Goal: Task Accomplishment & Management: Manage account settings

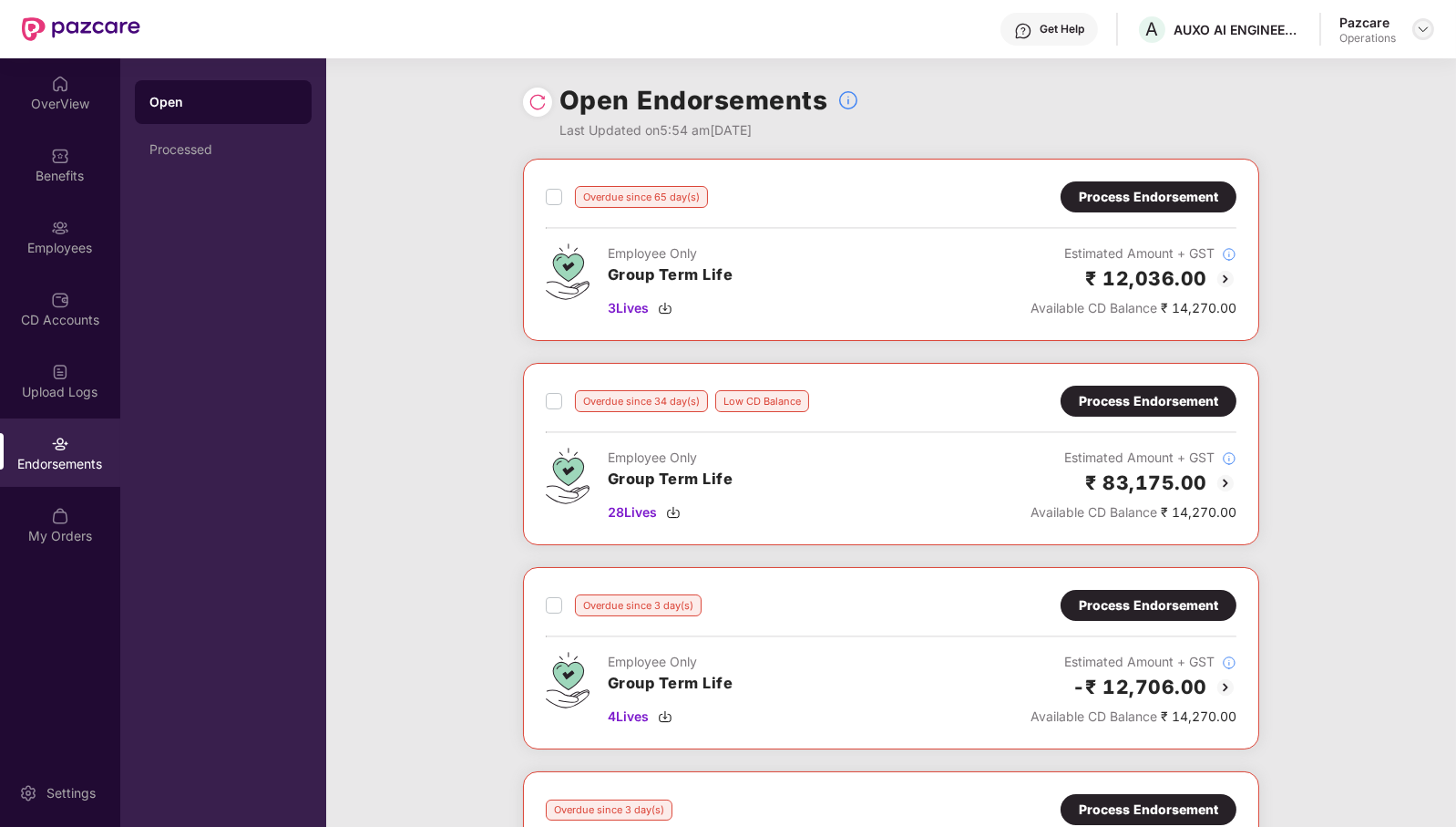
click at [1428, 36] on img at bounding box center [1423, 29] width 15 height 15
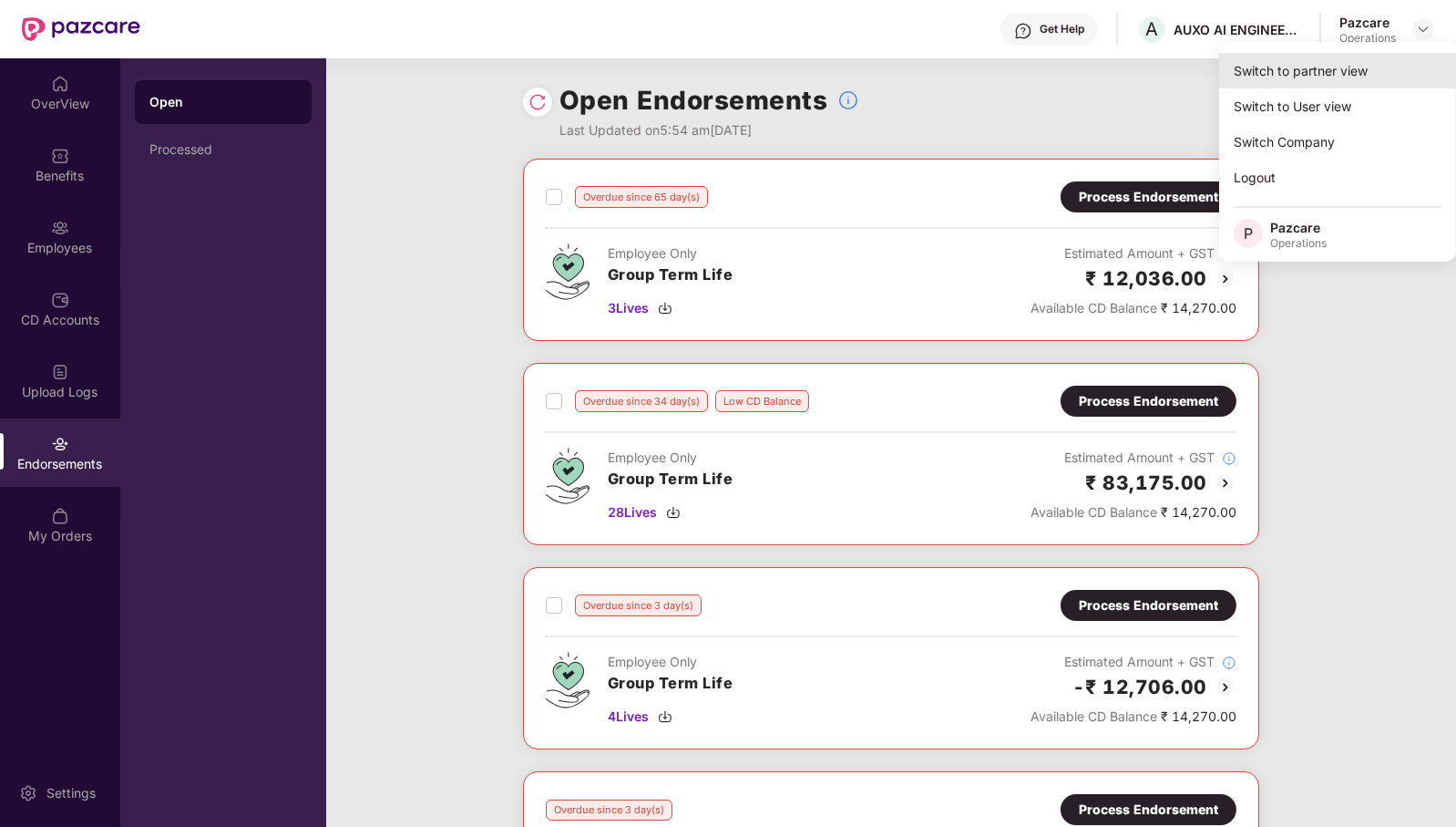
click at [1358, 56] on div "Switch to partner view" at bounding box center [1338, 70] width 237 height 36
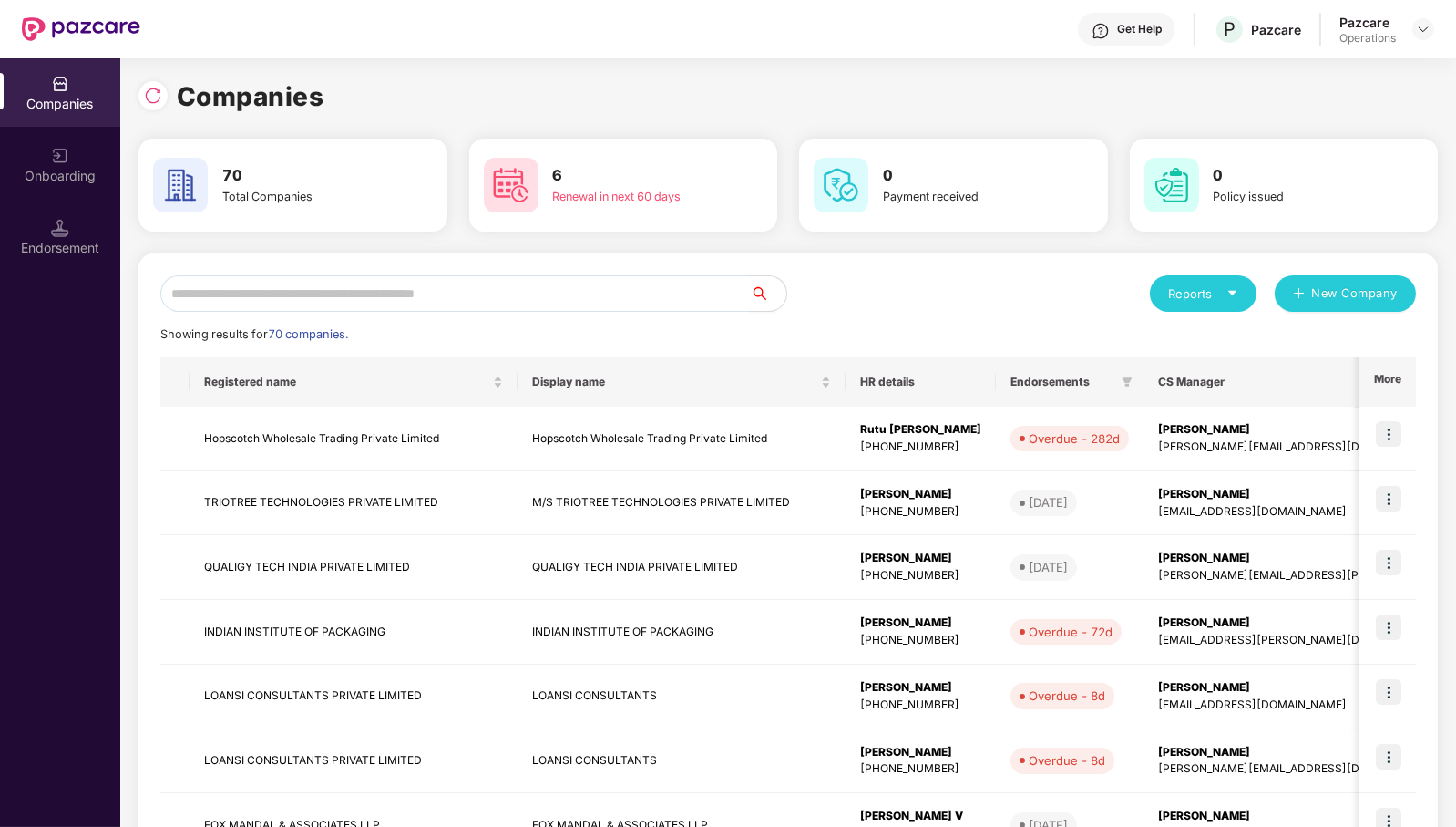
click at [638, 307] on input "text" at bounding box center [456, 293] width 590 height 37
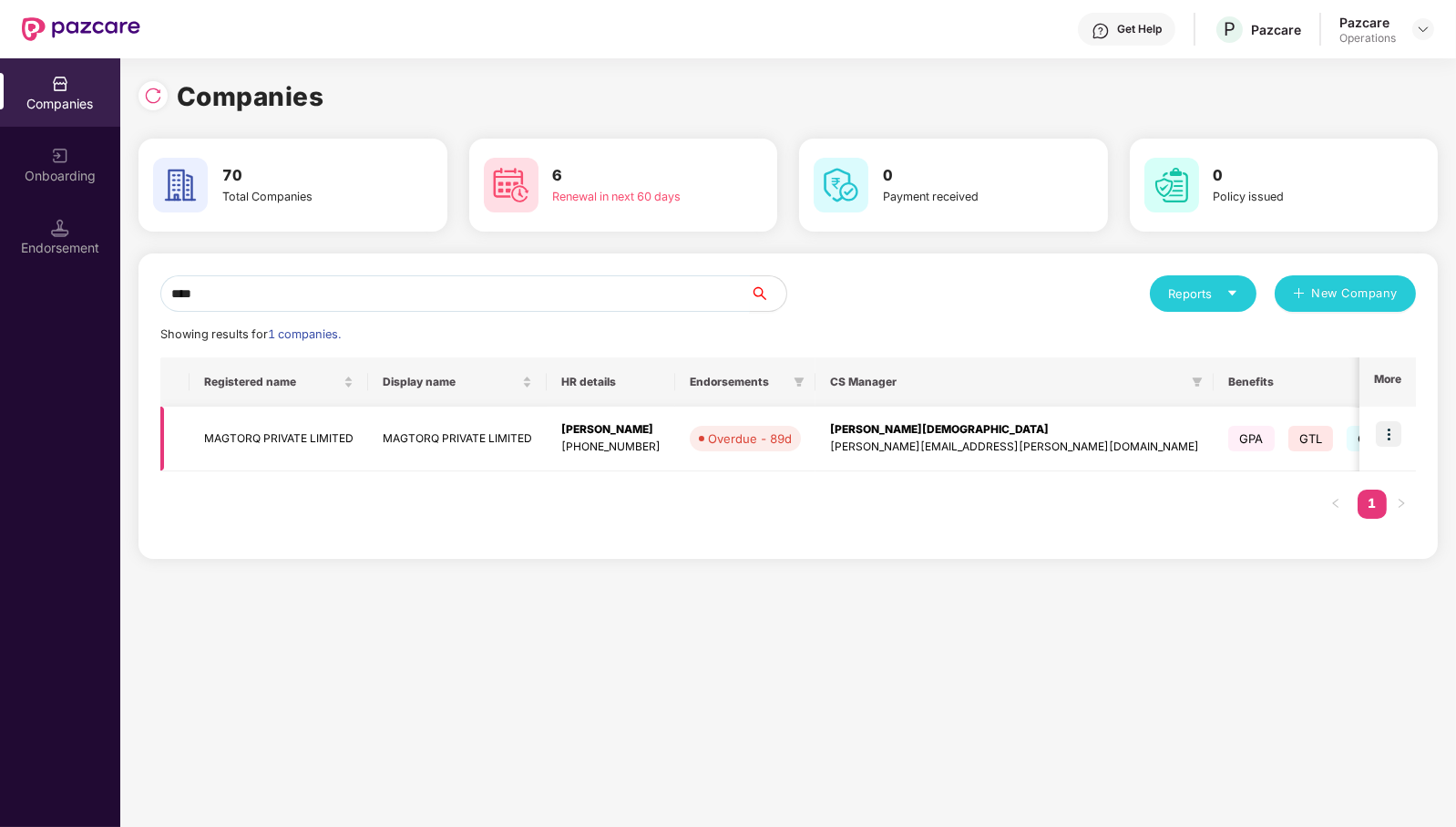
type input "****"
click at [1390, 434] on img at bounding box center [1390, 434] width 26 height 26
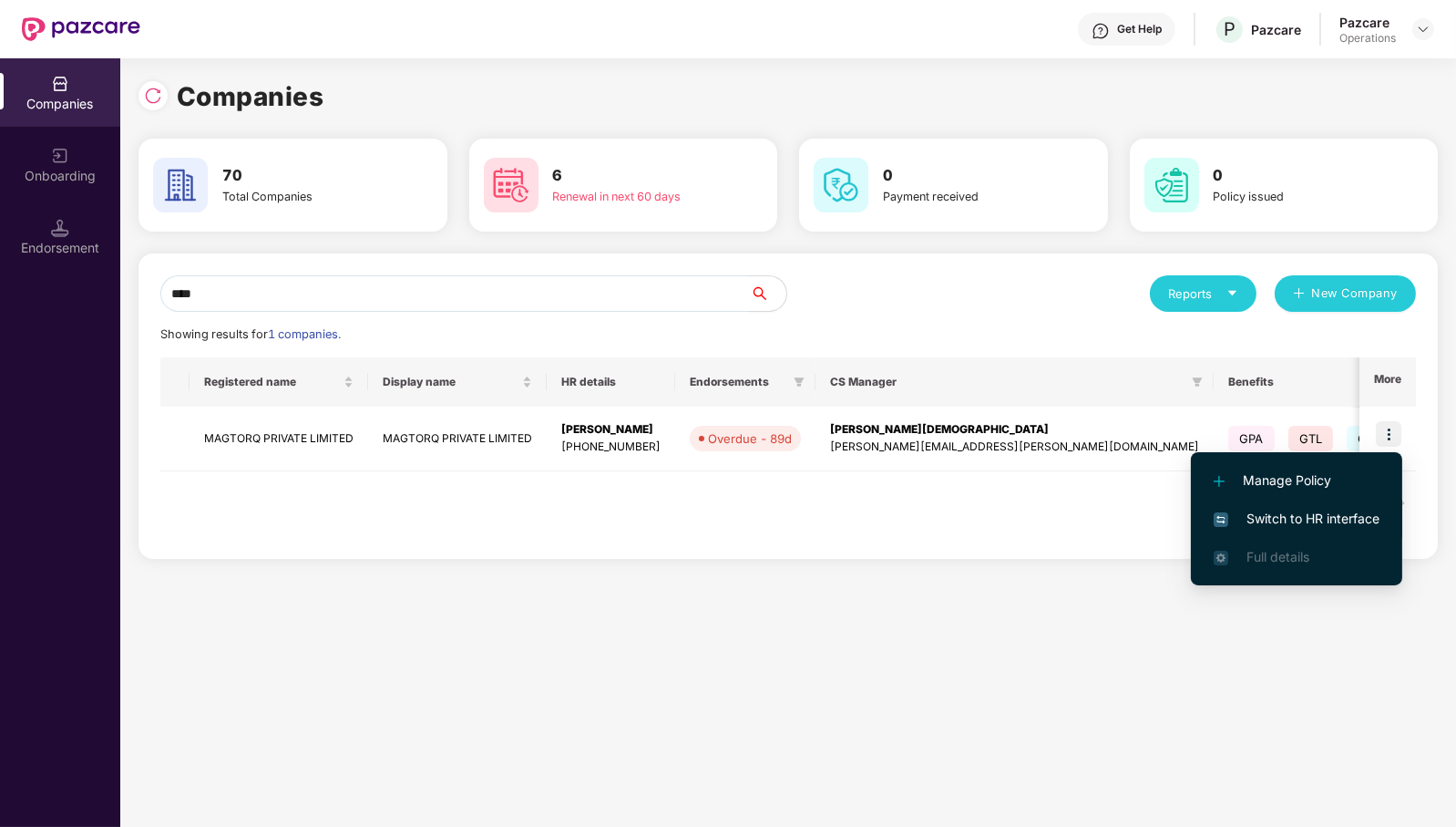
click at [1367, 510] on span "Switch to HR interface" at bounding box center [1296, 518] width 166 height 20
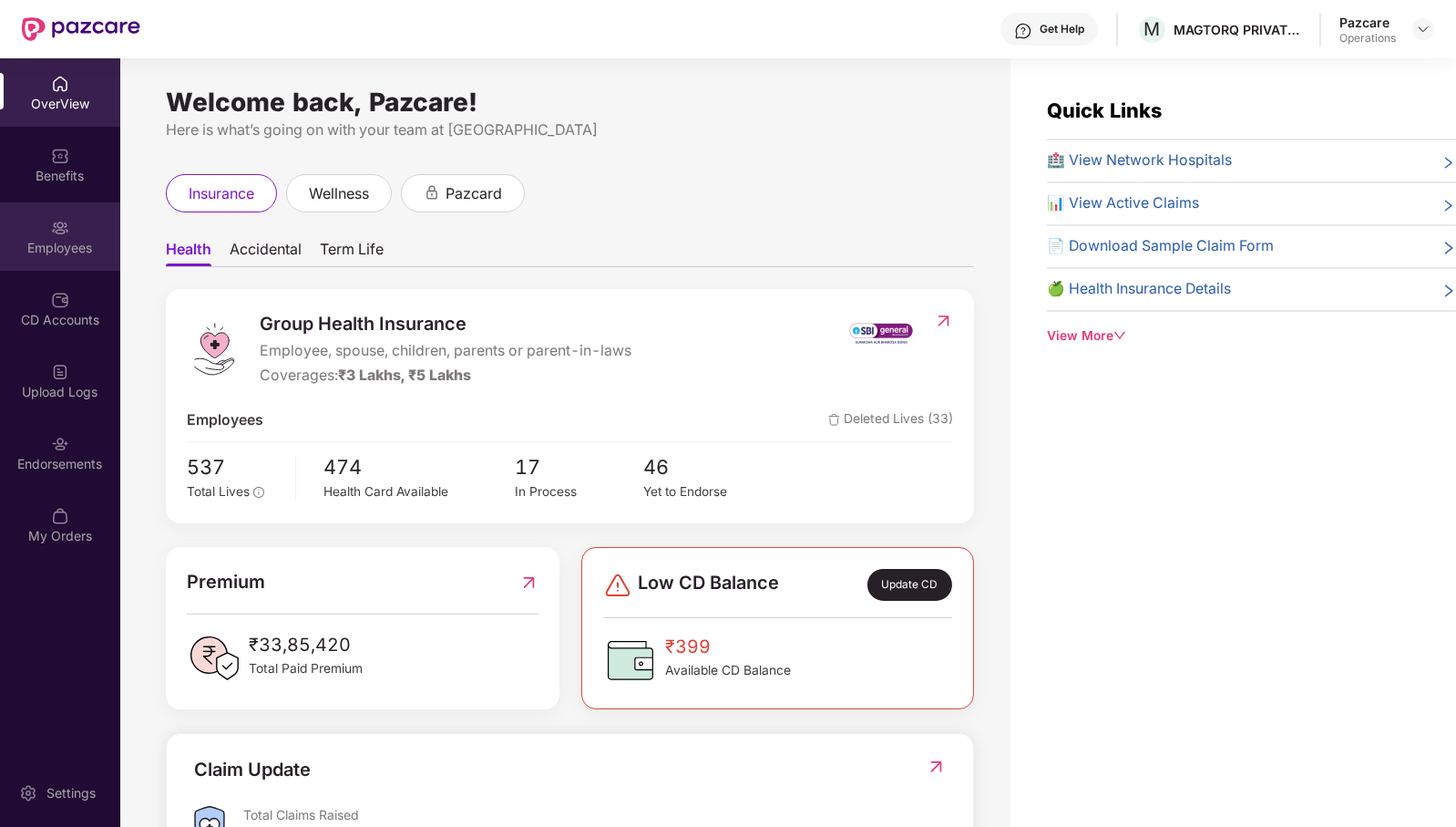
click at [84, 229] on div "Employees" at bounding box center [60, 236] width 120 height 69
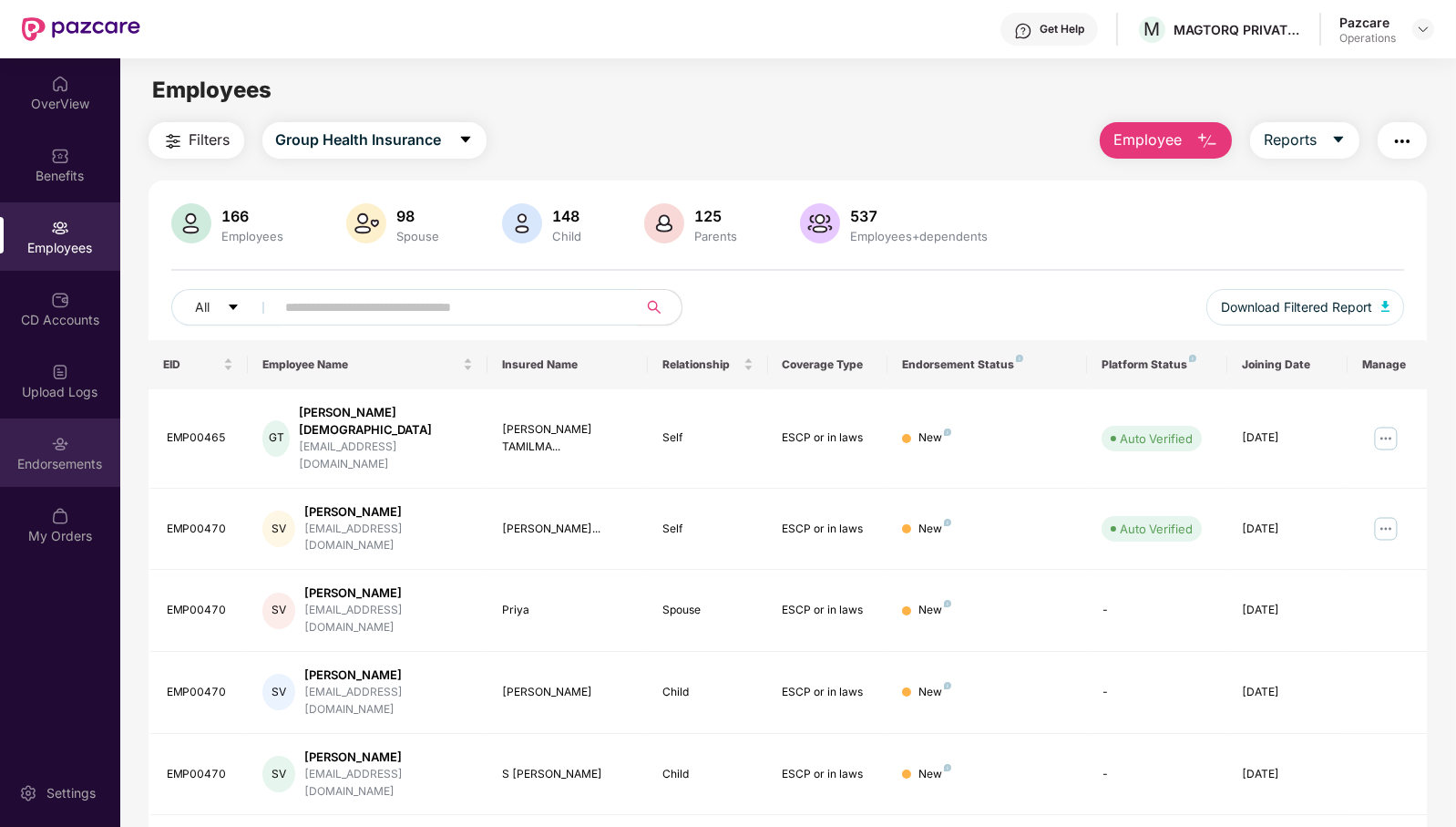
click at [78, 442] on div "Endorsements" at bounding box center [60, 452] width 120 height 69
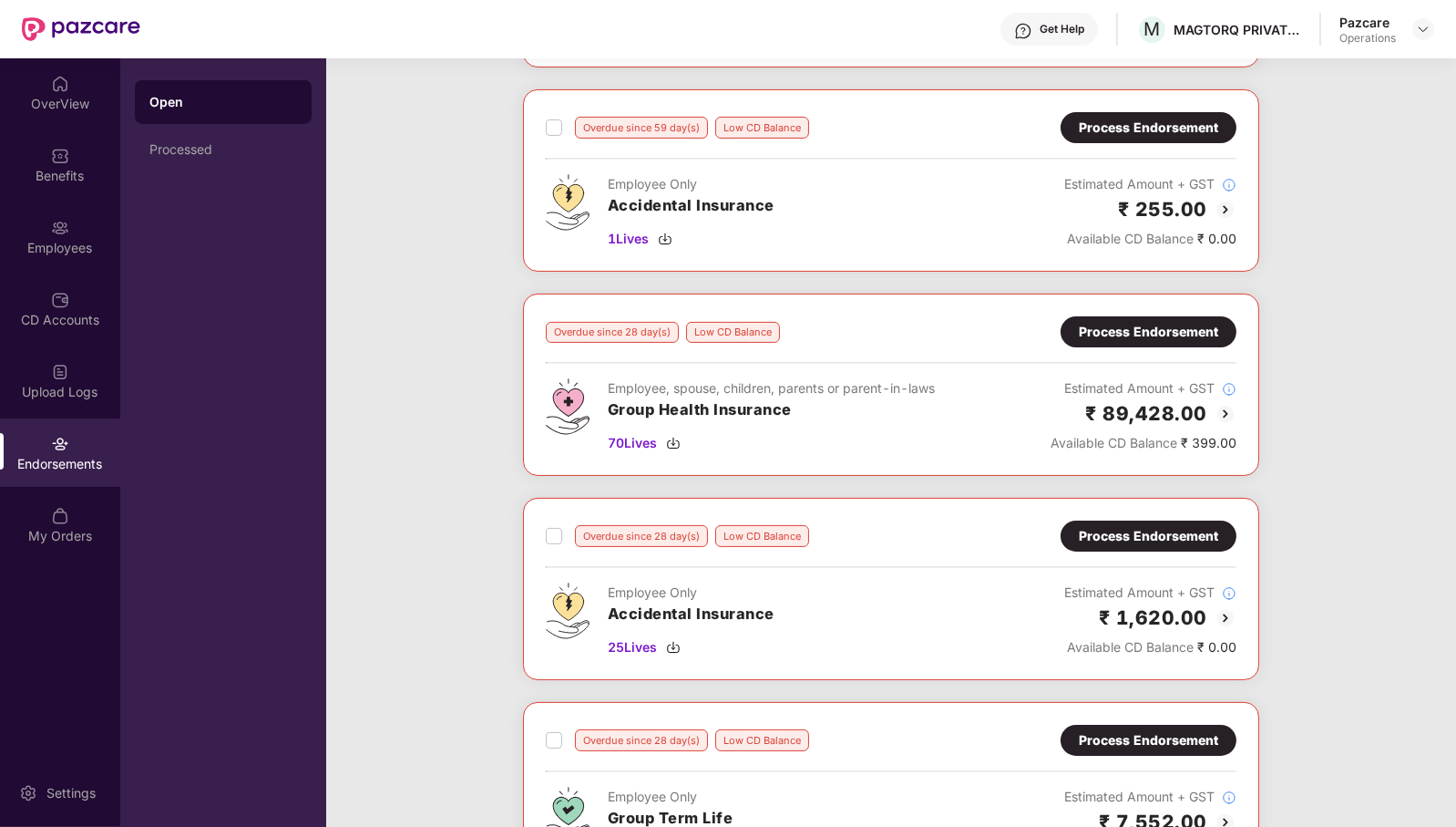
scroll to position [474, 0]
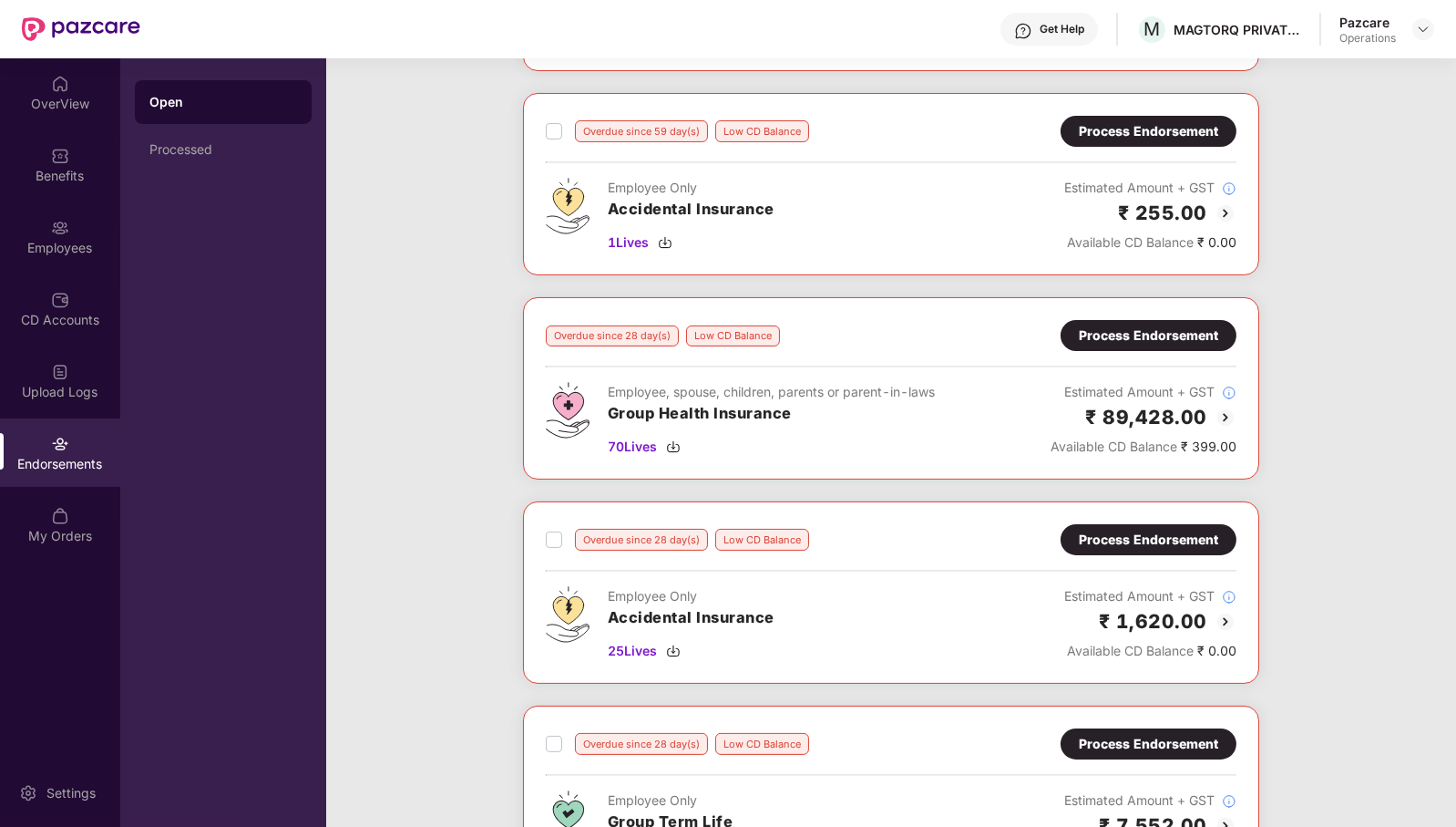
click at [1195, 329] on div "Process Endorsement" at bounding box center [1148, 336] width 139 height 20
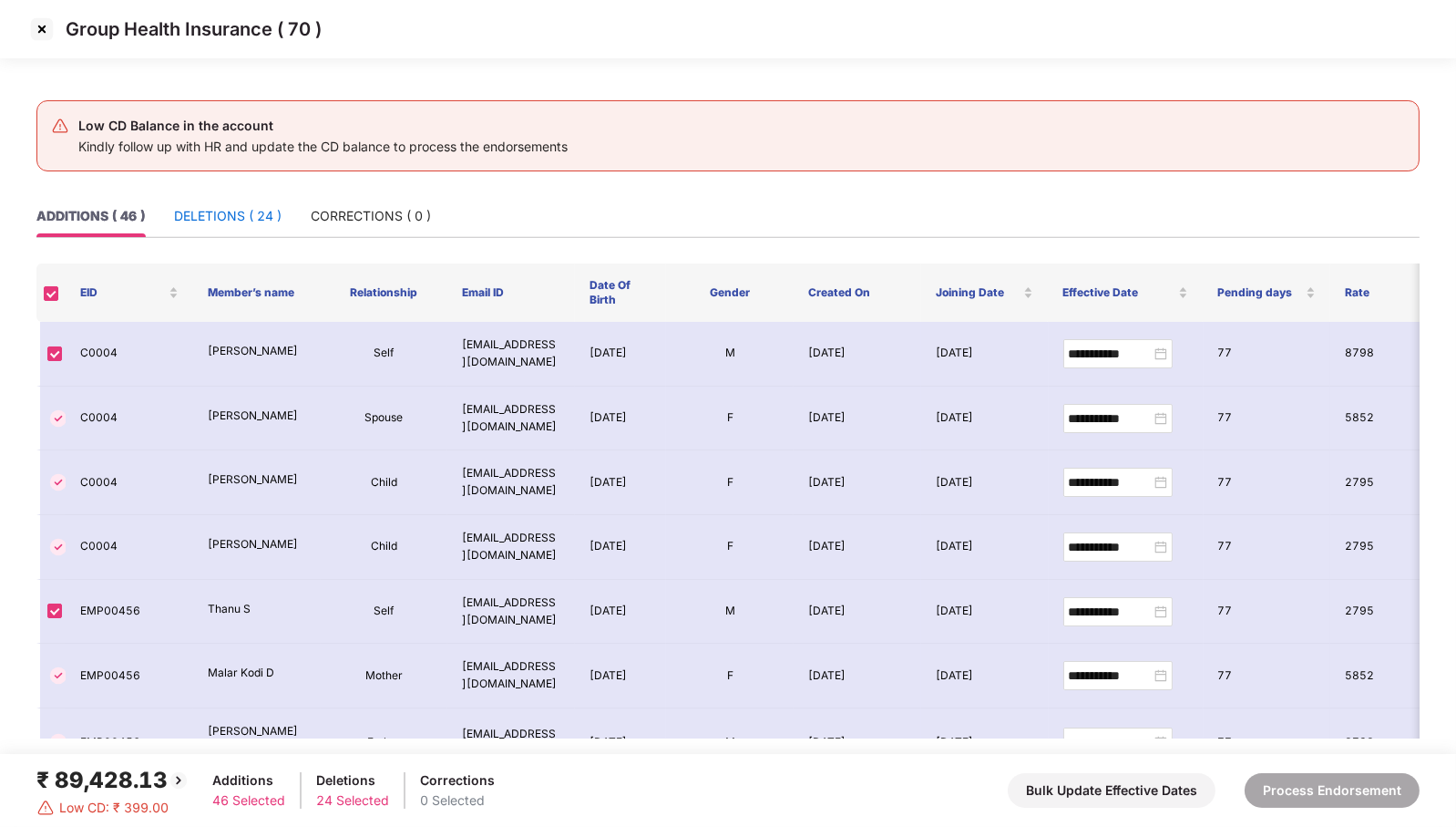
click at [213, 215] on div "DELETIONS ( 24 )" at bounding box center [227, 216] width 107 height 20
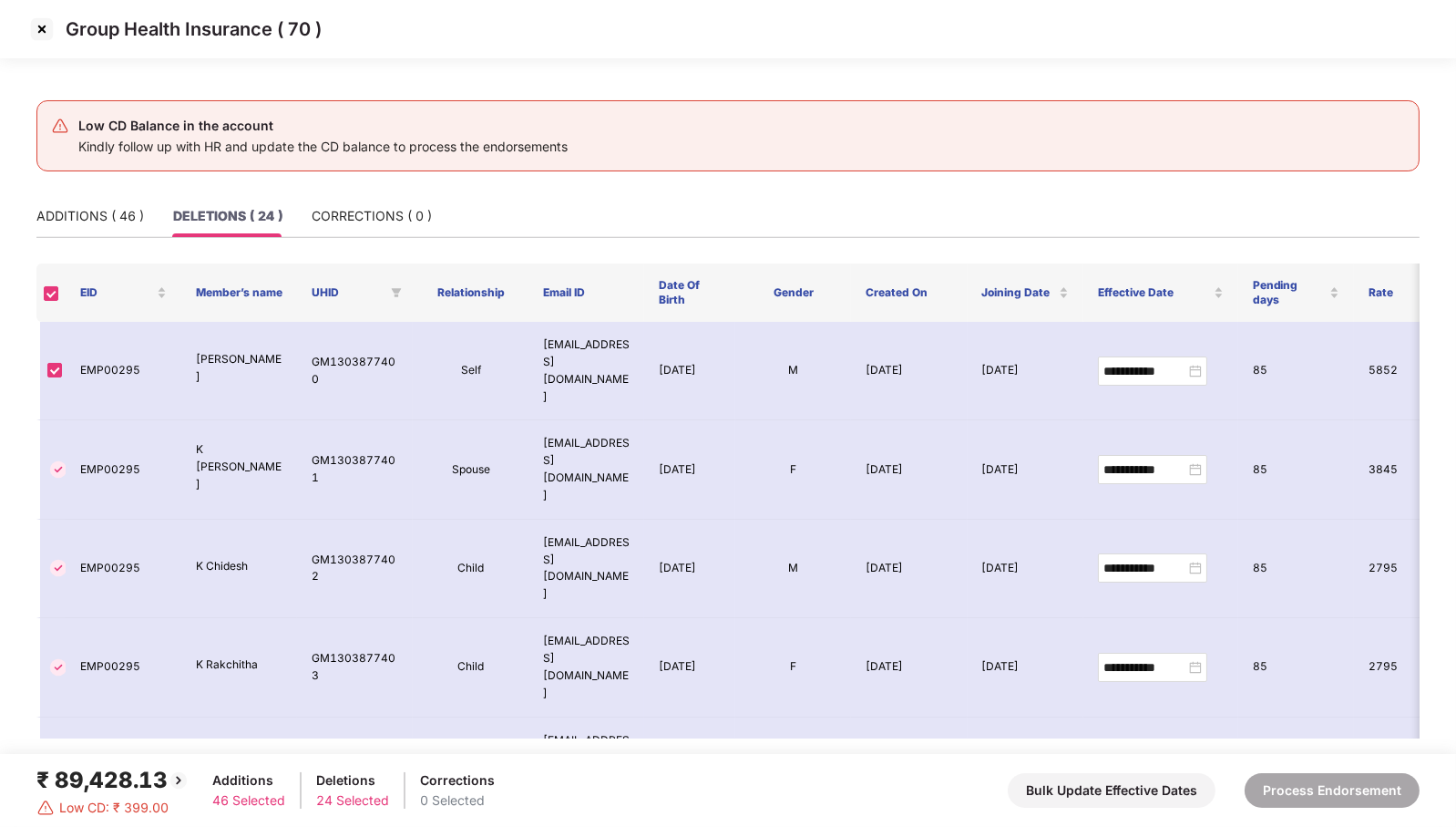
click at [41, 28] on img at bounding box center [42, 29] width 29 height 29
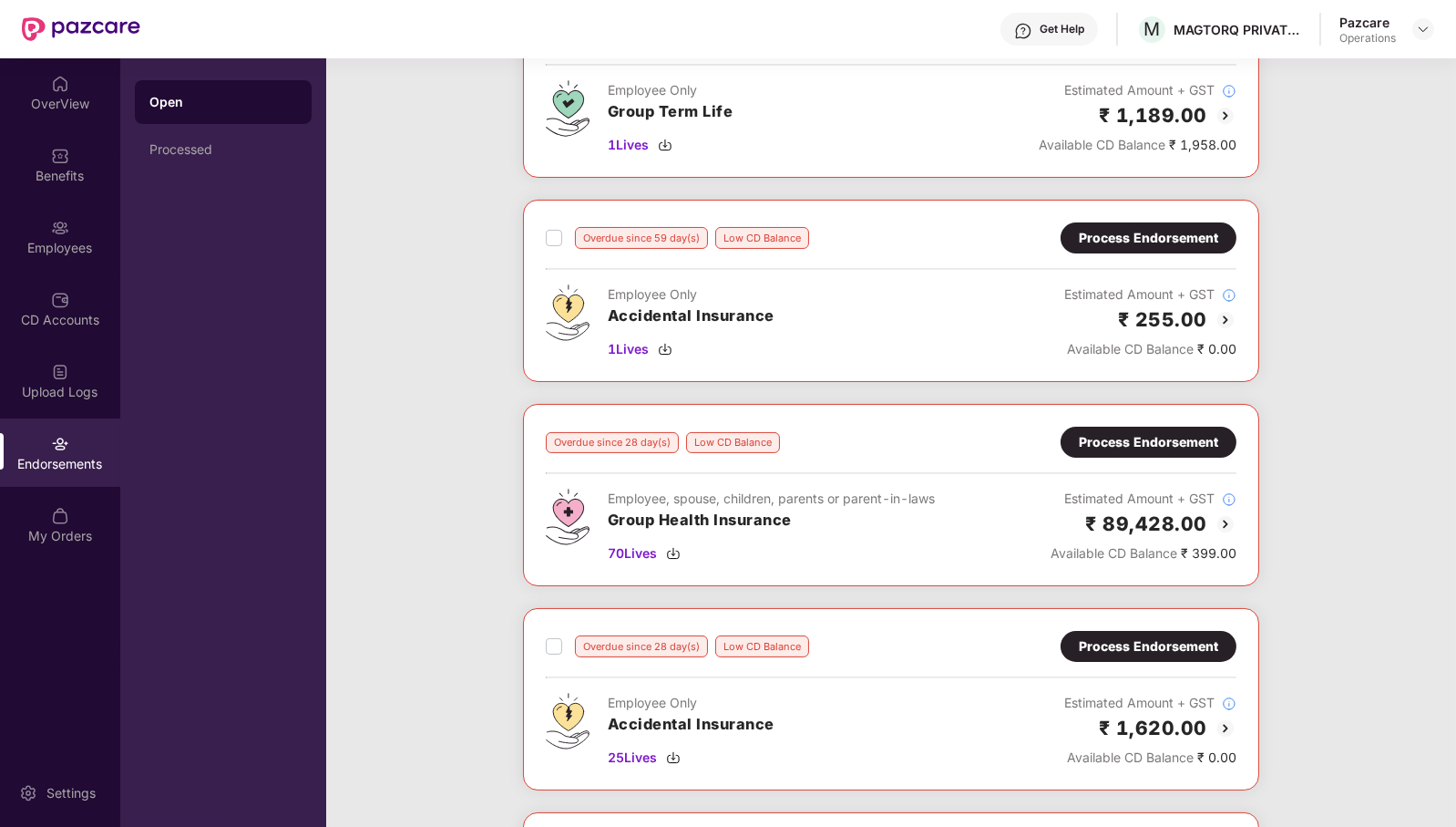
scroll to position [370, 0]
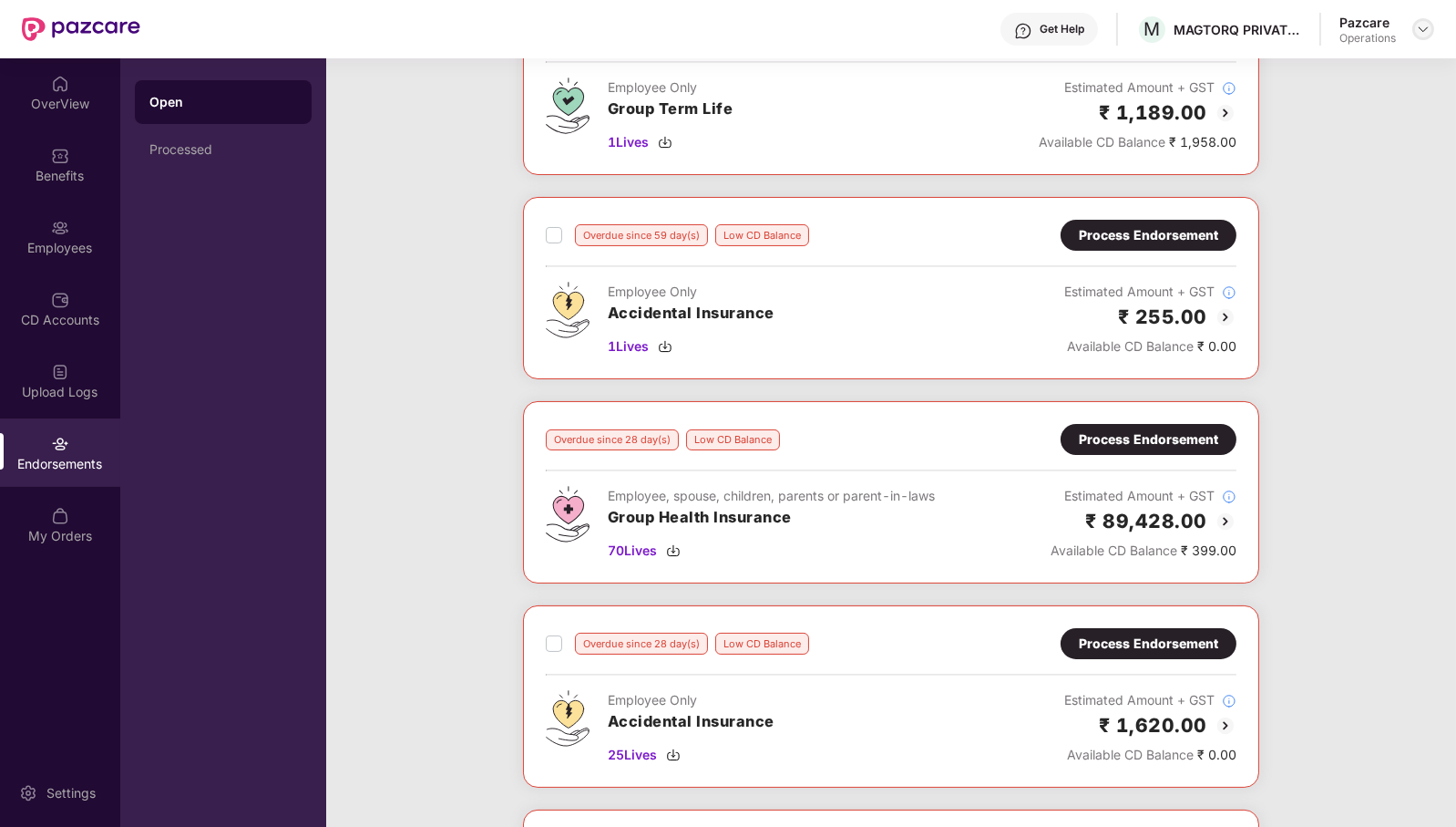
click at [1425, 28] on img at bounding box center [1423, 29] width 15 height 15
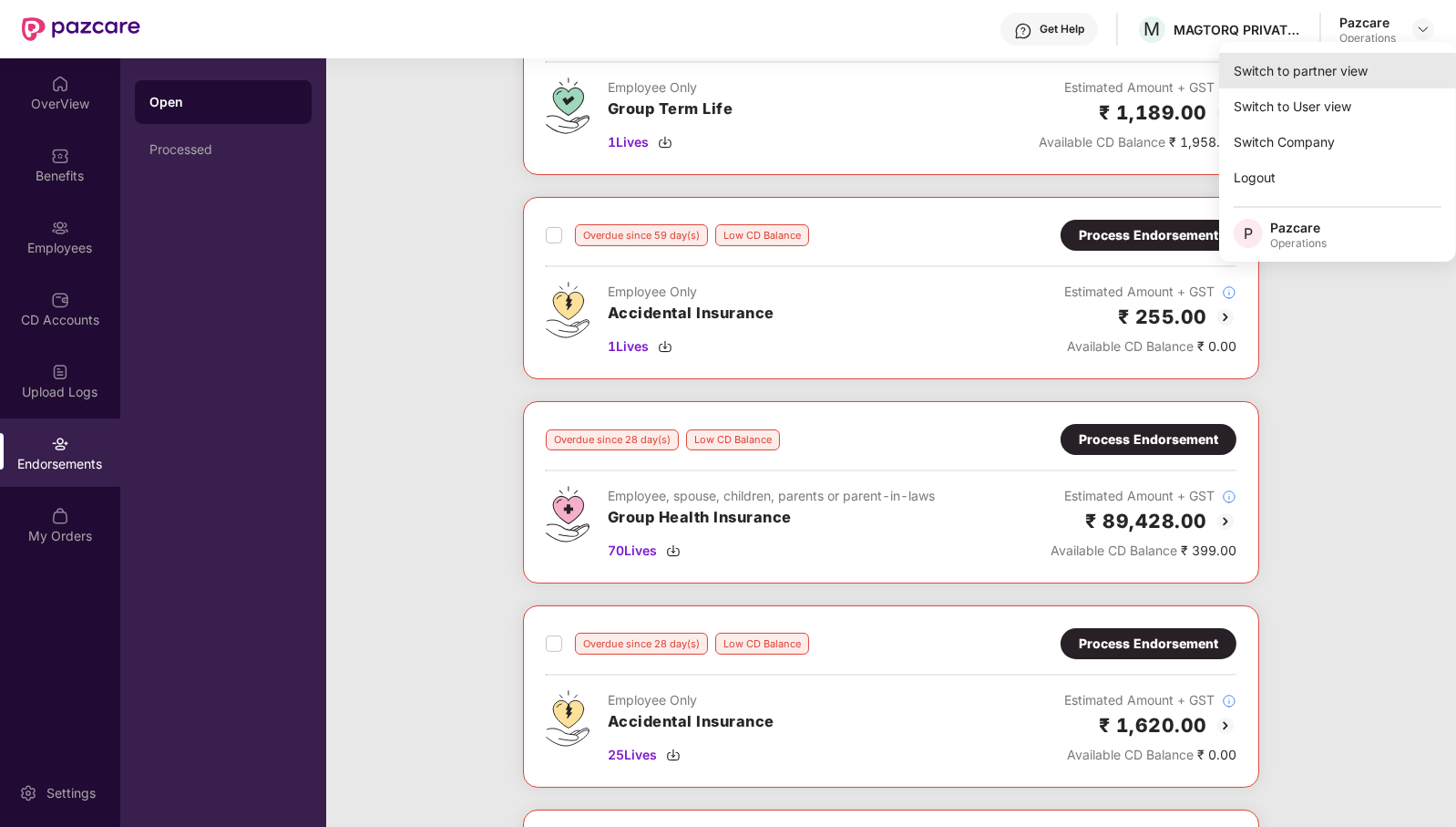
click at [1347, 74] on div "Switch to partner view" at bounding box center [1338, 70] width 237 height 36
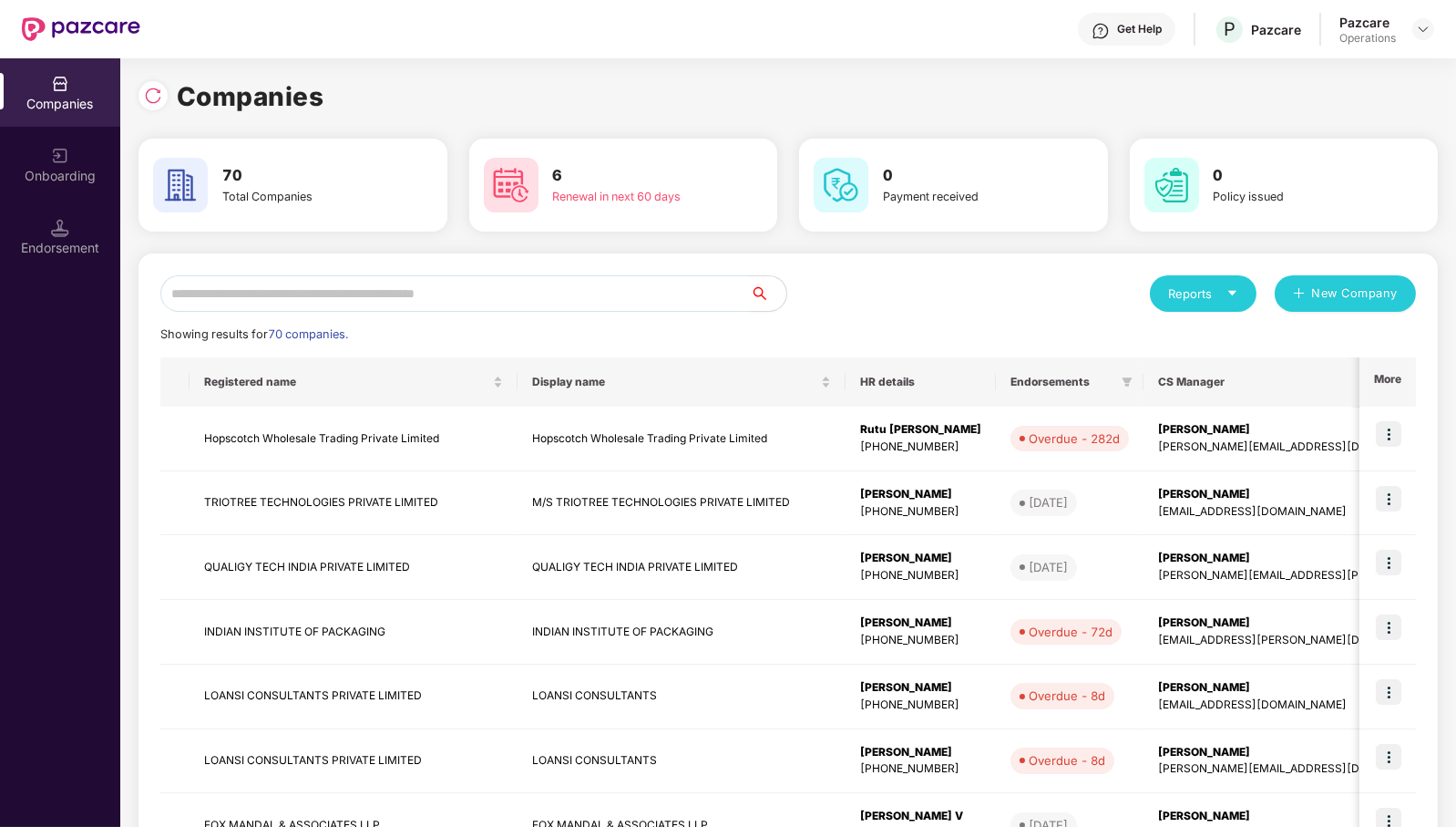
click at [358, 297] on input "text" at bounding box center [456, 293] width 590 height 37
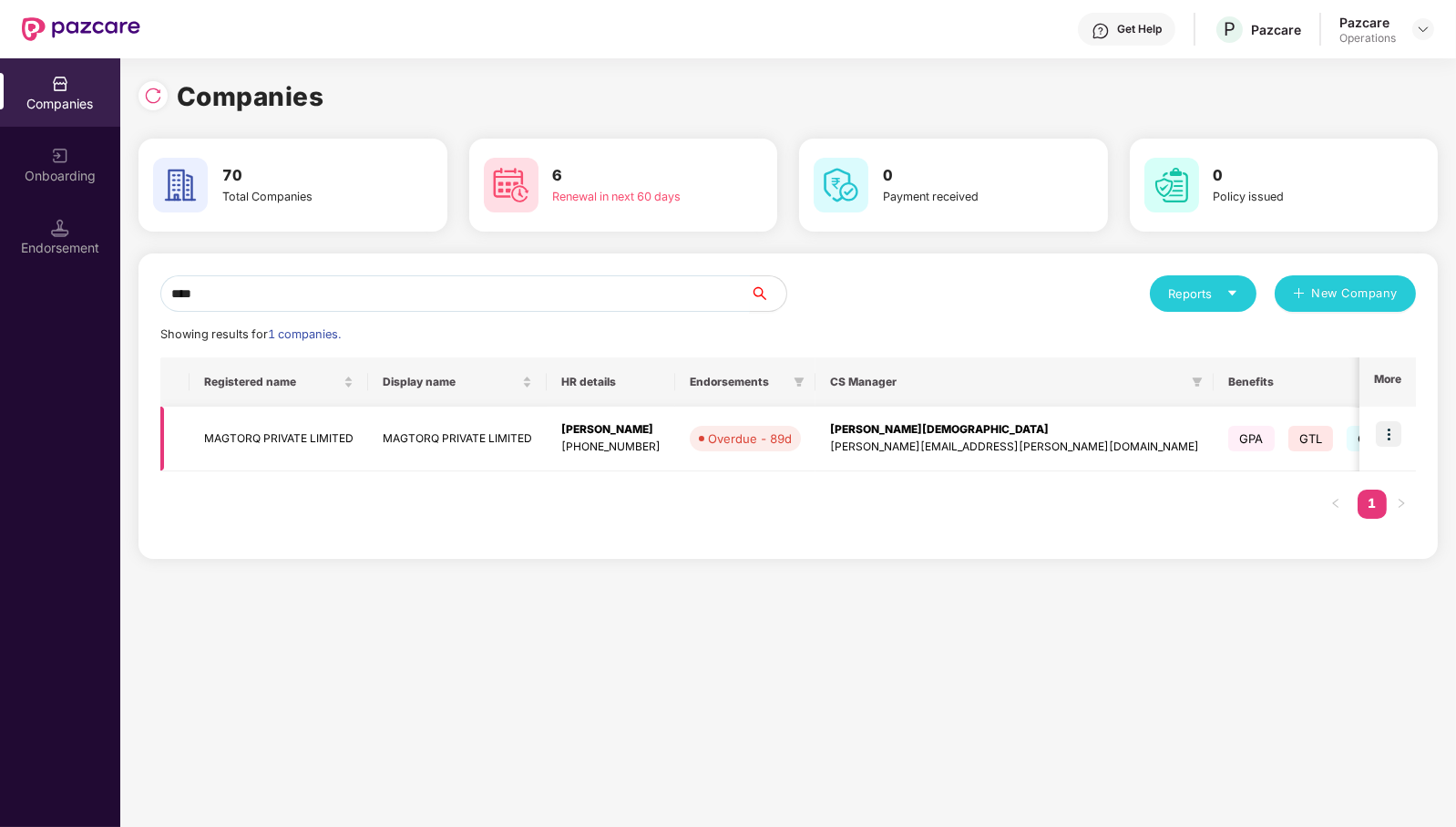
type input "****"
click at [263, 441] on td "MAGTORQ PRIVATE LIMITED" at bounding box center [279, 439] width 179 height 65
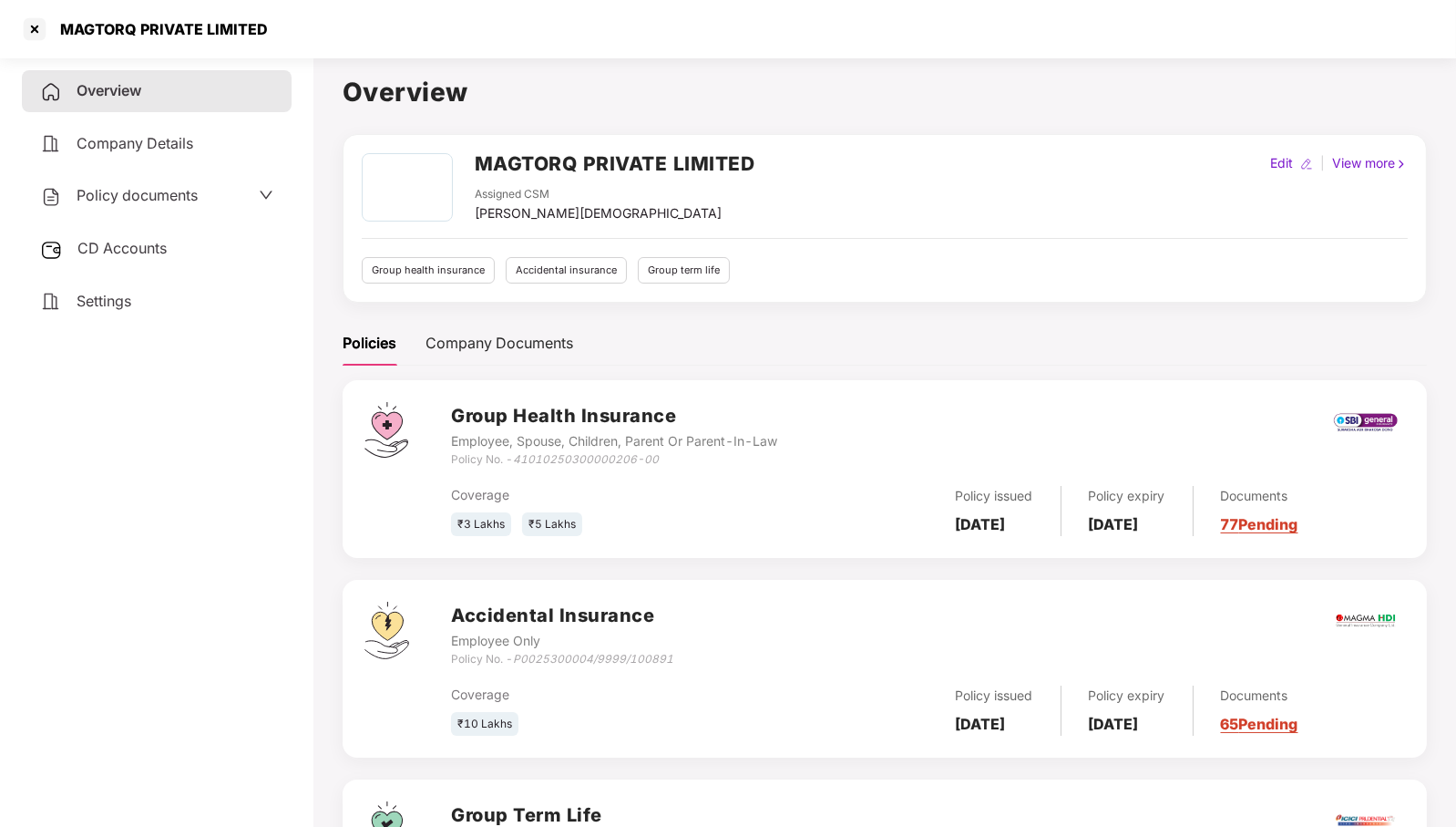
click at [146, 247] on span "CD Accounts" at bounding box center [122, 248] width 89 height 18
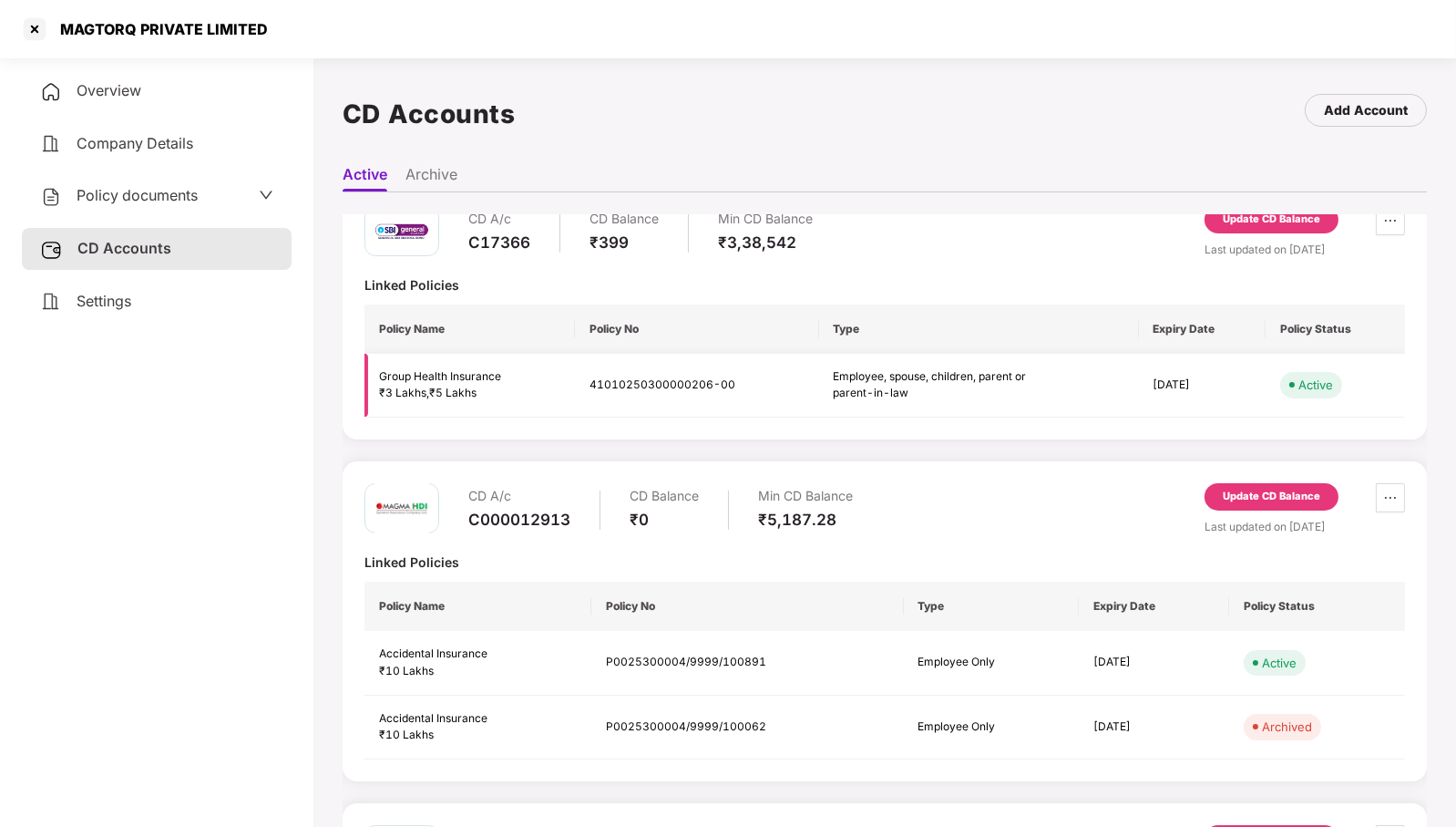
scroll to position [0, 0]
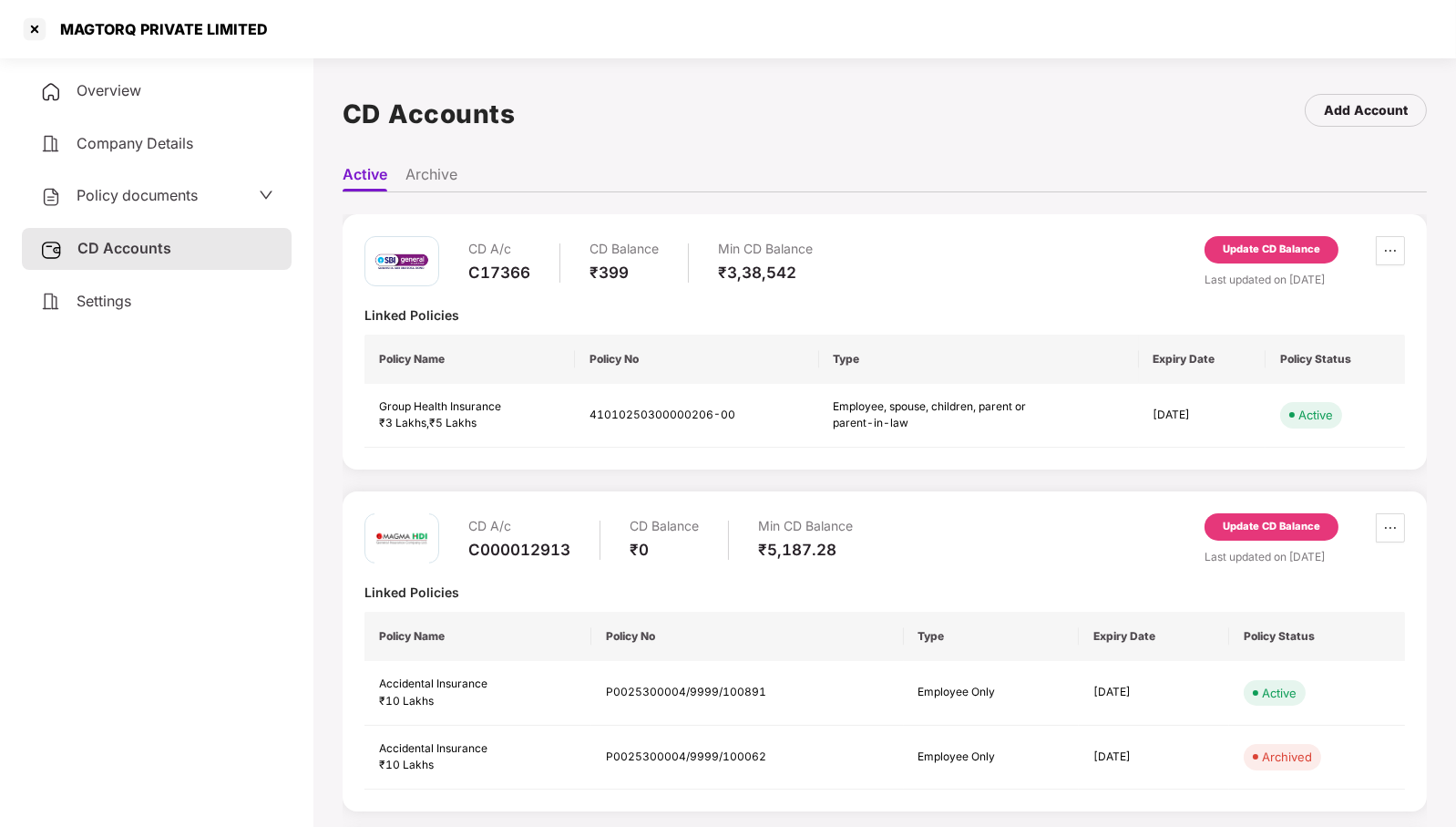
click at [1303, 235] on div "CD A/c C17366 CD Balance ₹399 Min CD Balance ₹3,38,542 Update CD Balance Last u…" at bounding box center [884, 342] width 1085 height 255
click at [1301, 249] on div "Update CD Balance" at bounding box center [1271, 249] width 97 height 17
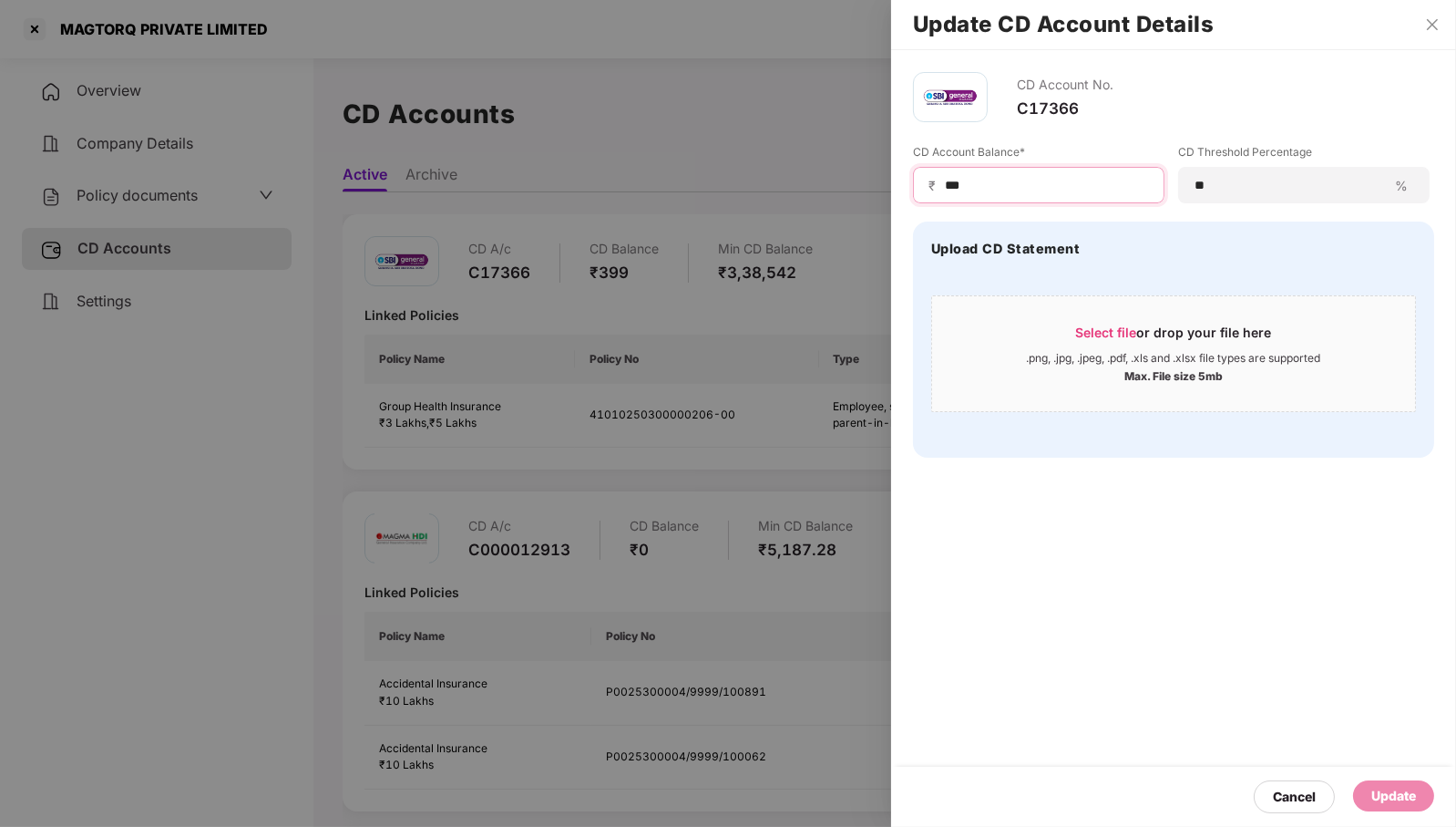
click at [1063, 183] on input "***" at bounding box center [1046, 185] width 206 height 19
type input "******"
click at [1388, 796] on div "Update" at bounding box center [1393, 796] width 45 height 20
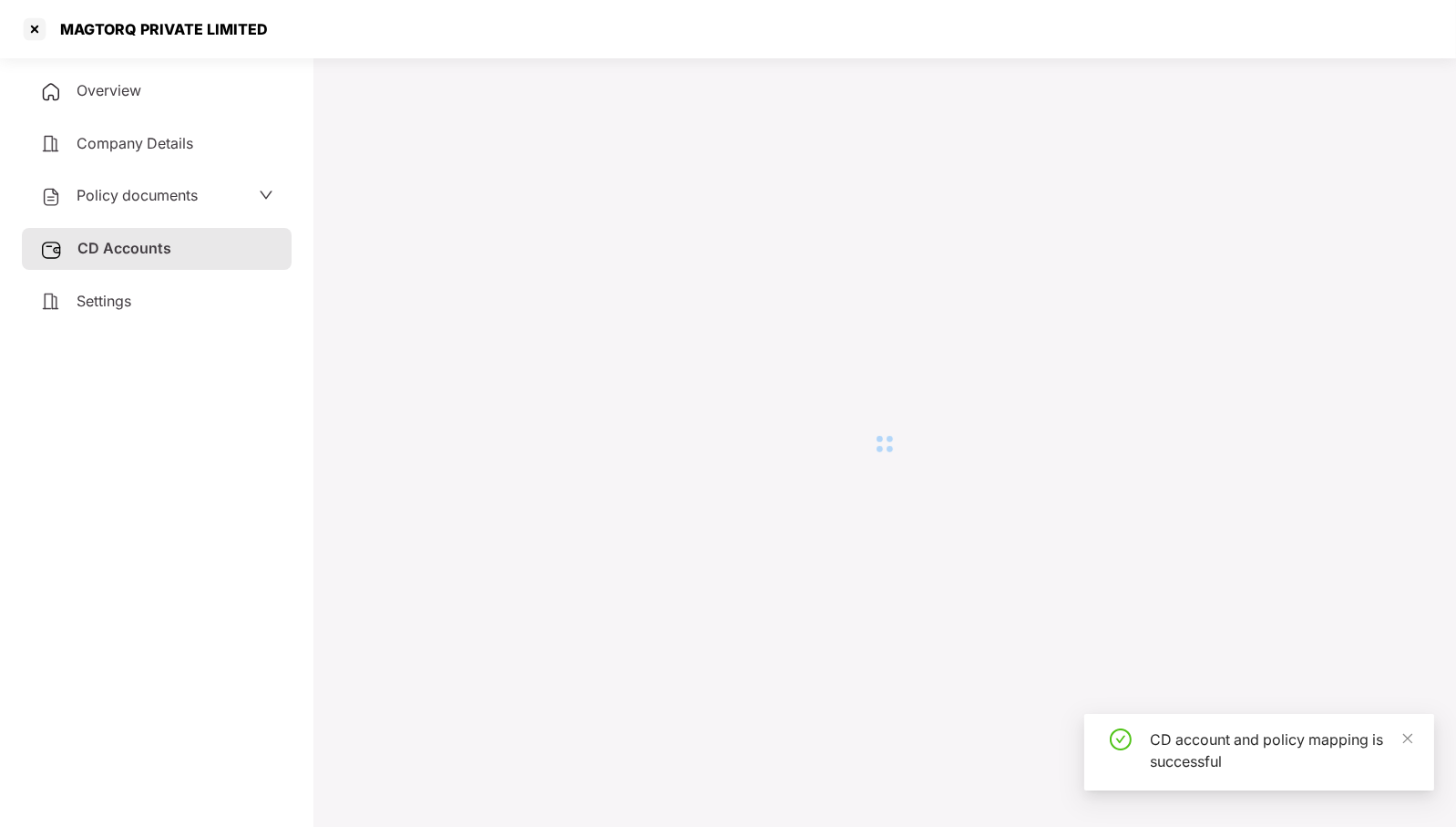
click at [32, 25] on div at bounding box center [34, 29] width 29 height 29
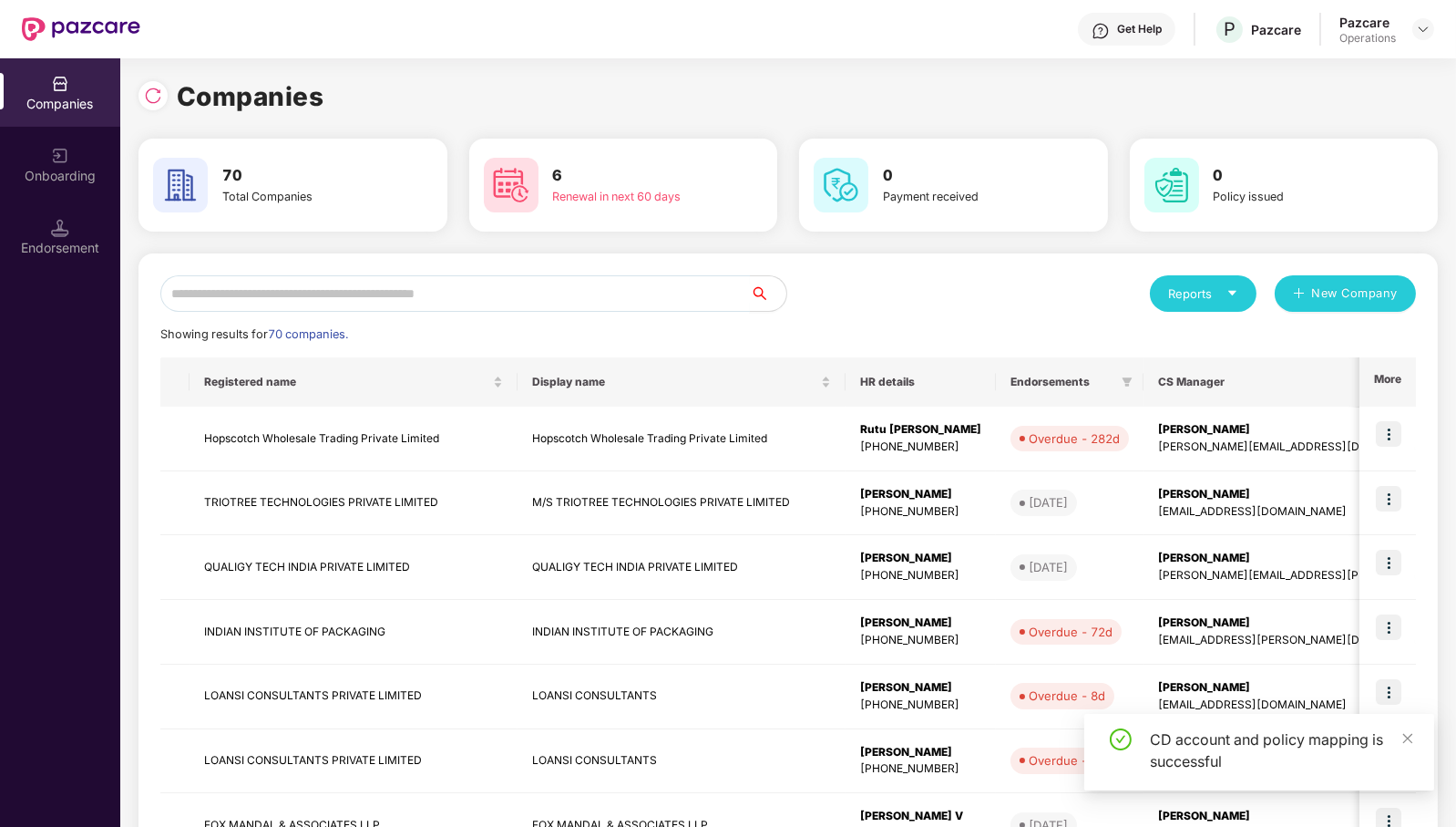
click at [473, 304] on input "text" at bounding box center [456, 293] width 590 height 37
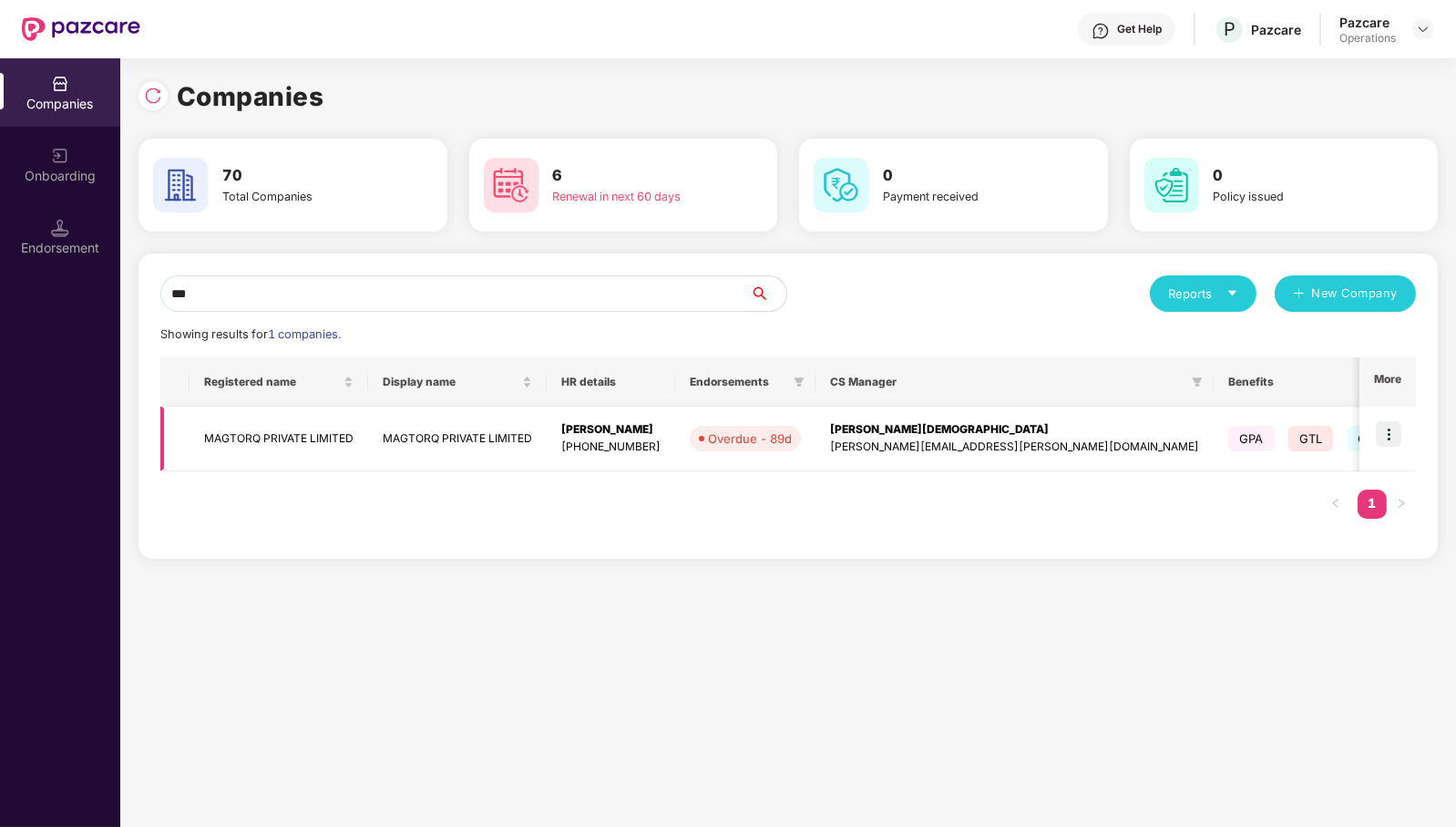
type input "***"
click at [1390, 441] on img at bounding box center [1390, 434] width 26 height 26
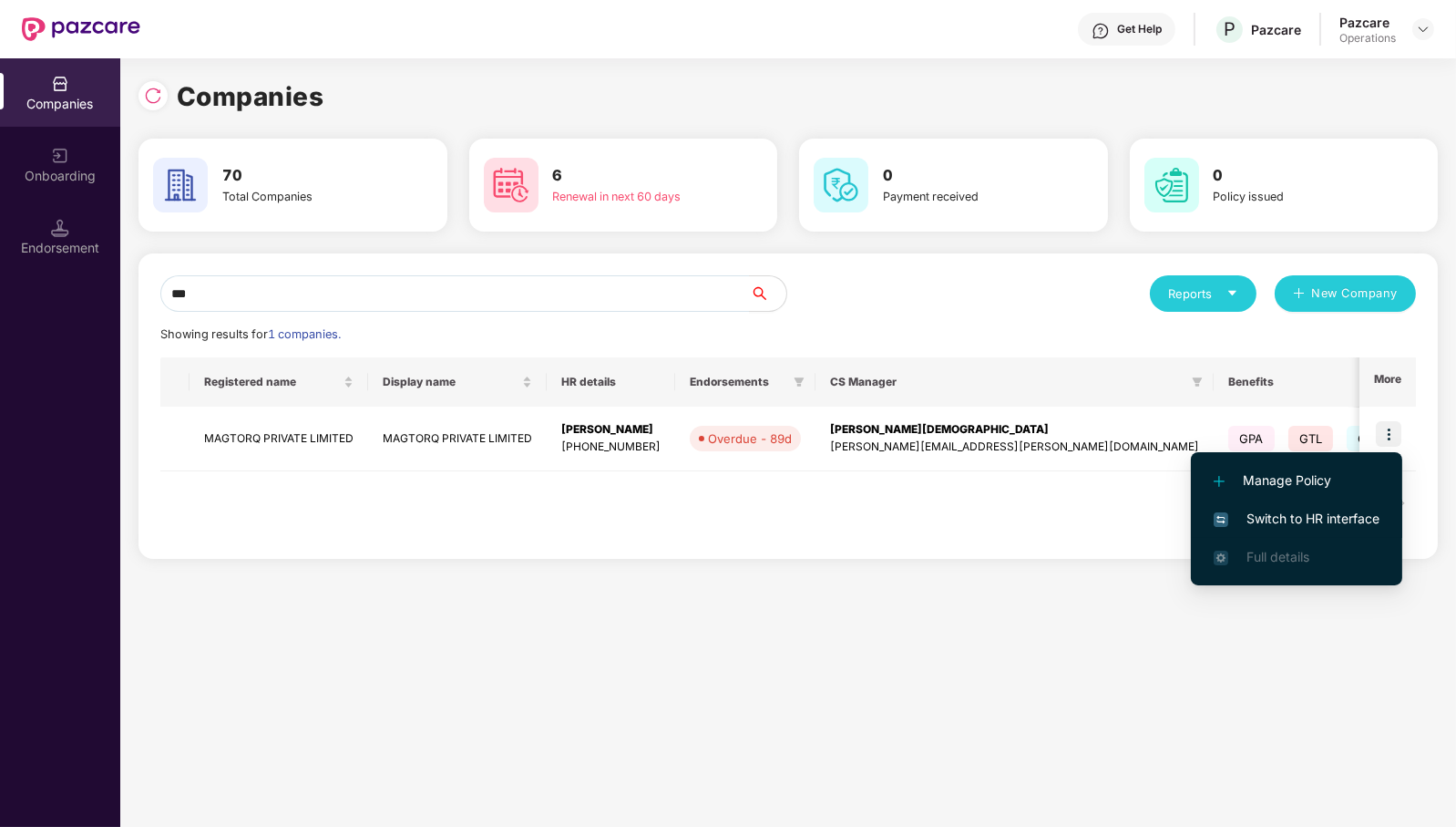
click at [1345, 520] on span "Switch to HR interface" at bounding box center [1296, 518] width 166 height 20
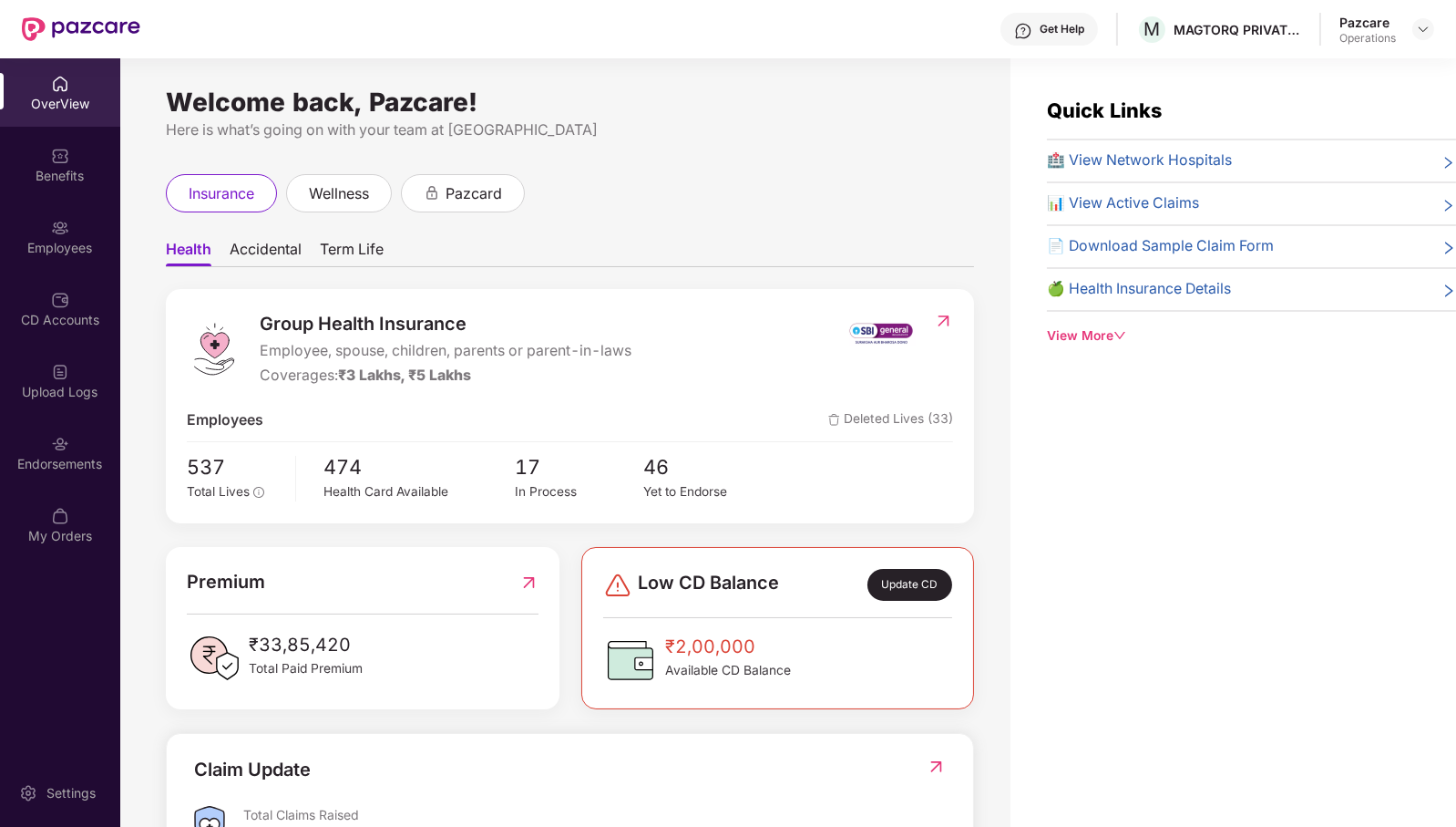
click at [36, 471] on div "Endorsements" at bounding box center [60, 464] width 120 height 18
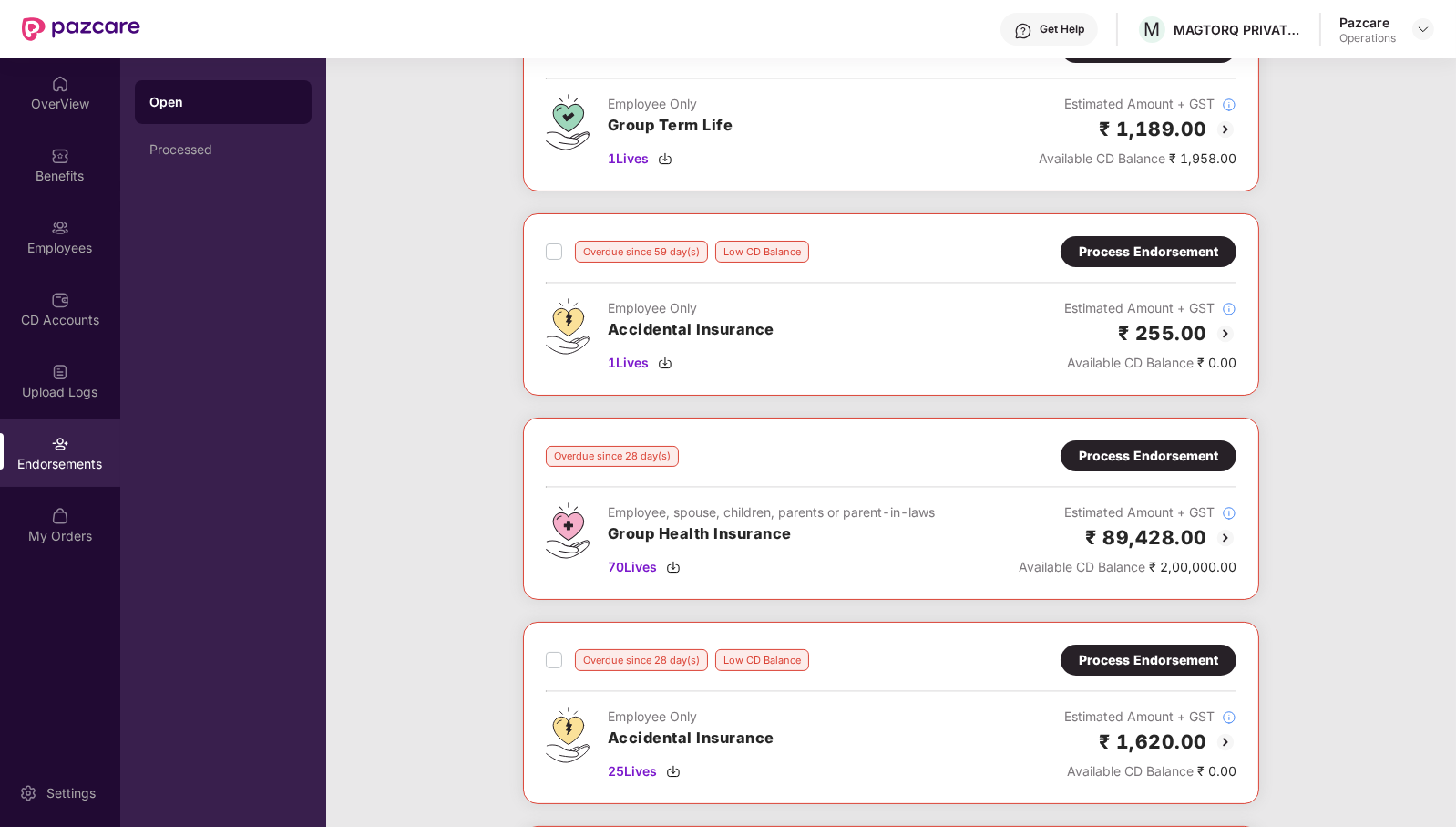
scroll to position [356, 0]
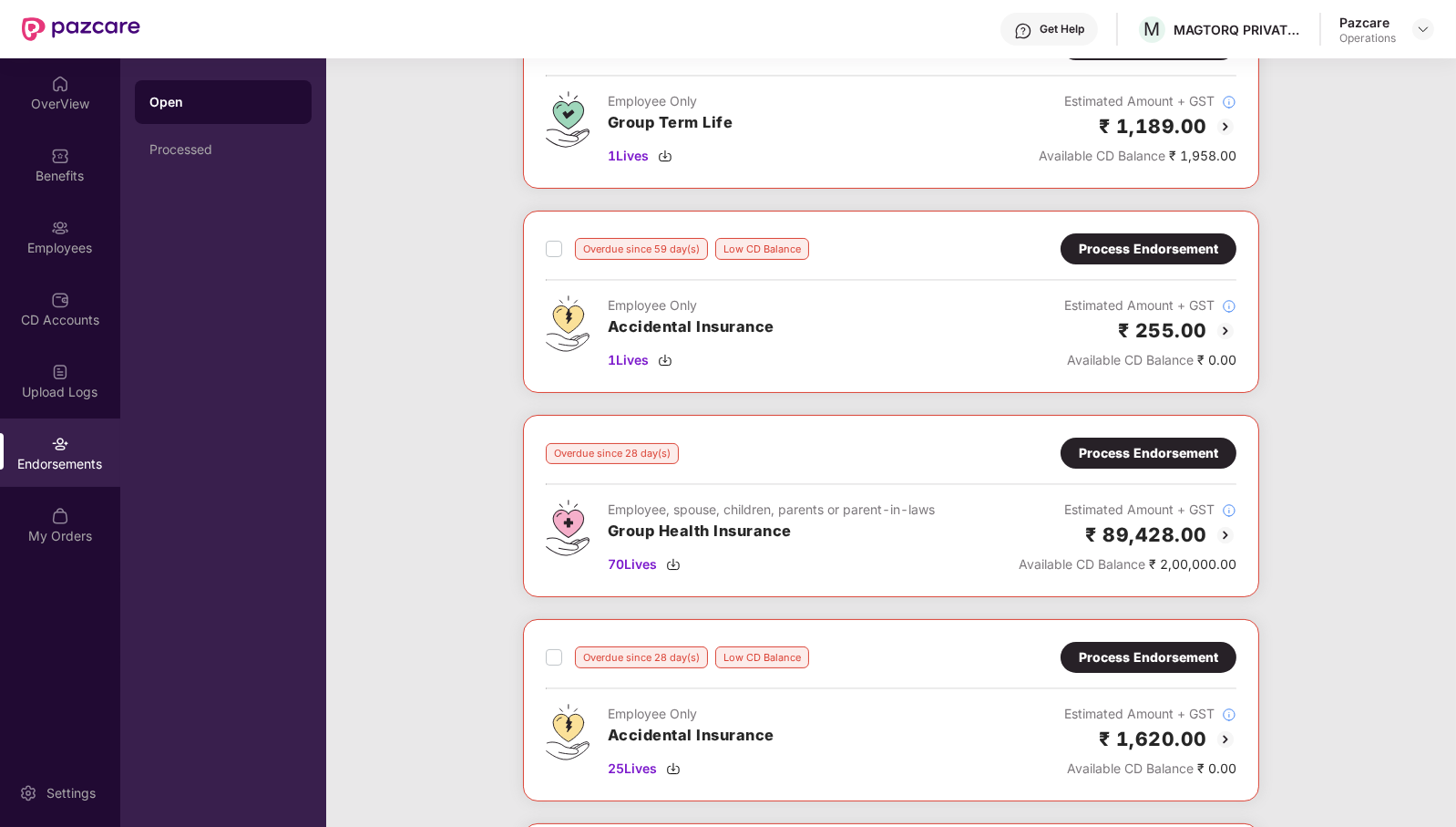
click at [1157, 447] on div "Process Endorsement" at bounding box center [1148, 453] width 139 height 20
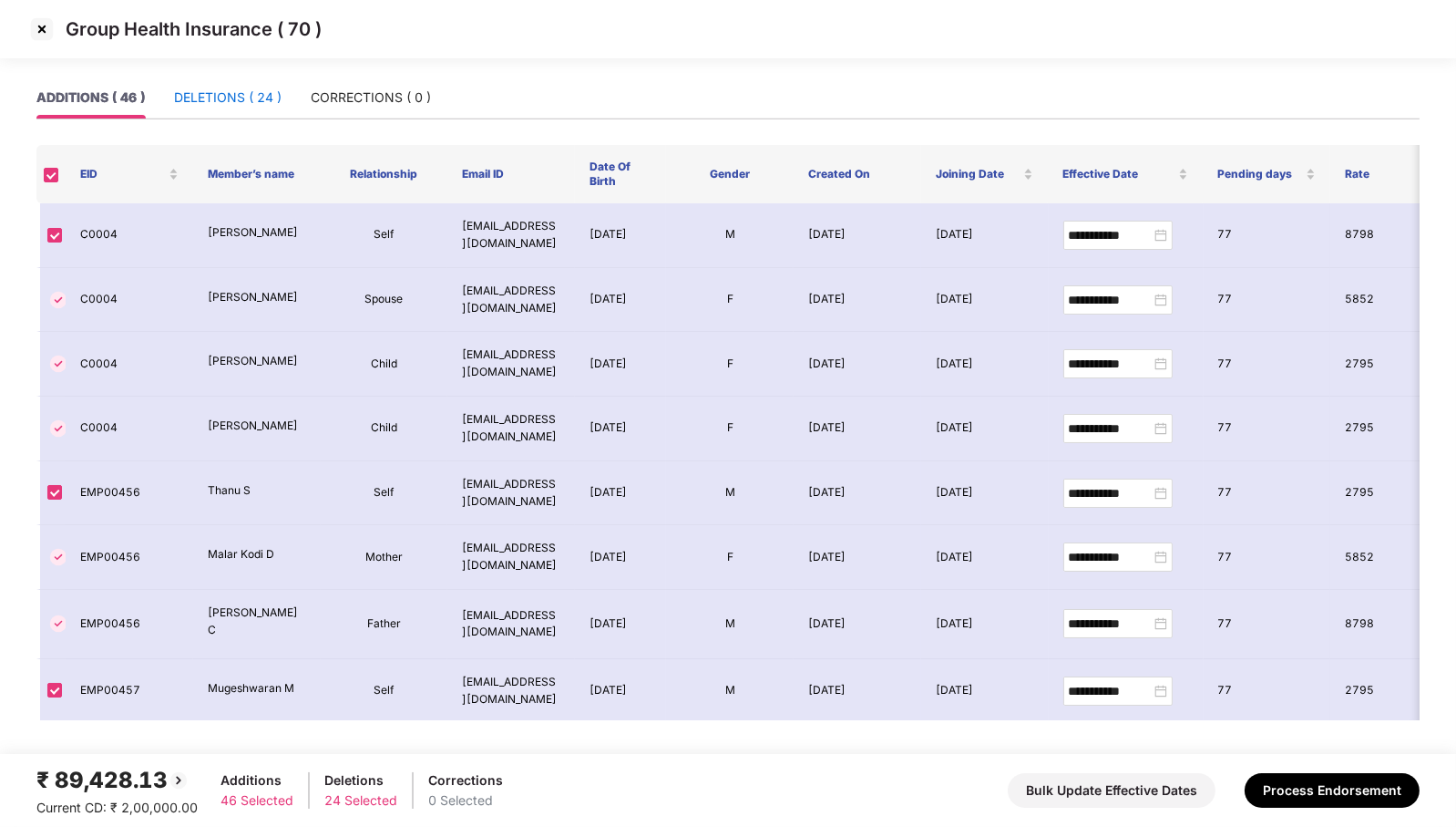
click at [252, 87] on div "DELETIONS ( 24 )" at bounding box center [227, 97] width 107 height 20
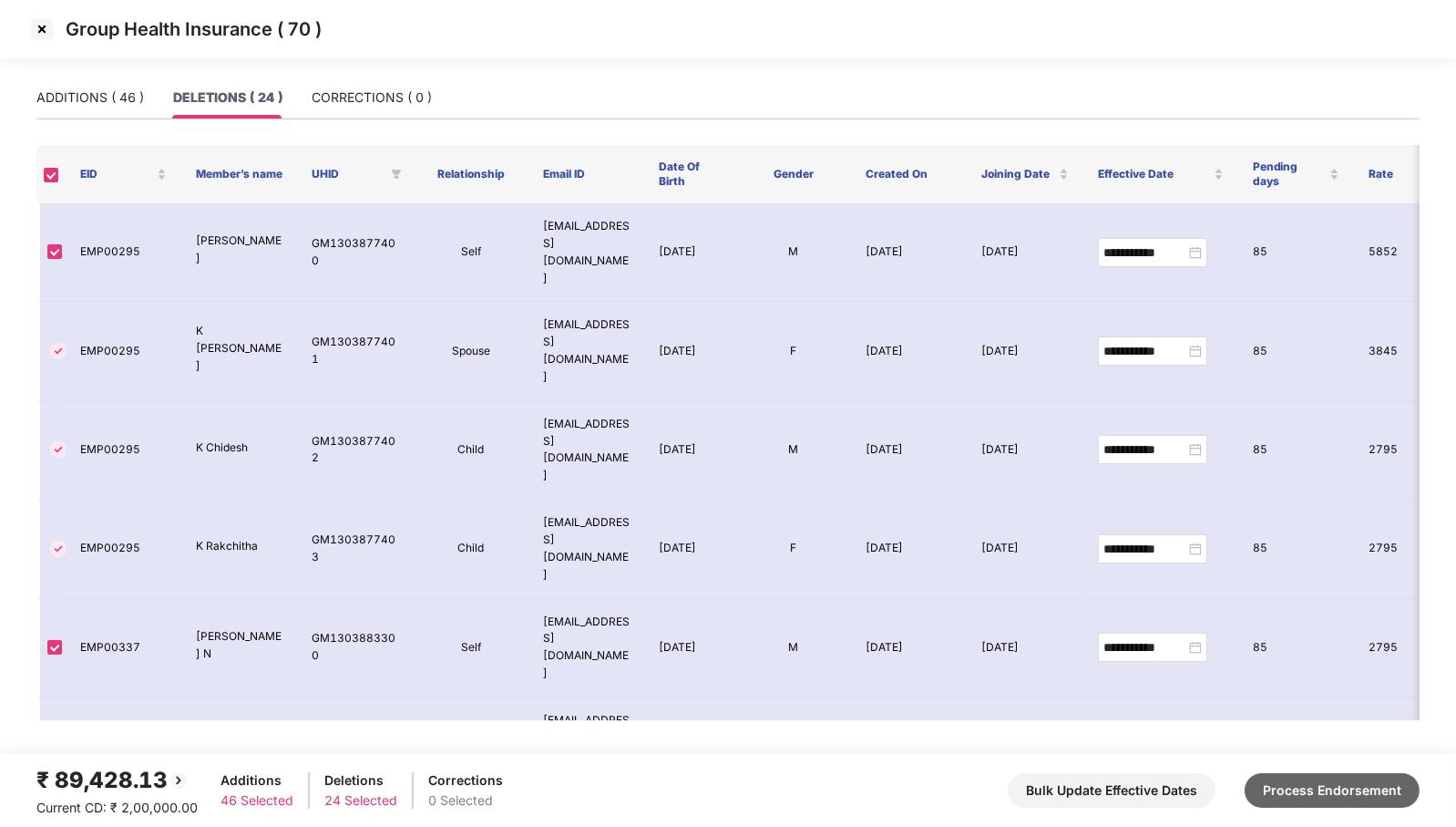
click at [1325, 793] on button "Process Endorsement" at bounding box center [1332, 790] width 175 height 35
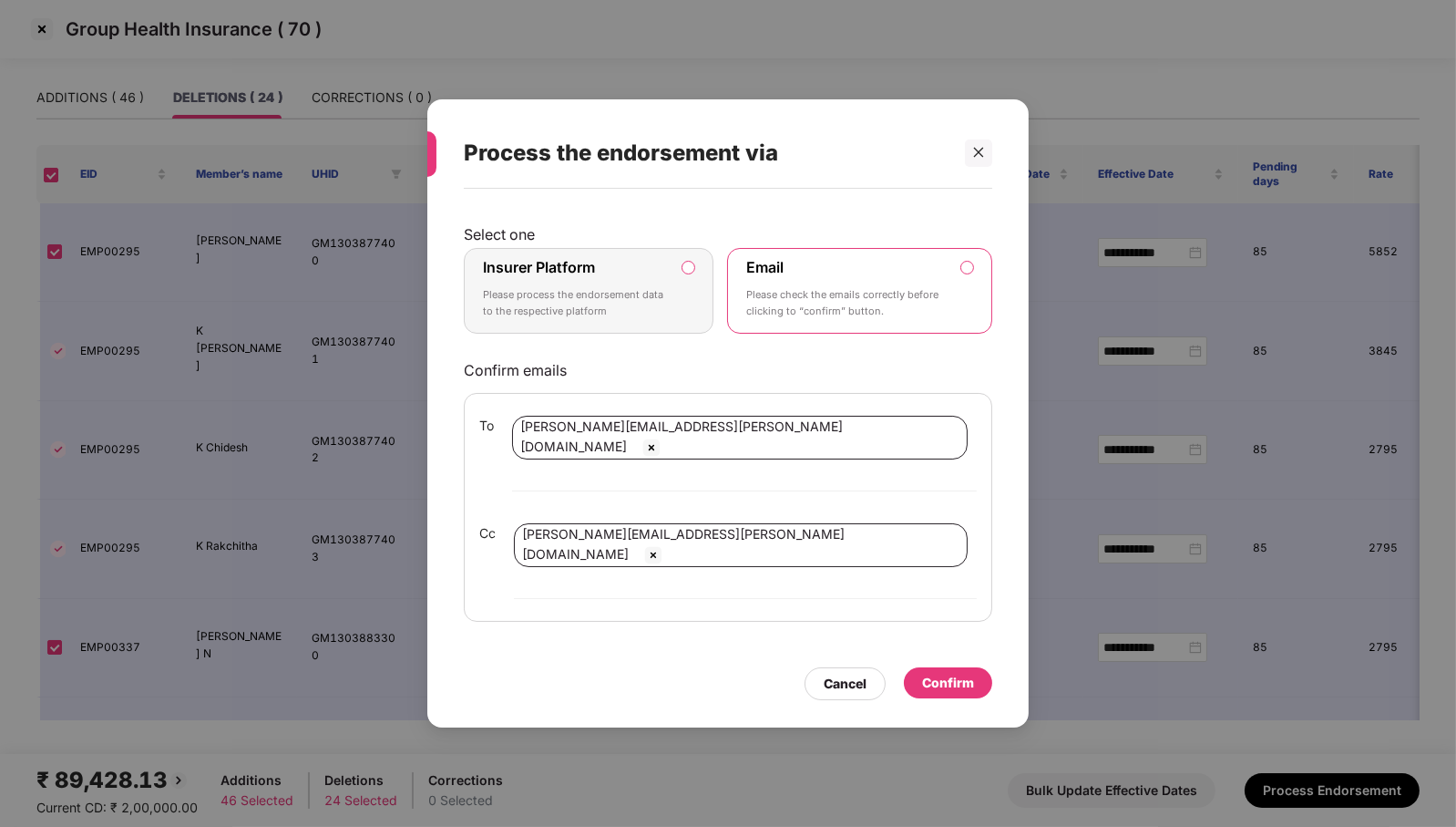
click at [702, 318] on label "Insurer Platform Please process the endorsement data to the respective platform" at bounding box center [589, 291] width 250 height 85
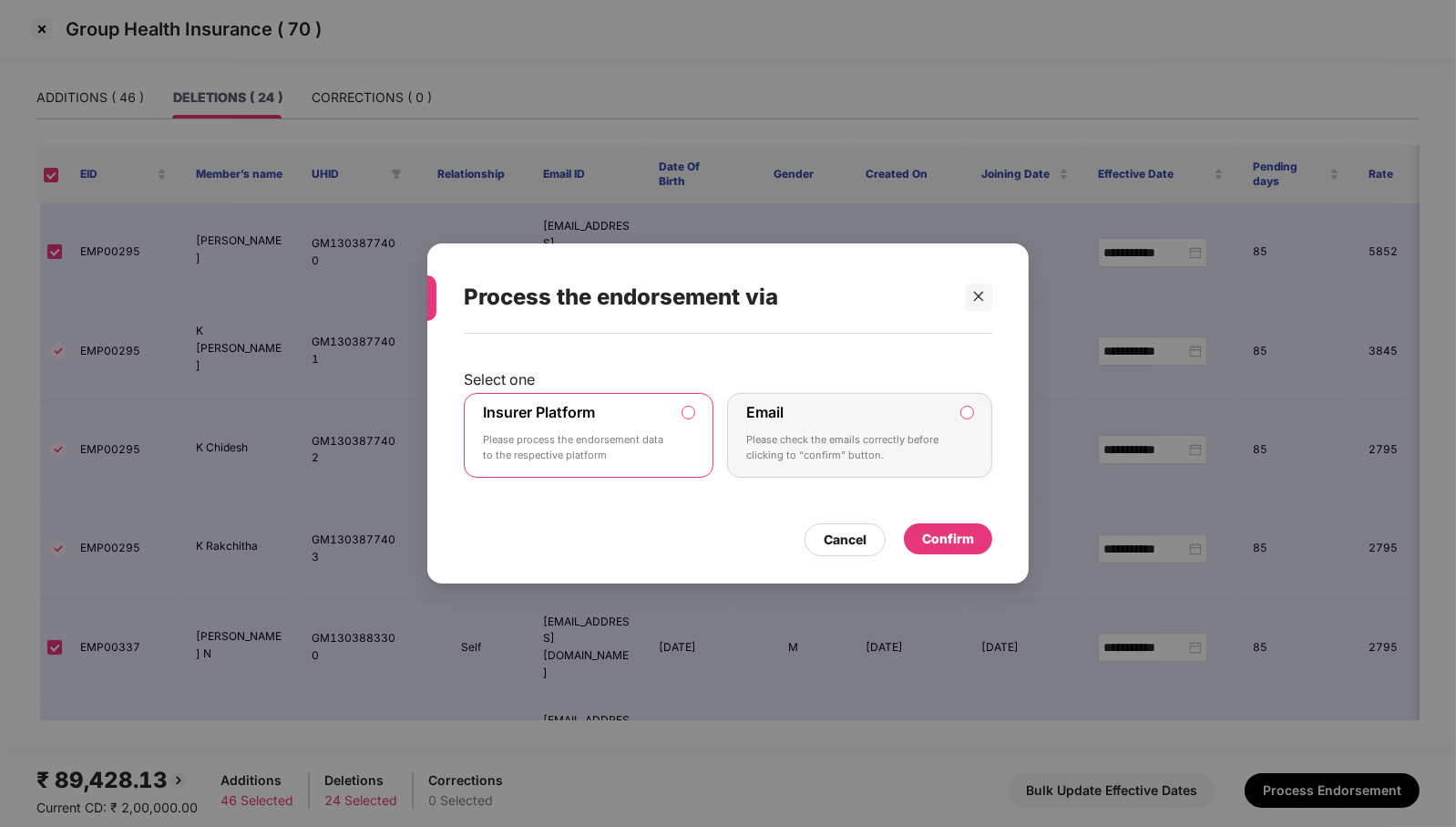
click at [962, 541] on div "Confirm" at bounding box center [948, 539] width 52 height 20
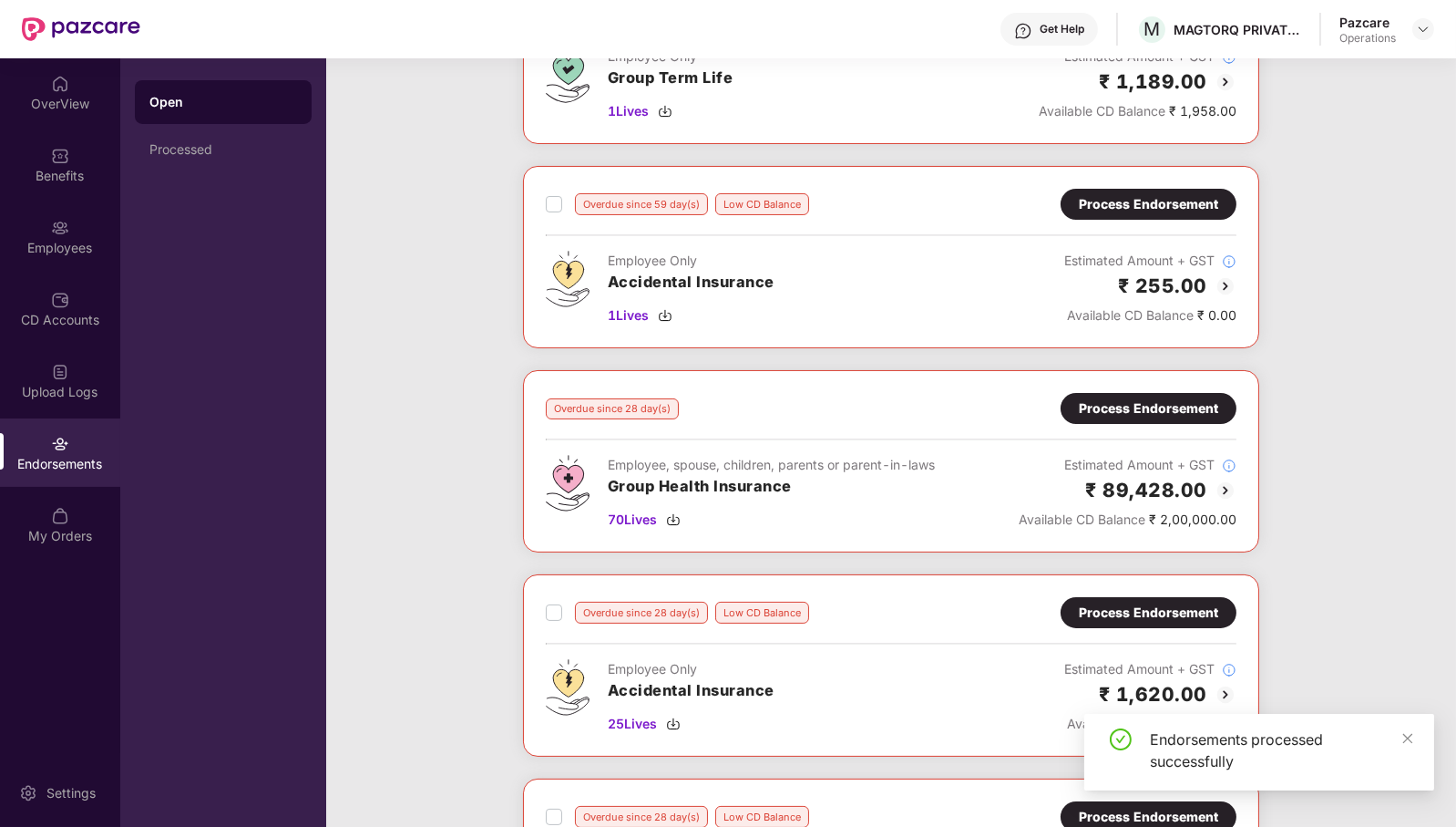
scroll to position [0, 0]
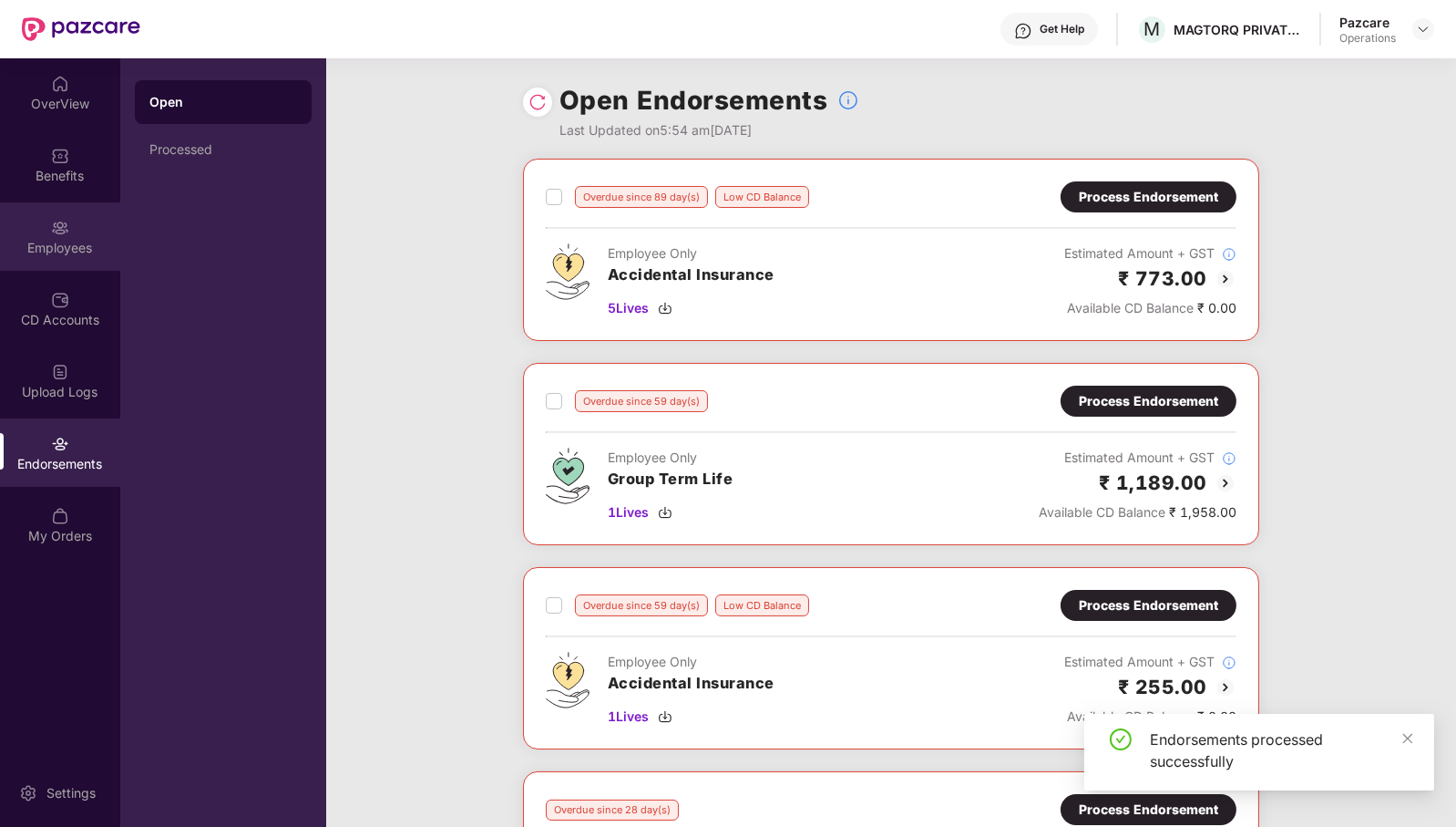
click at [77, 233] on div "Employees" at bounding box center [60, 236] width 120 height 69
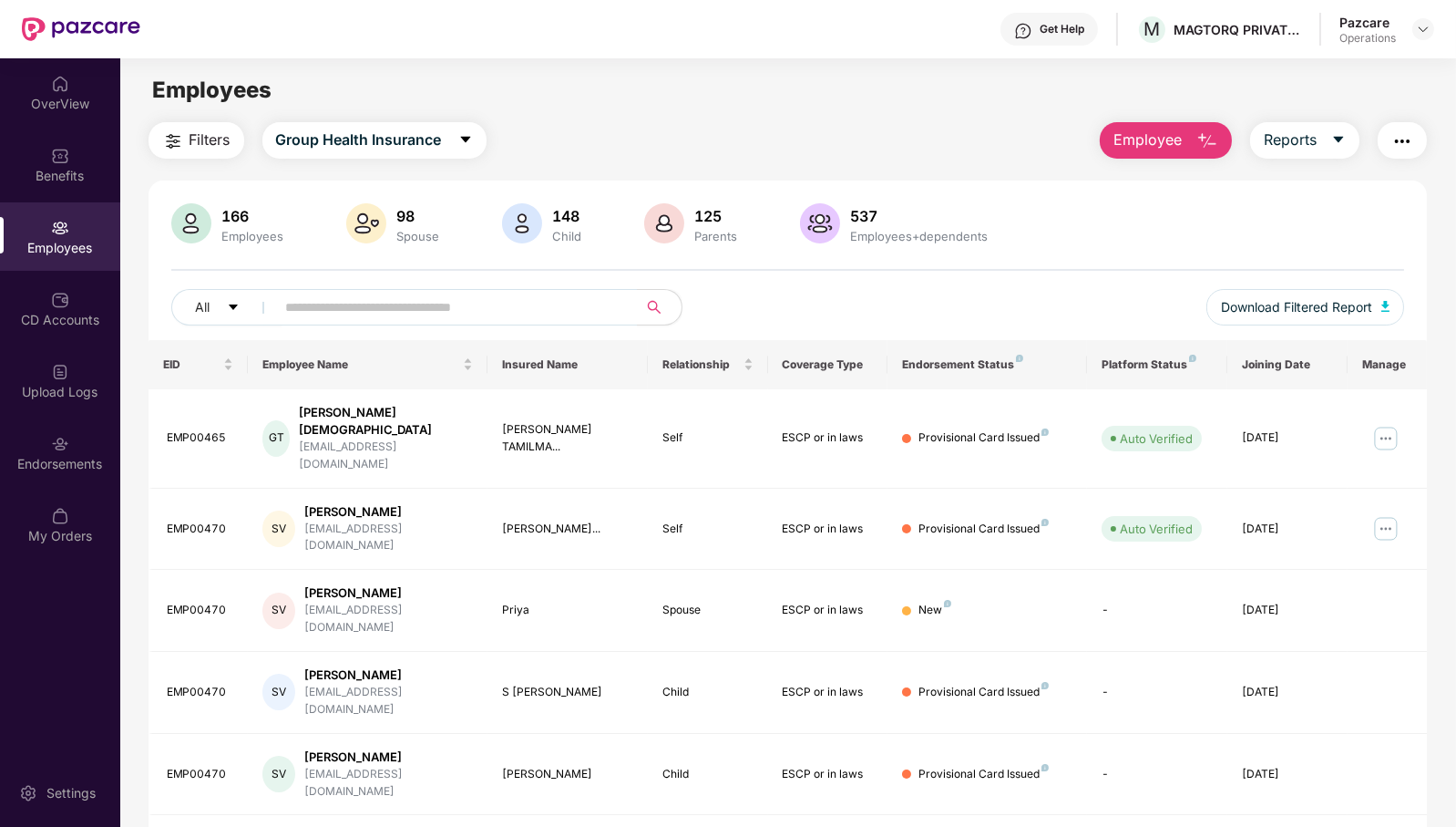
click at [211, 144] on span "Filters" at bounding box center [209, 139] width 41 height 23
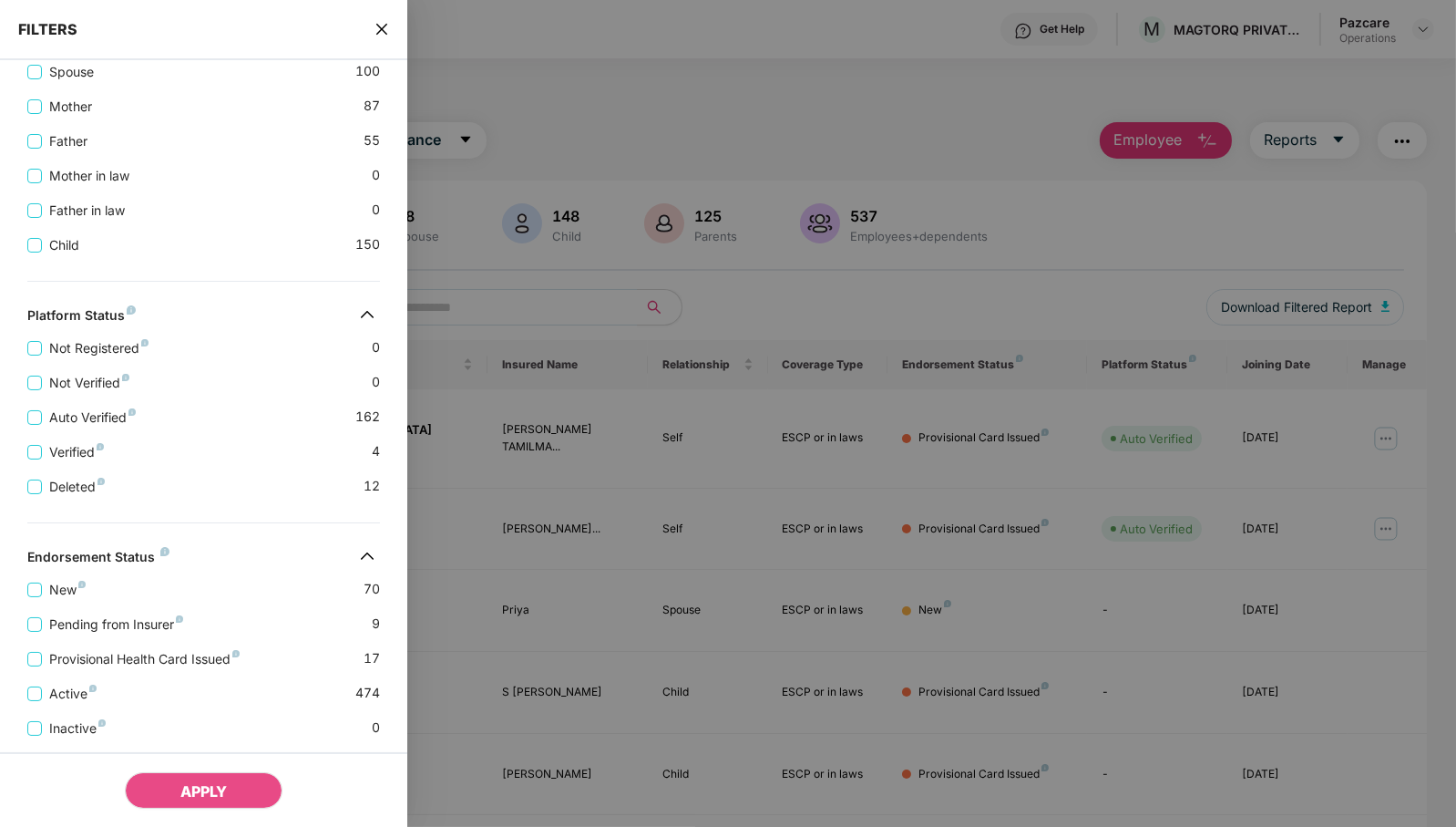
scroll to position [518, 0]
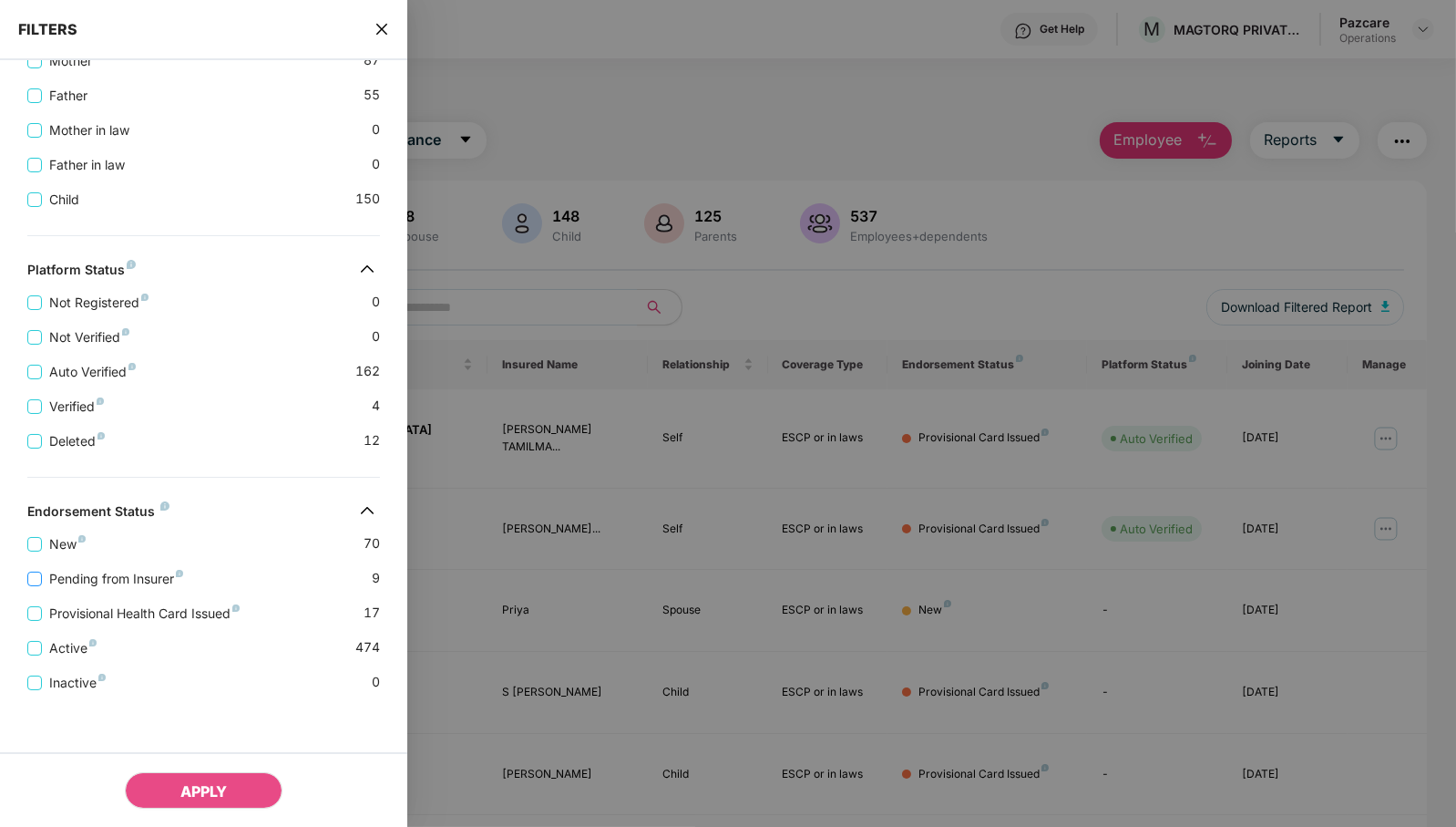
click at [43, 580] on span "Pending from Insurer" at bounding box center [116, 579] width 149 height 20
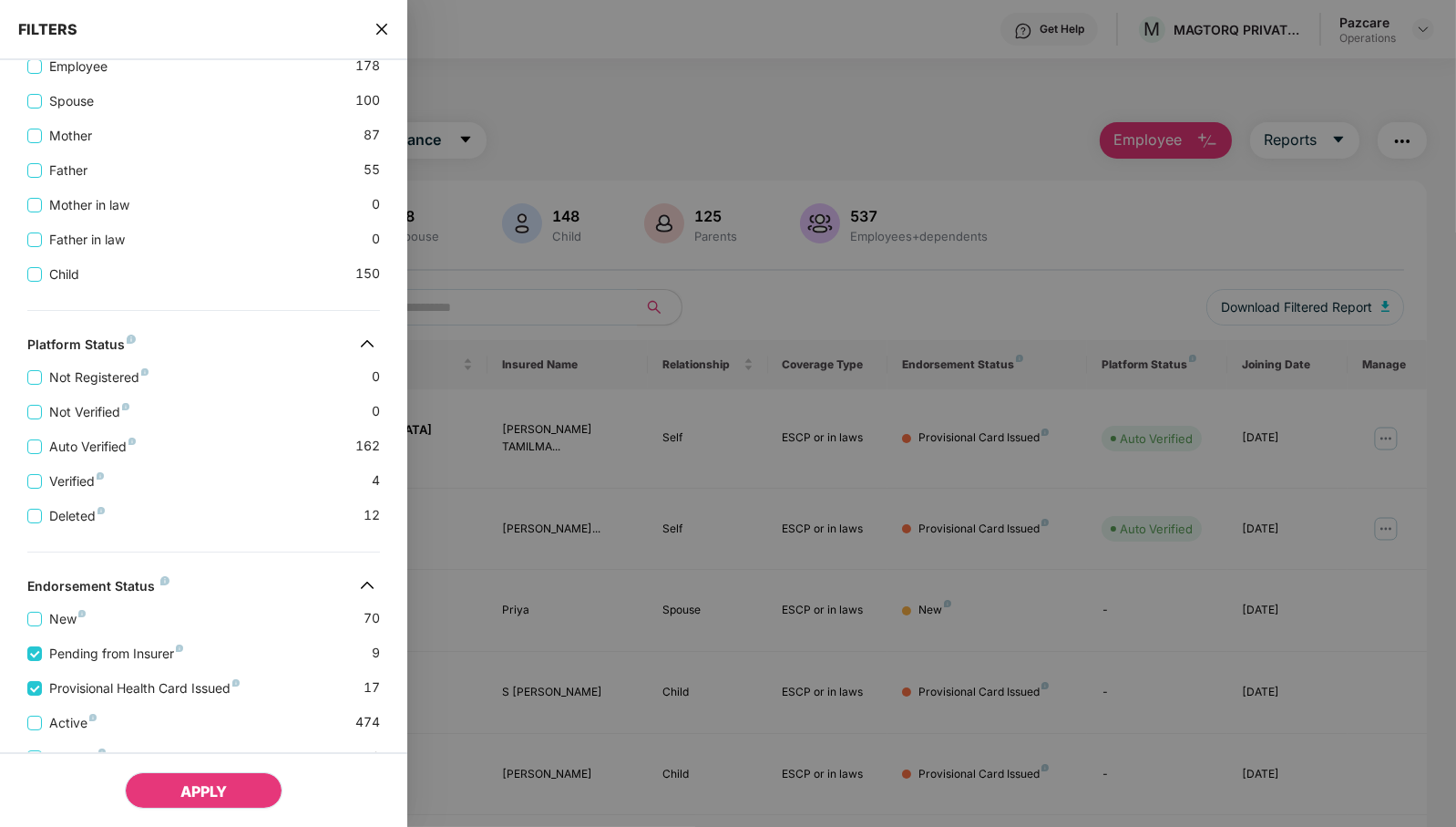
click at [227, 788] on span "APPLY" at bounding box center [203, 791] width 47 height 18
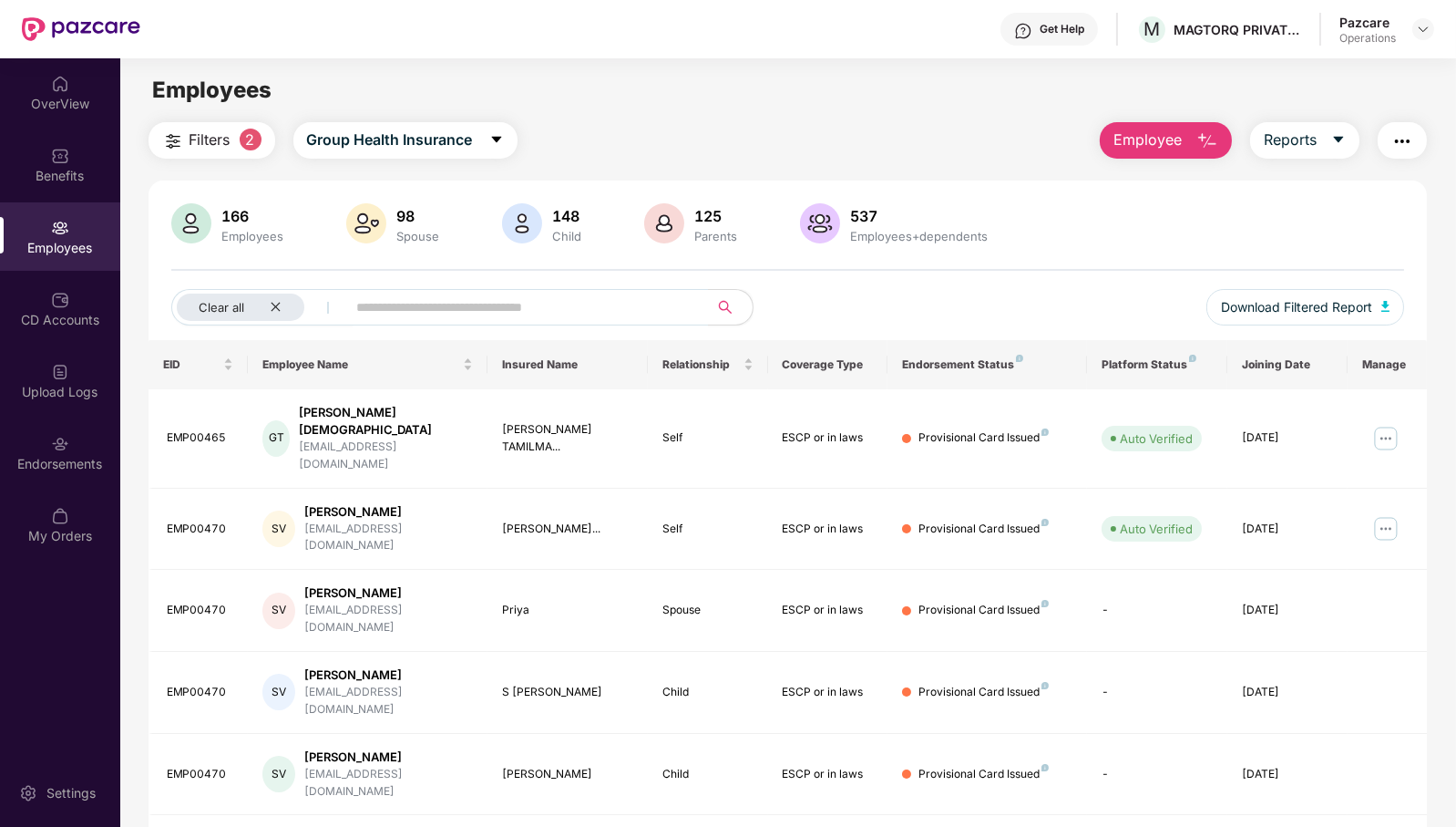
scroll to position [288, 0]
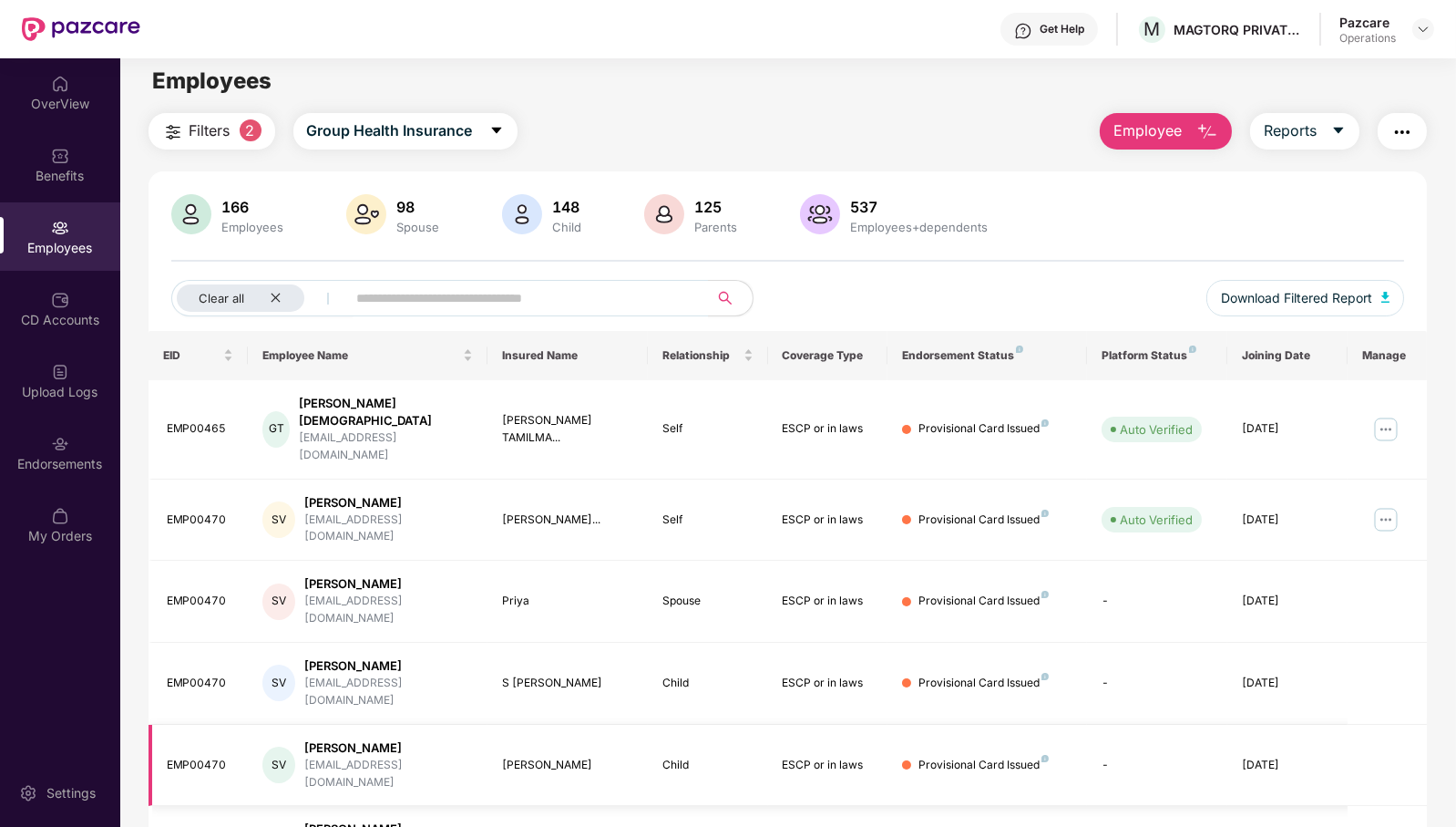
scroll to position [0, 0]
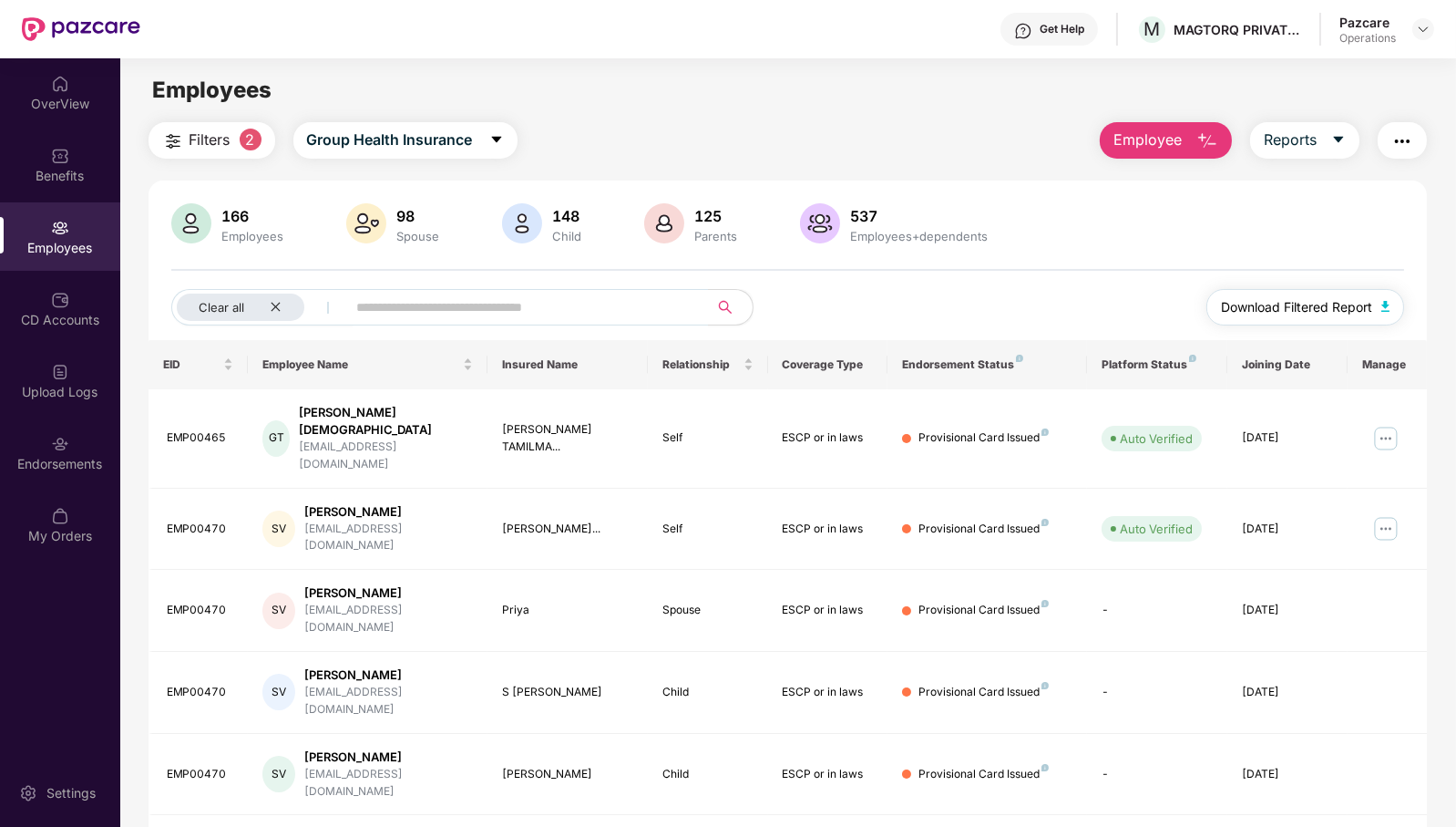
click at [1307, 301] on span "Download Filtered Report" at bounding box center [1296, 307] width 151 height 20
click at [1404, 142] on img "button" at bounding box center [1402, 141] width 22 height 22
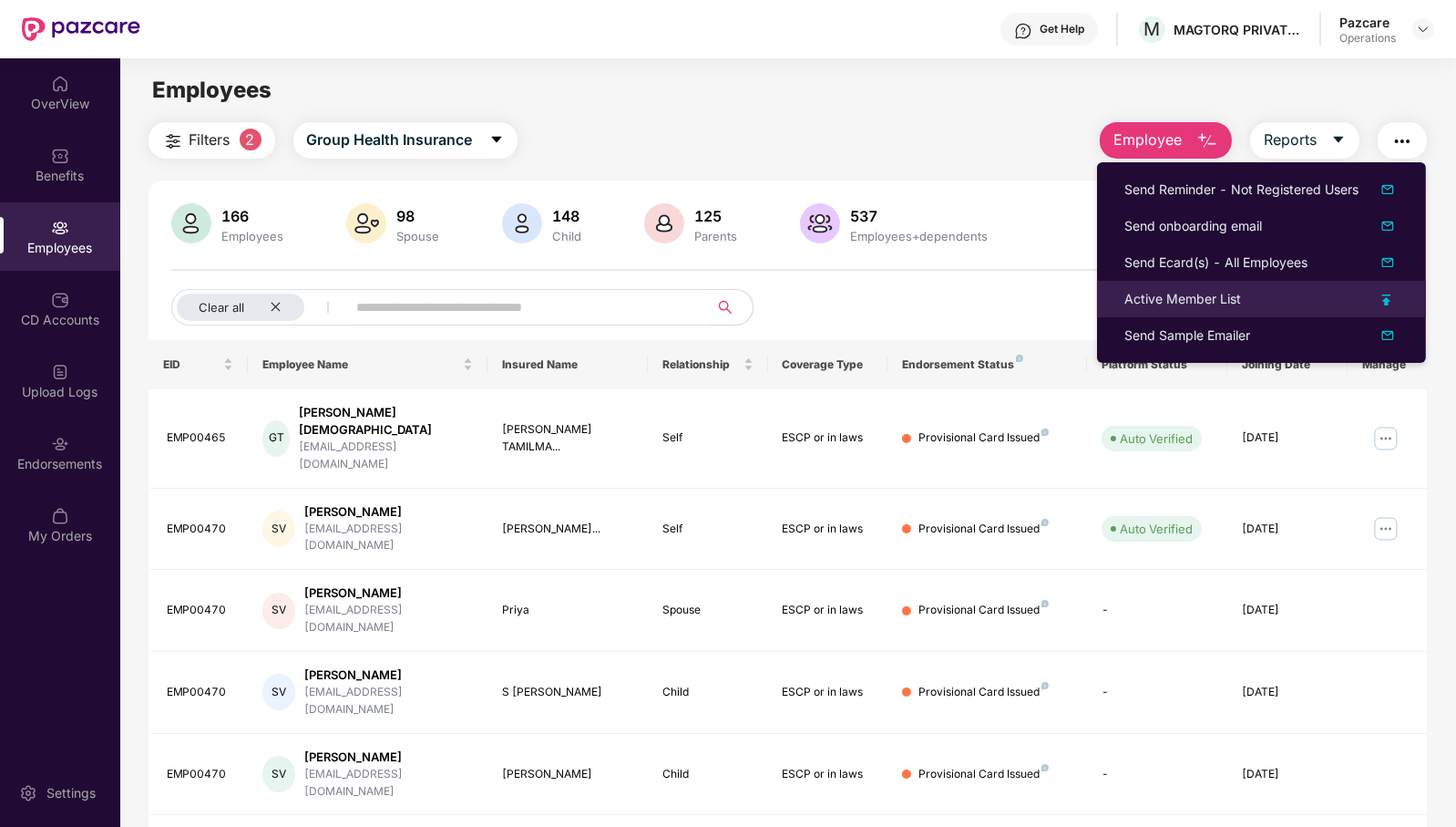
click at [1239, 294] on div "Active Member List" at bounding box center [1183, 299] width 117 height 20
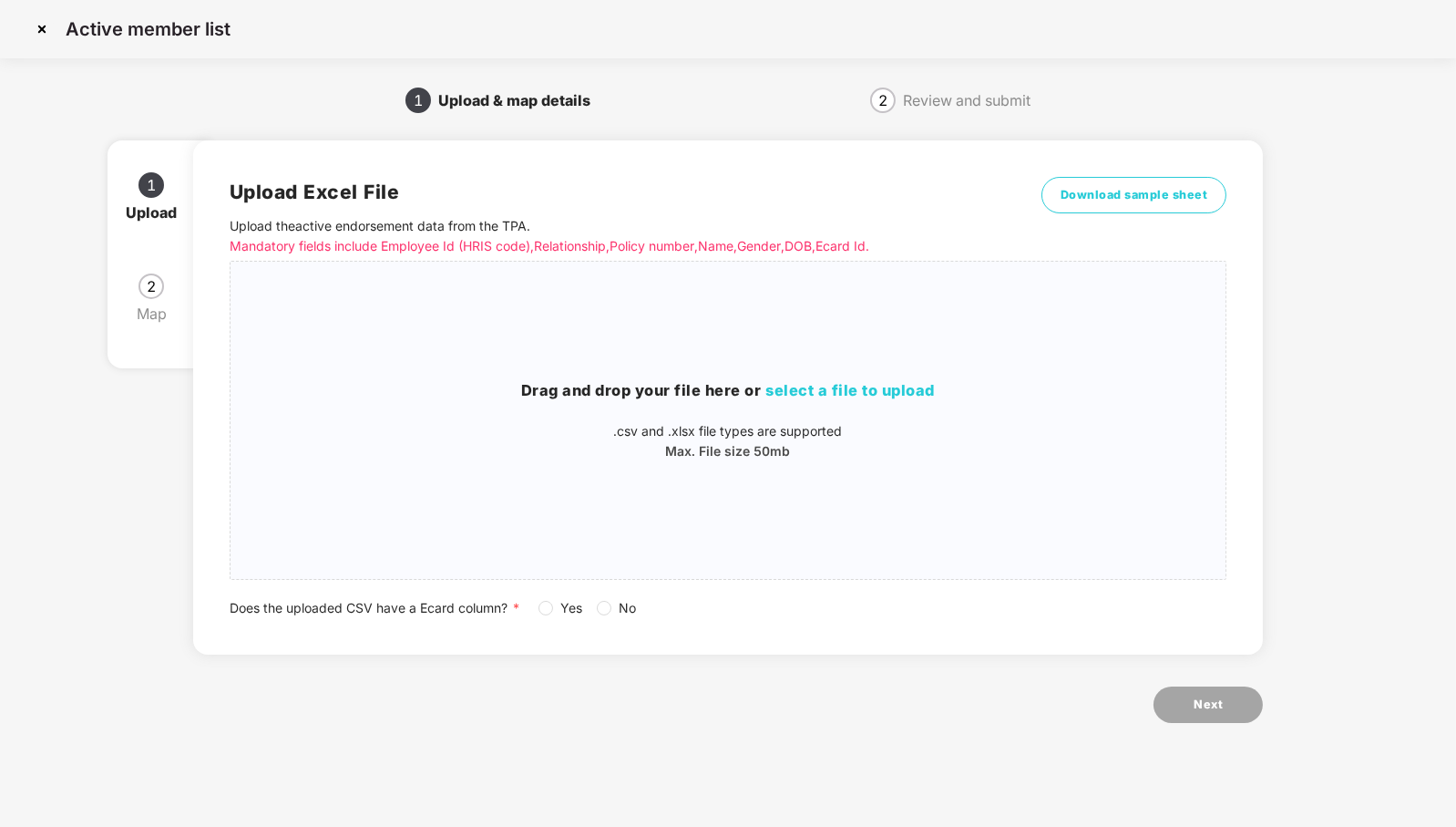
click at [537, 607] on div "Does the uploaded CSV have a Ecard column? * Yes No" at bounding box center [728, 608] width 997 height 20
click at [1132, 186] on span "Download sample sheet" at bounding box center [1134, 195] width 148 height 18
click at [743, 433] on p ".csv and .xlsx file types are supported" at bounding box center [728, 431] width 996 height 20
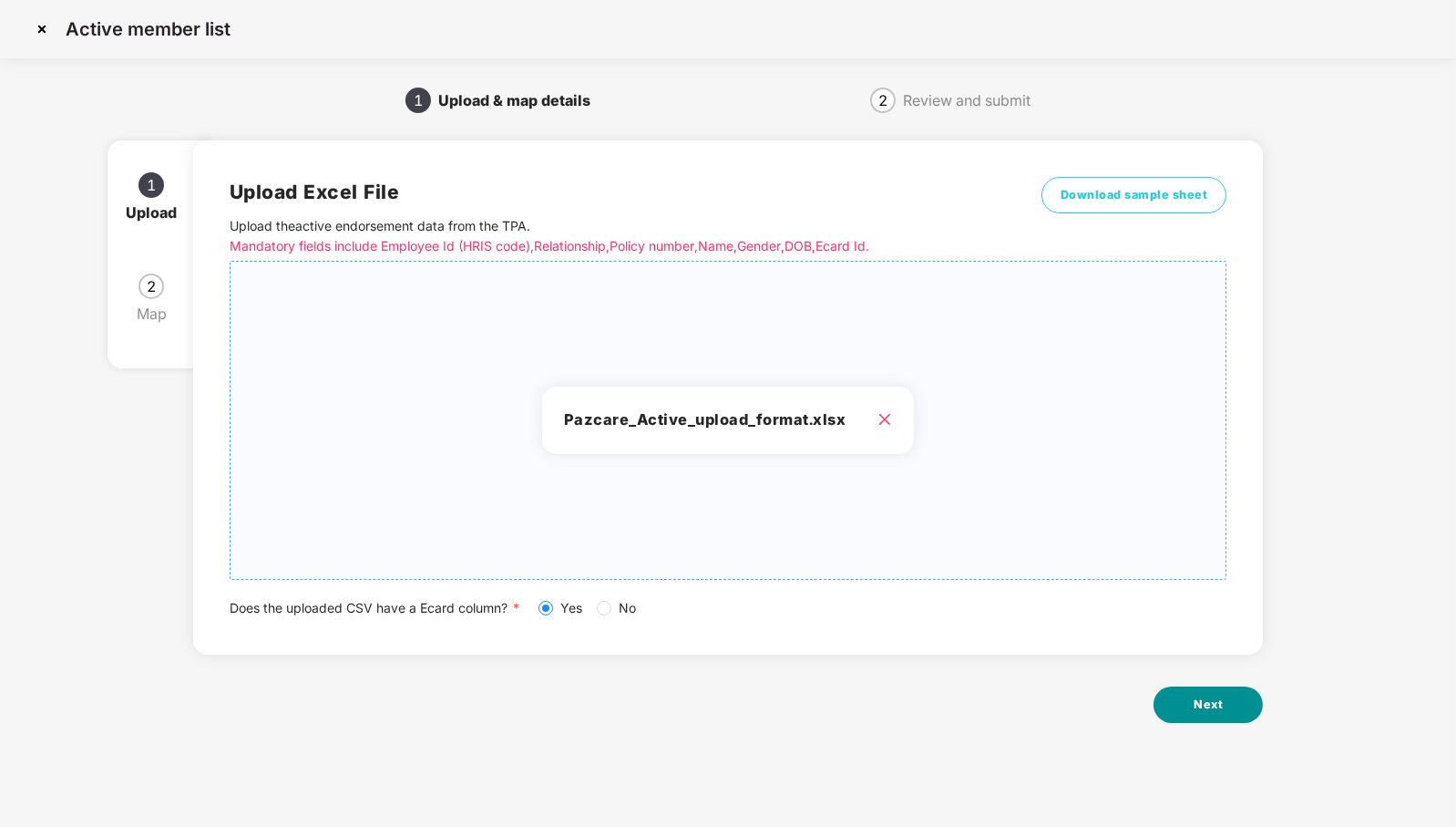
click at [1189, 697] on button "Next" at bounding box center [1209, 704] width 109 height 37
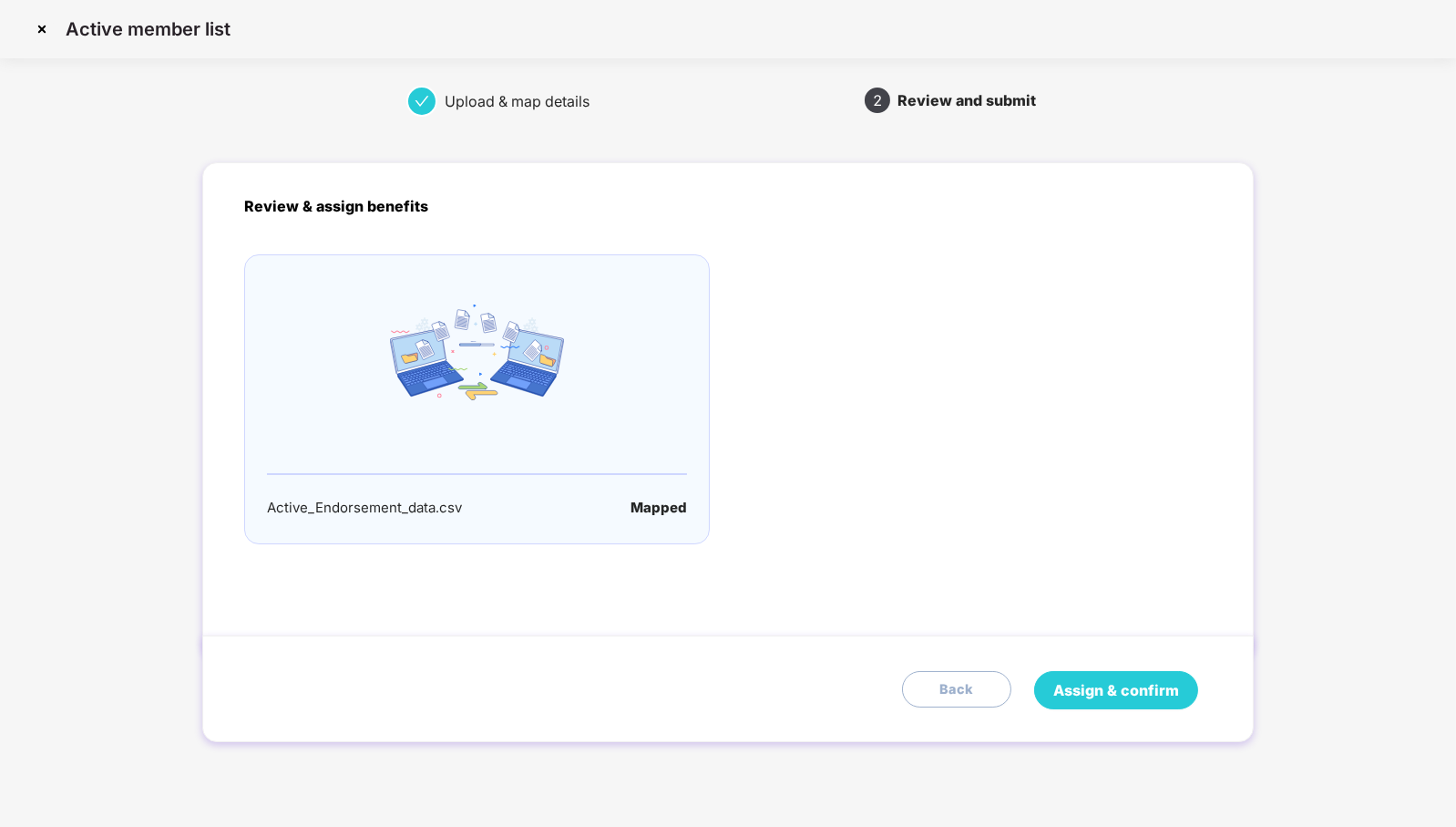
click at [1152, 694] on span "Assign & confirm" at bounding box center [1116, 690] width 126 height 23
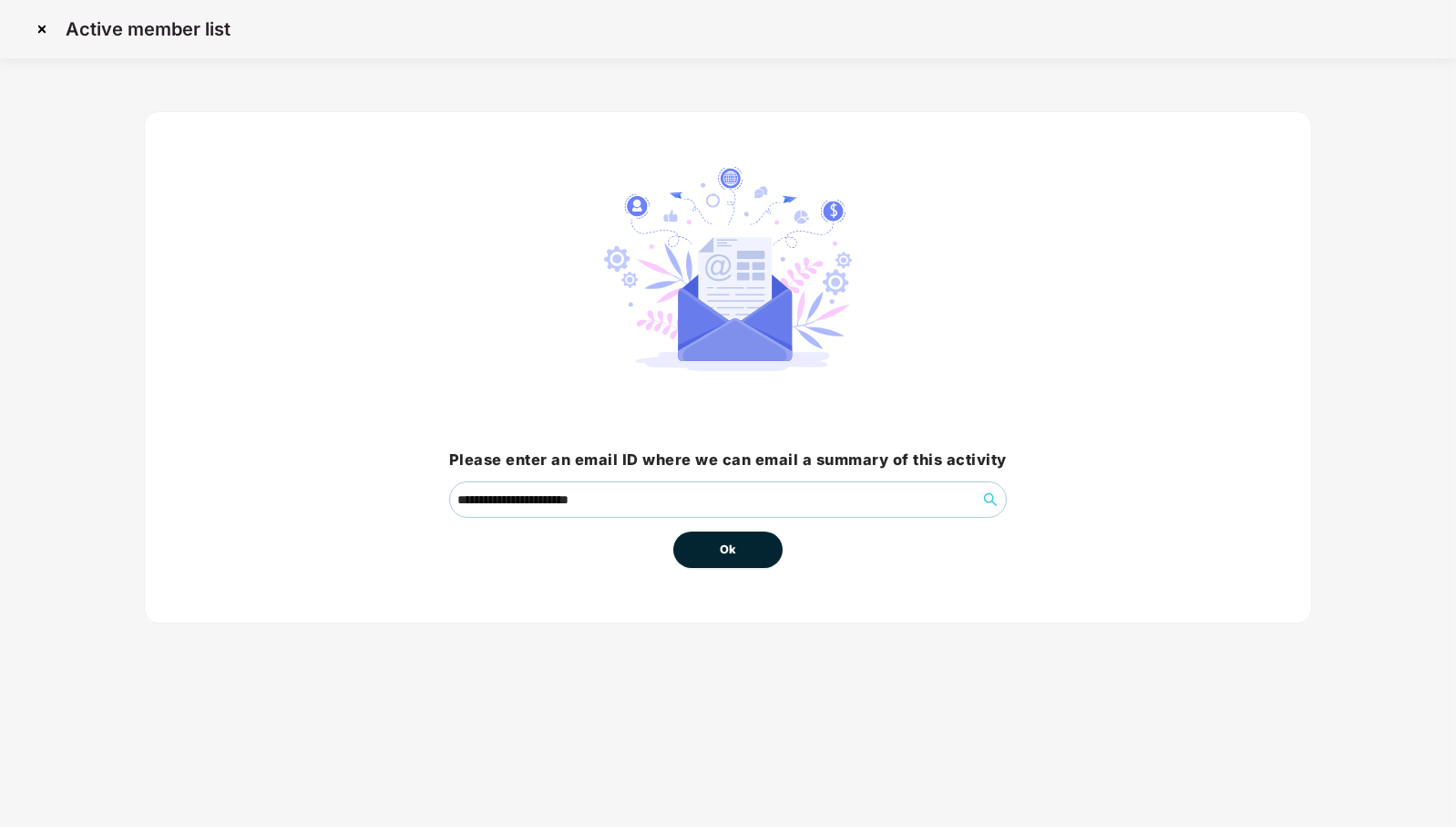
click at [746, 549] on button "Ok" at bounding box center [728, 549] width 109 height 37
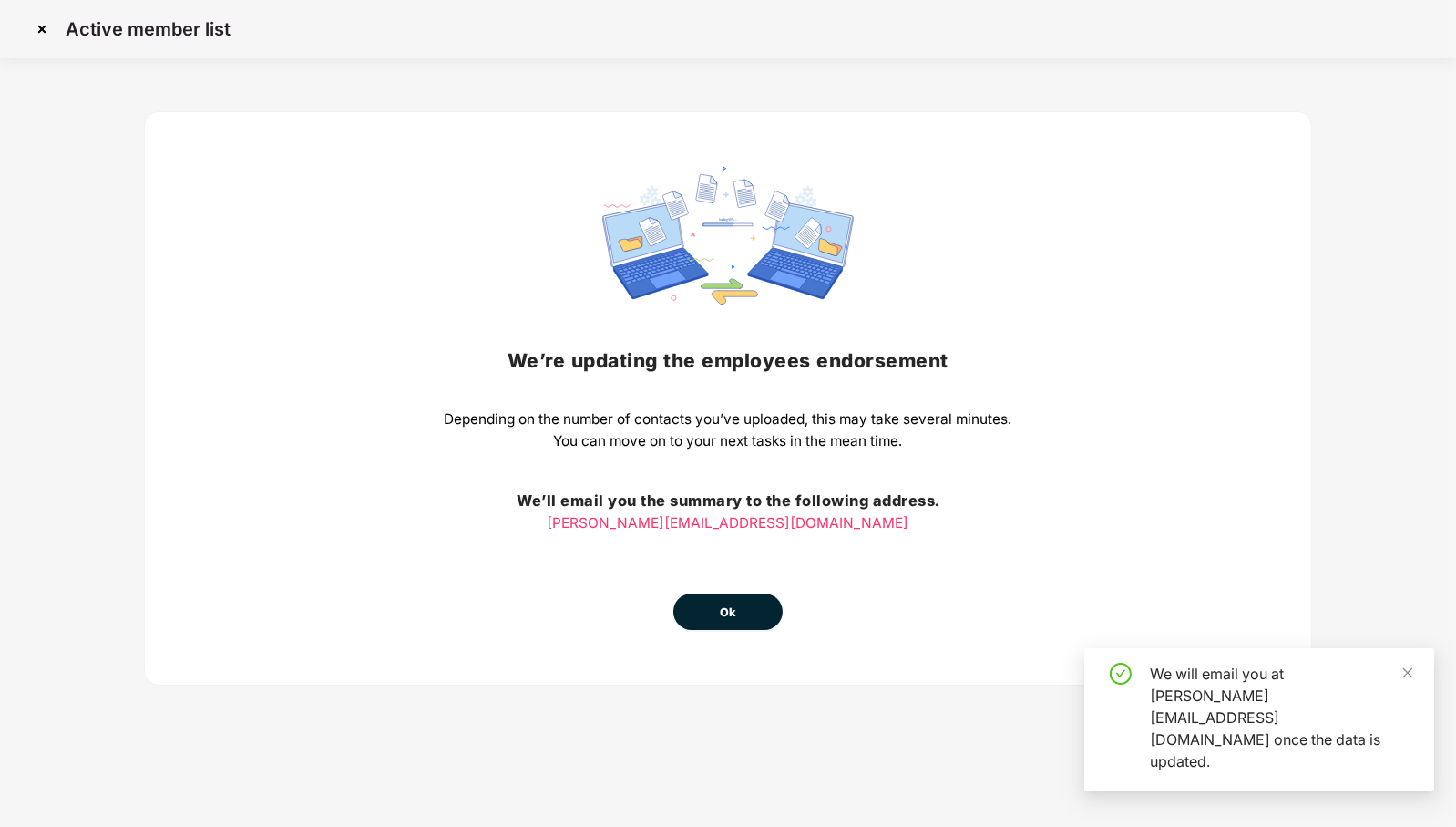
click at [756, 613] on button "Ok" at bounding box center [728, 612] width 109 height 37
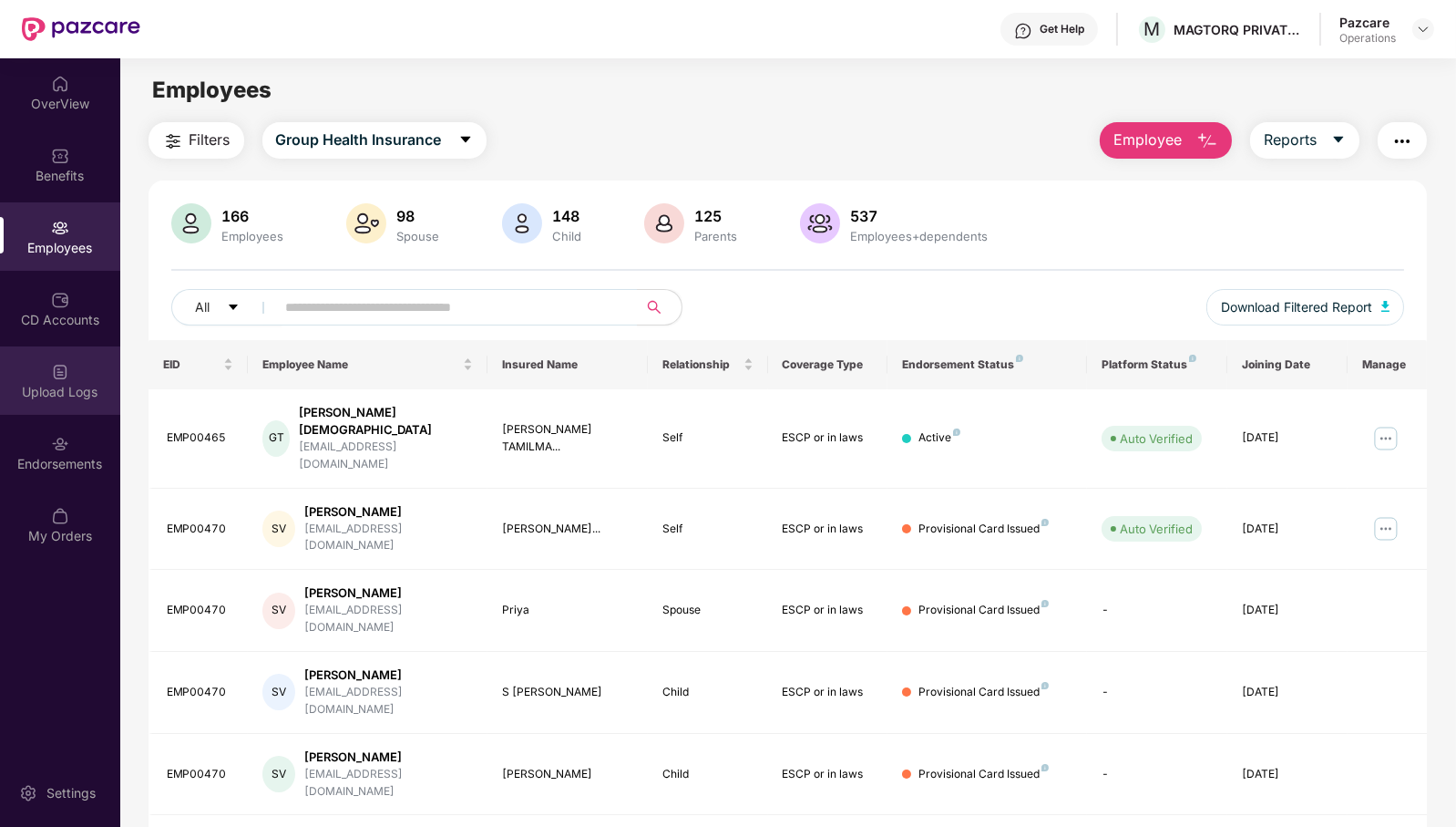
click at [67, 387] on div "Upload Logs" at bounding box center [60, 392] width 120 height 18
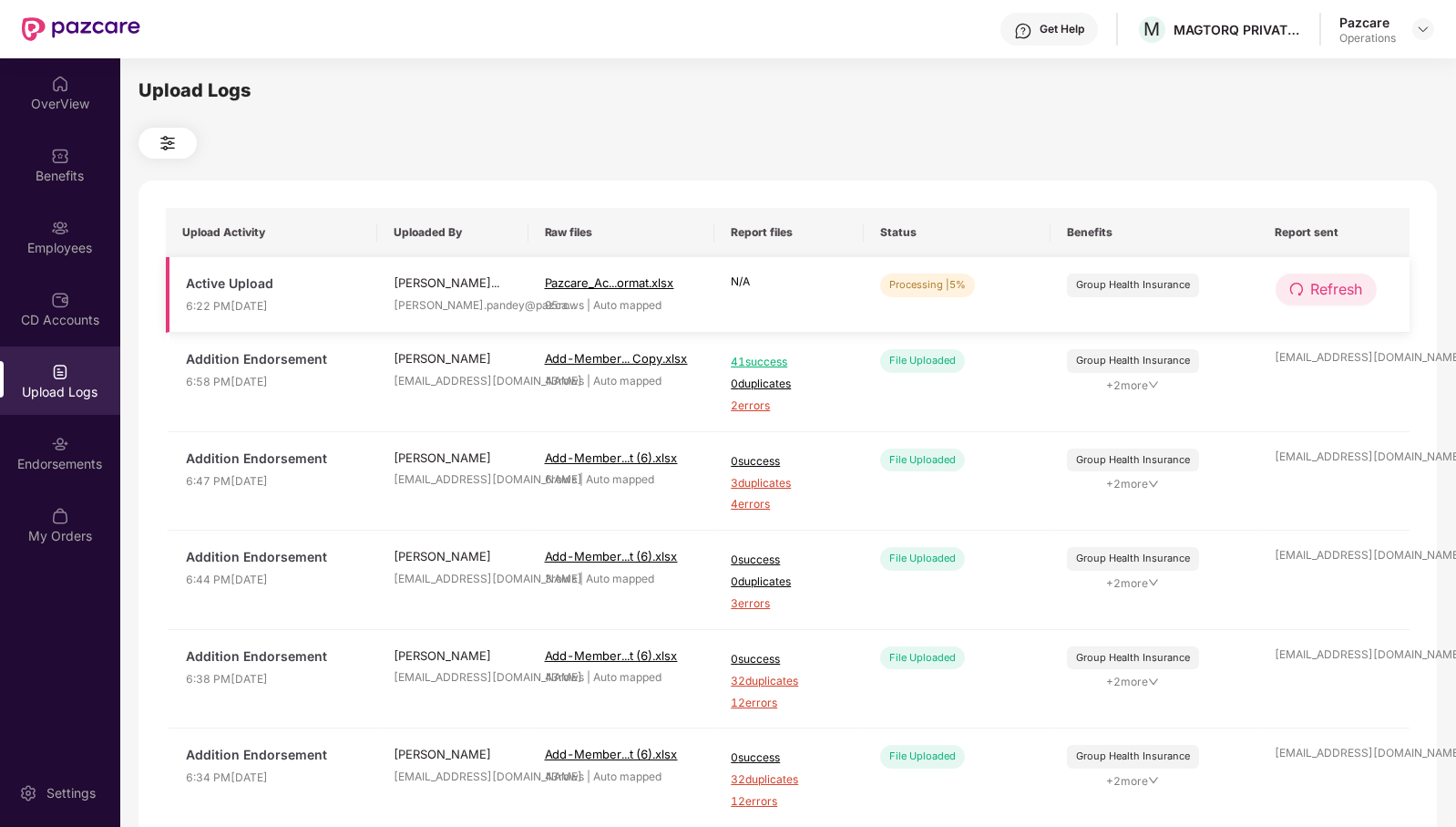
click at [1339, 292] on span "Refresh" at bounding box center [1337, 289] width 52 height 23
click at [1339, 292] on span "Refresh" at bounding box center [1338, 289] width 52 height 23
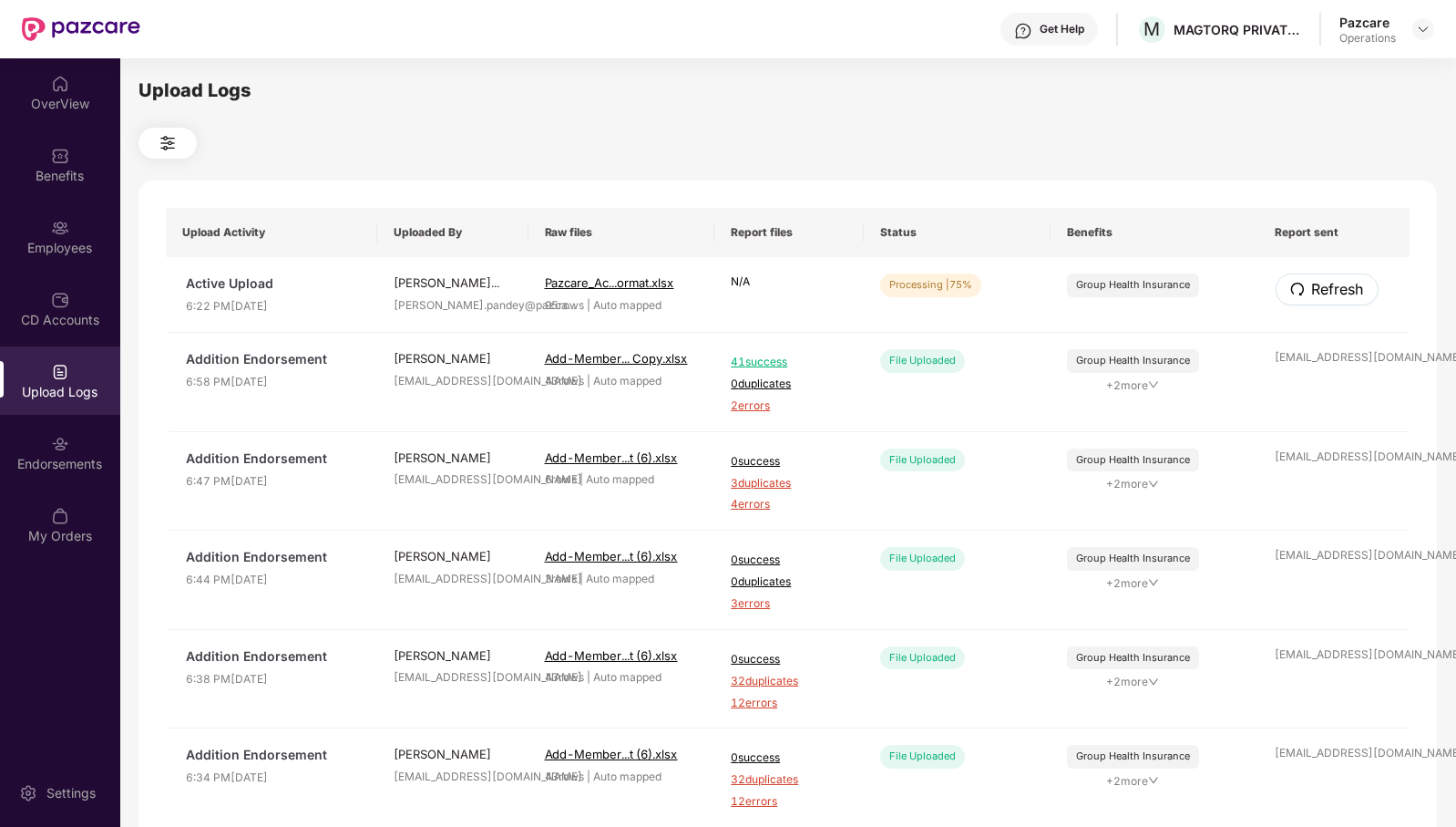
click at [1339, 292] on span "Refresh" at bounding box center [1338, 289] width 52 height 23
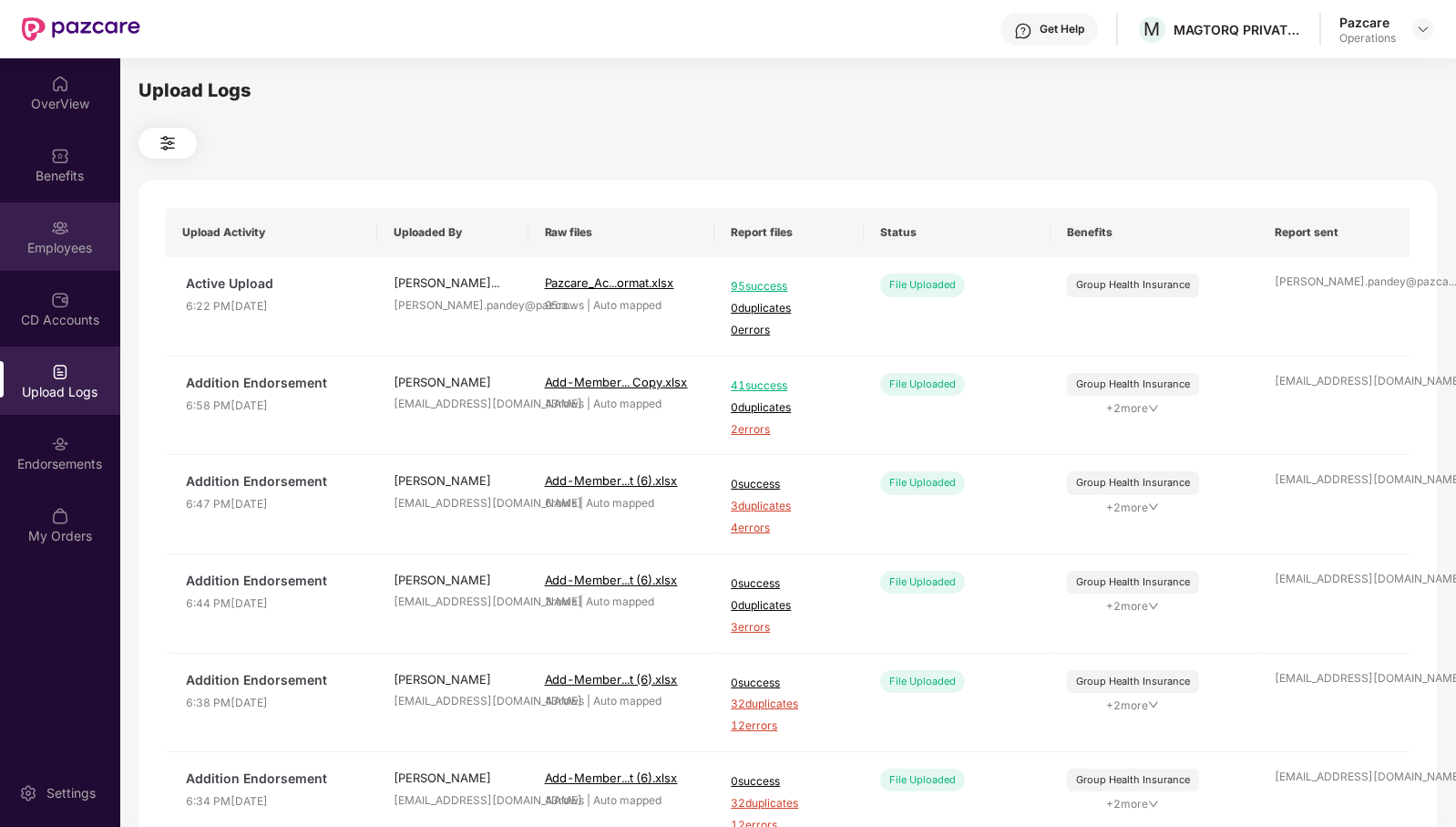
click at [51, 237] on div "Employees" at bounding box center [60, 236] width 120 height 69
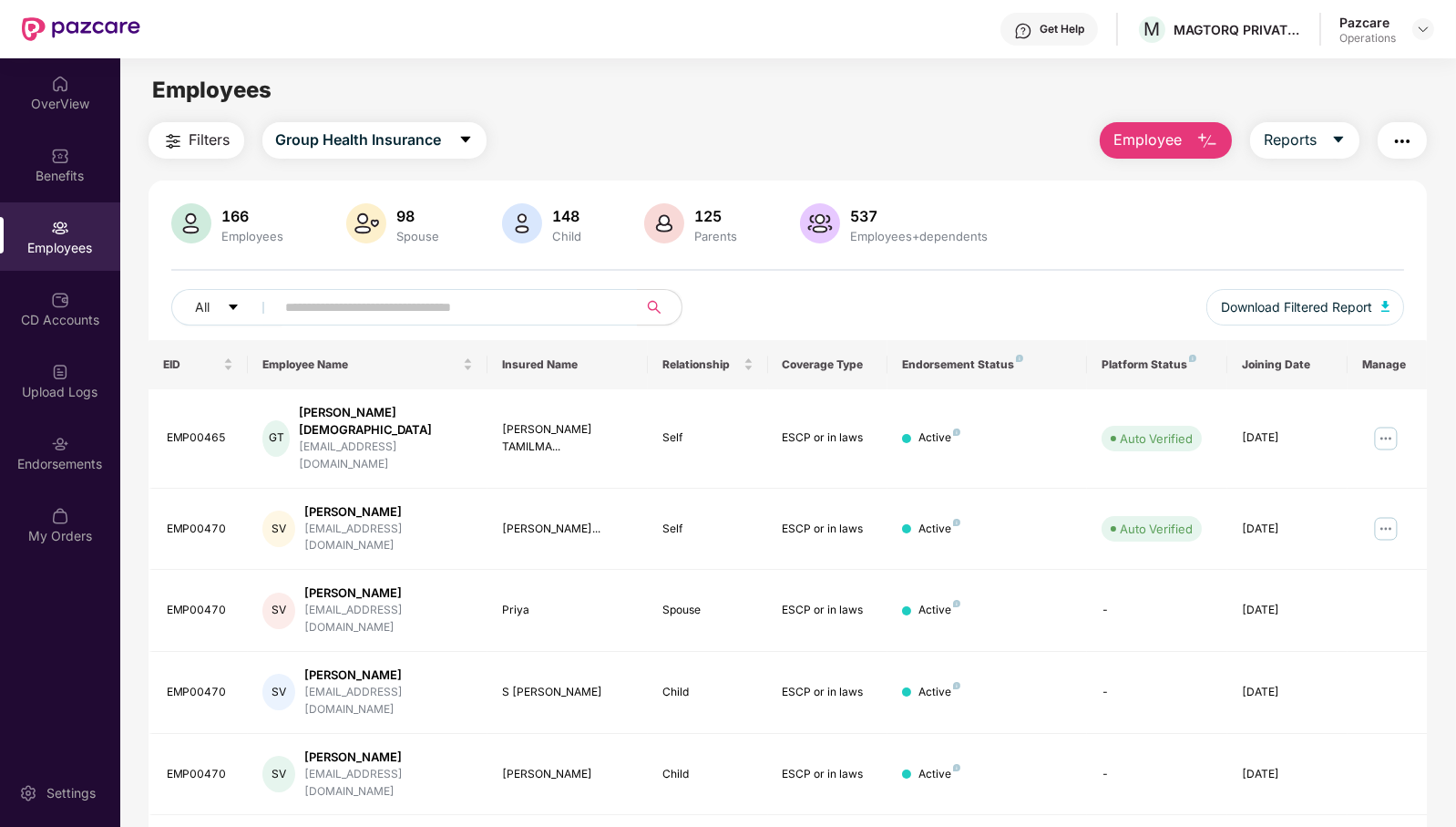
click at [223, 138] on span "Filters" at bounding box center [209, 139] width 41 height 23
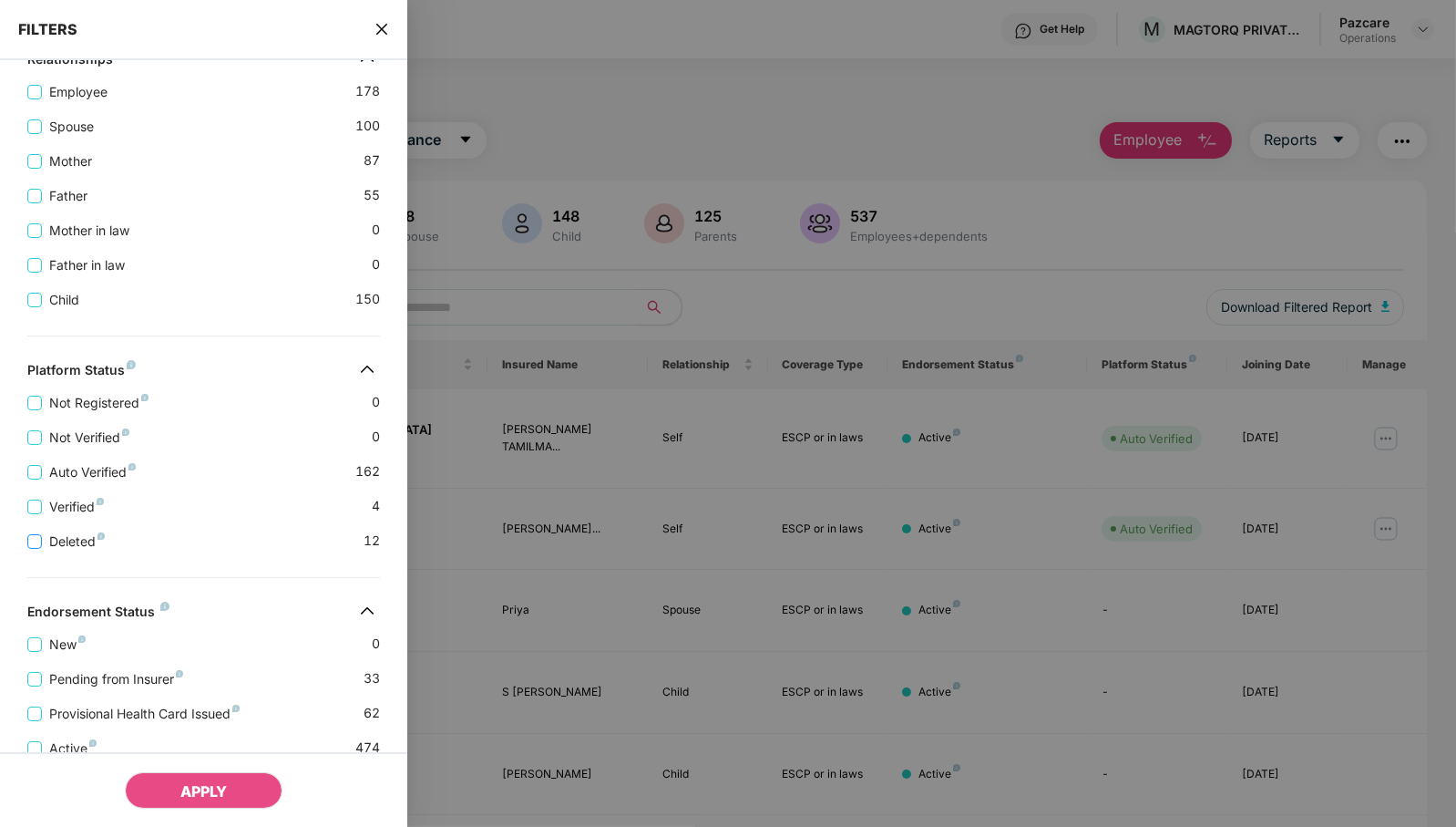
scroll to position [419, 0]
click at [49, 670] on span "Pending from Insurer" at bounding box center [116, 677] width 149 height 20
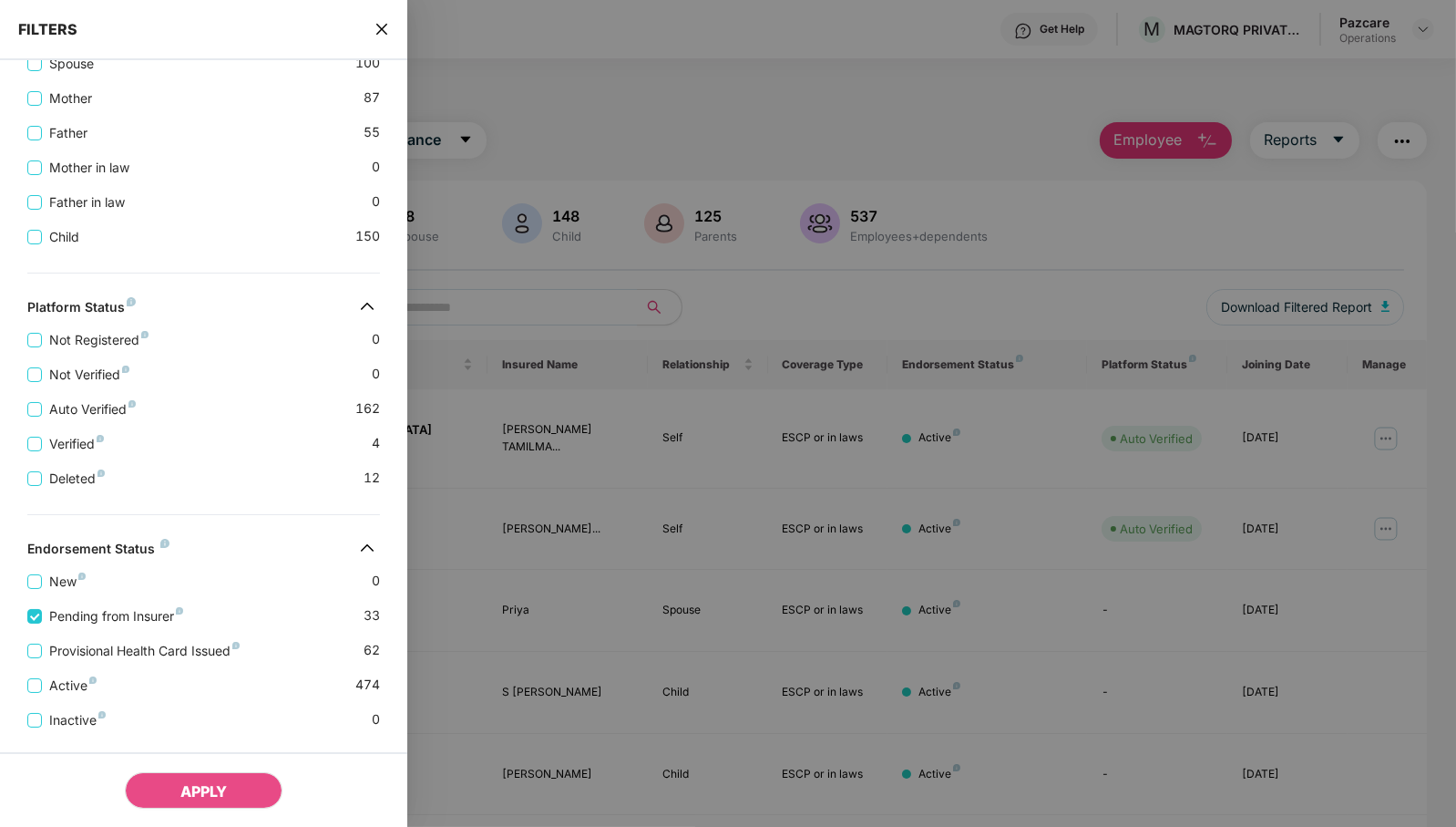
scroll to position [519, 0]
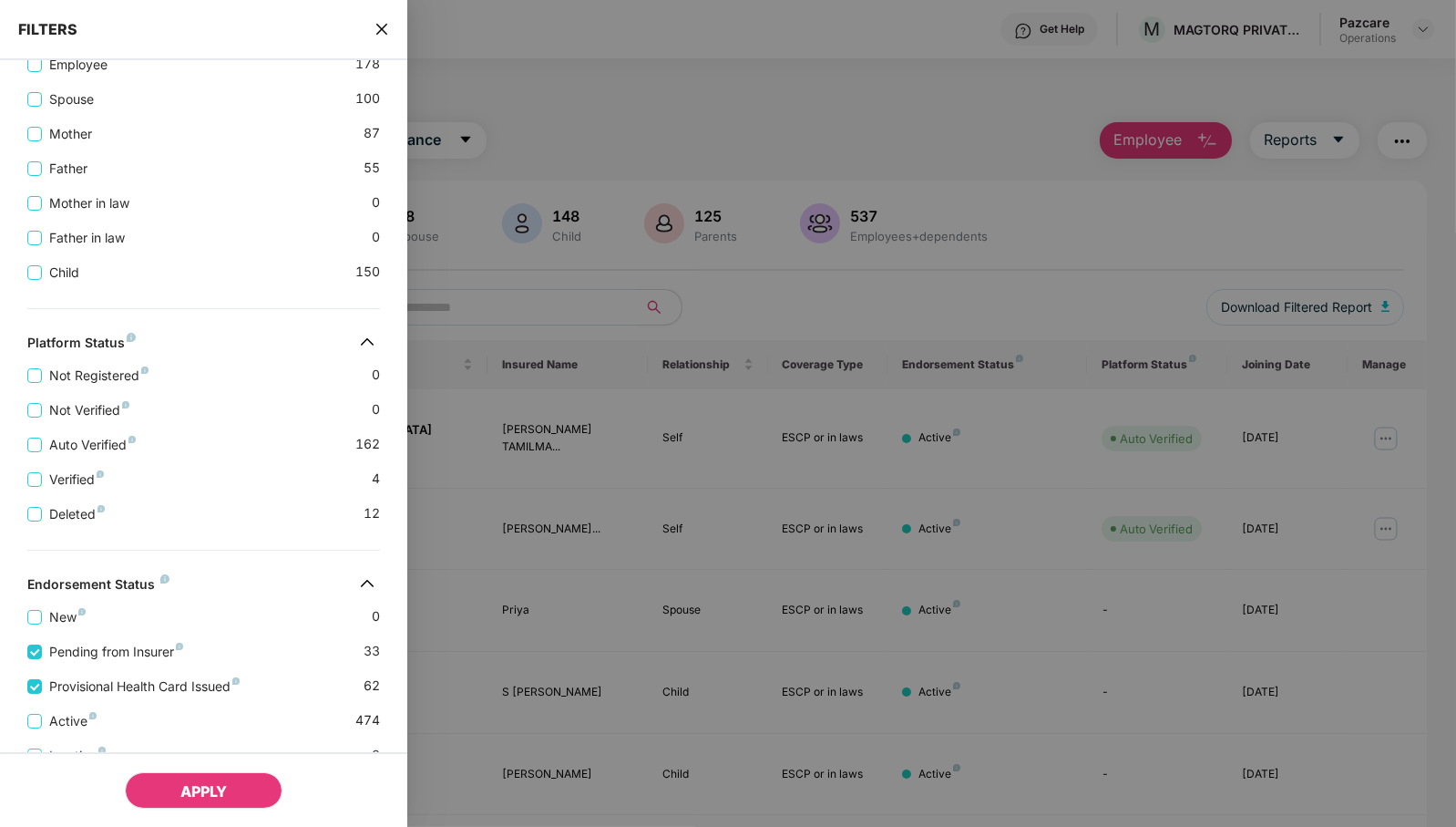
click at [203, 796] on span "APPLY" at bounding box center [203, 791] width 47 height 18
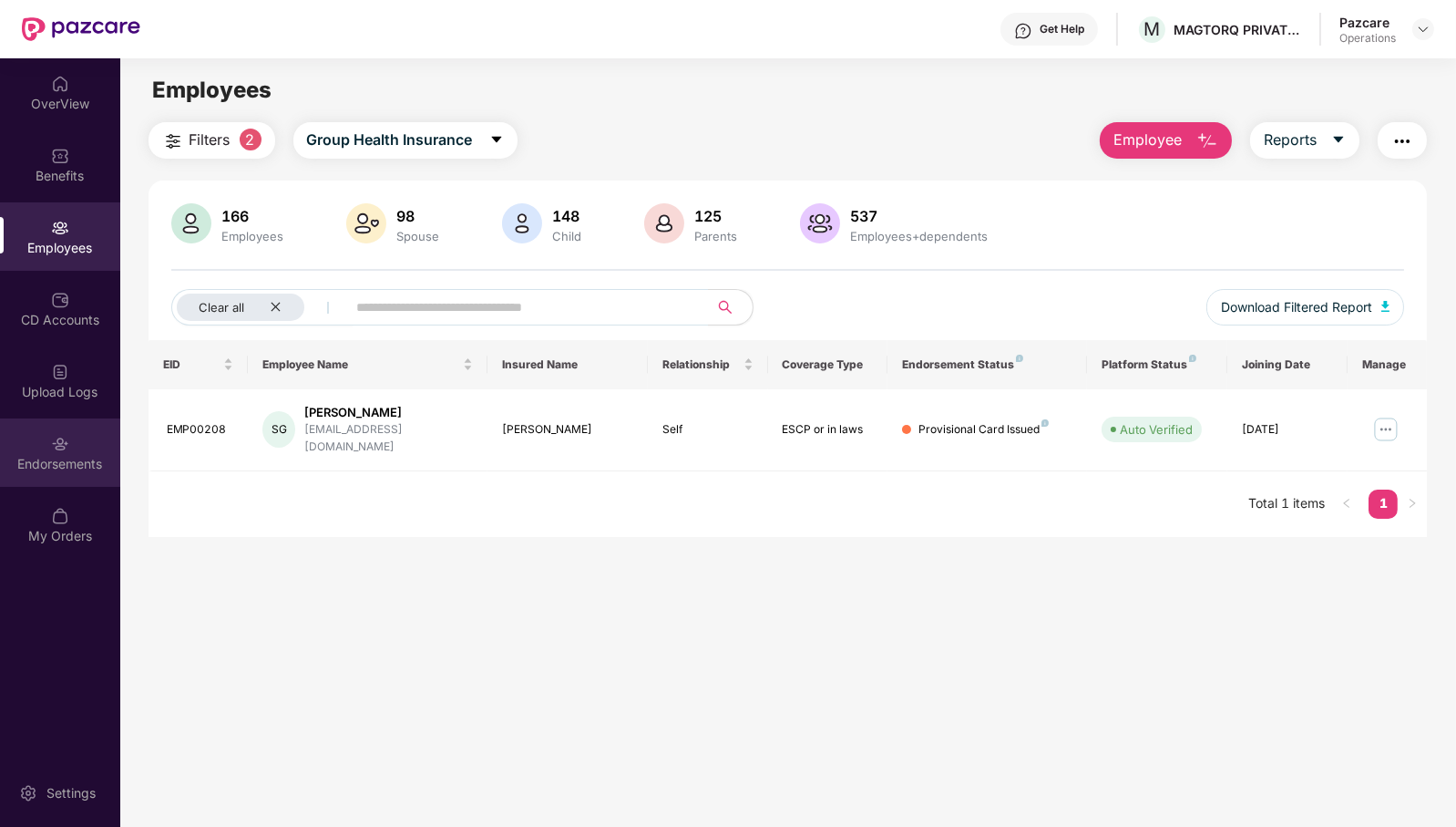
click at [48, 474] on div "Endorsements" at bounding box center [60, 452] width 120 height 69
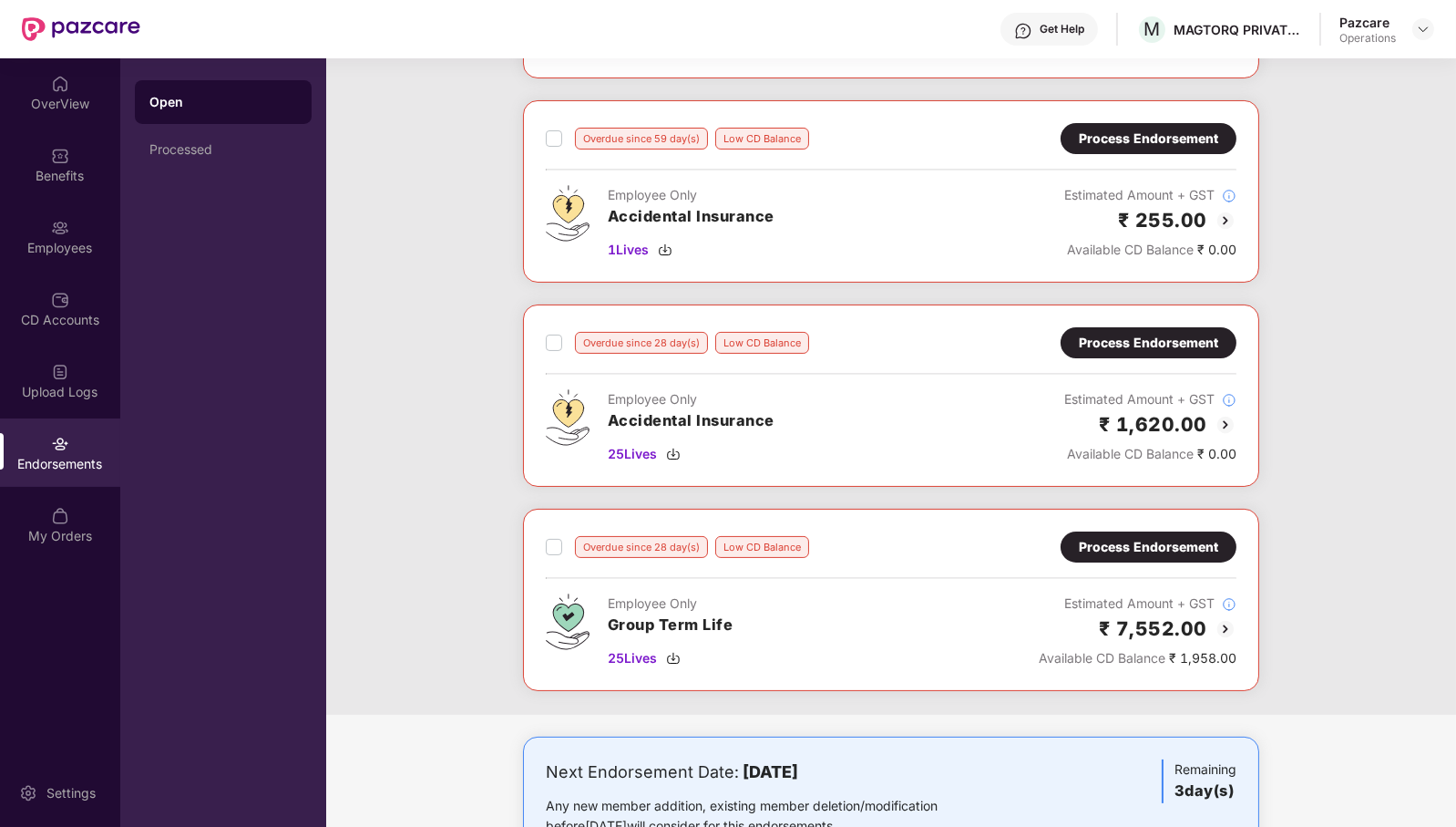
scroll to position [527, 0]
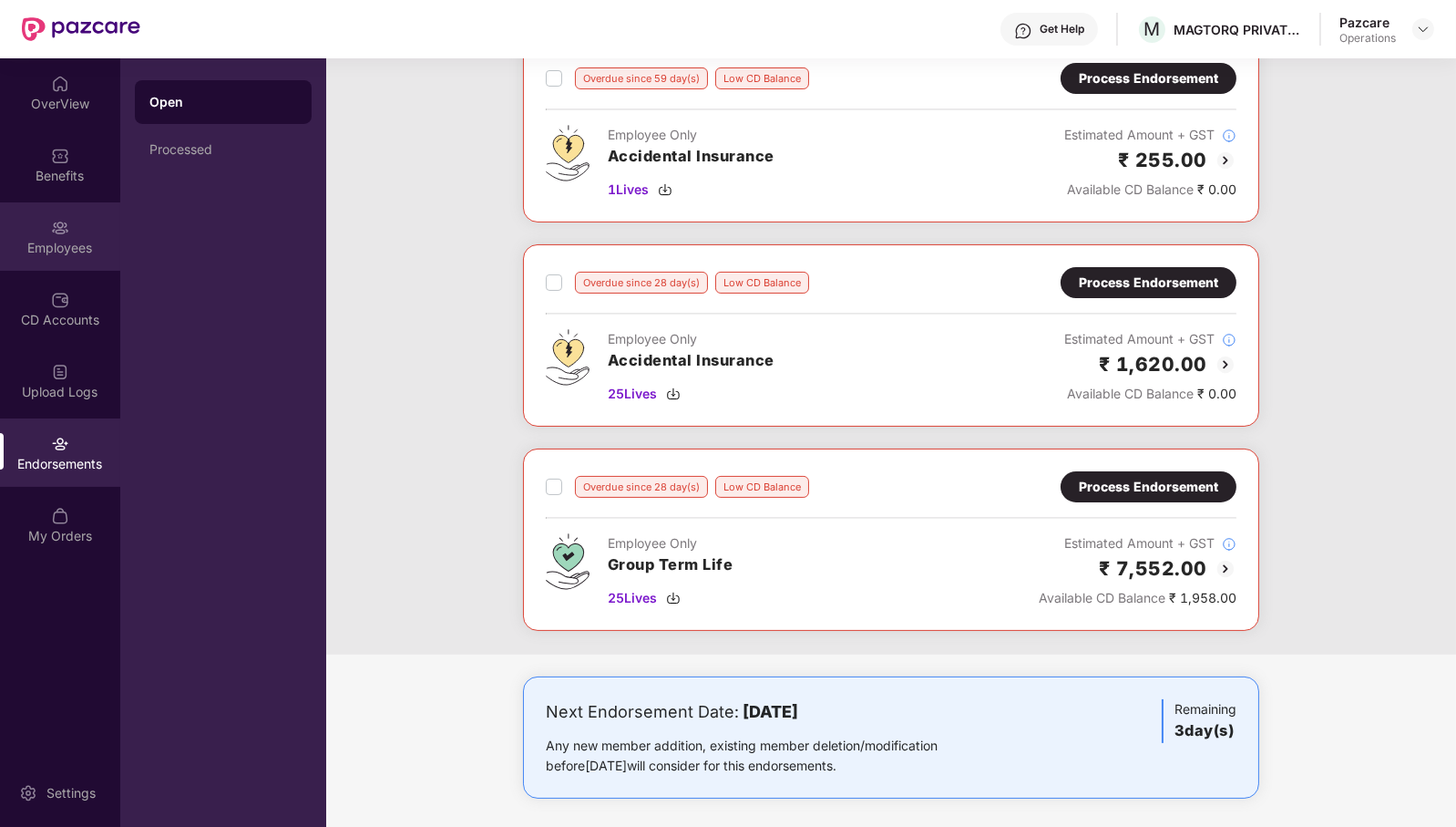
click at [35, 225] on div "Employees" at bounding box center [60, 236] width 120 height 69
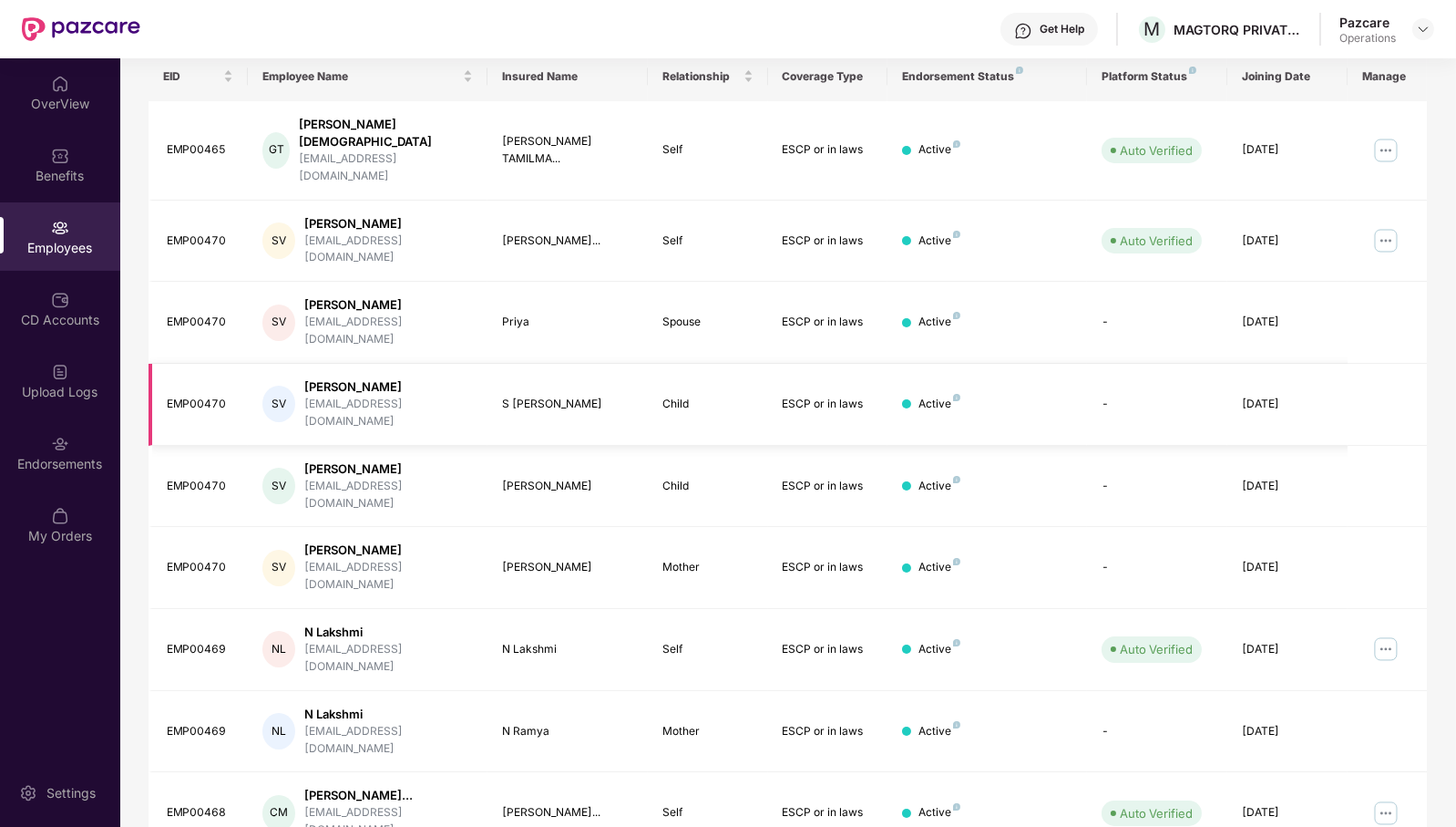
scroll to position [0, 0]
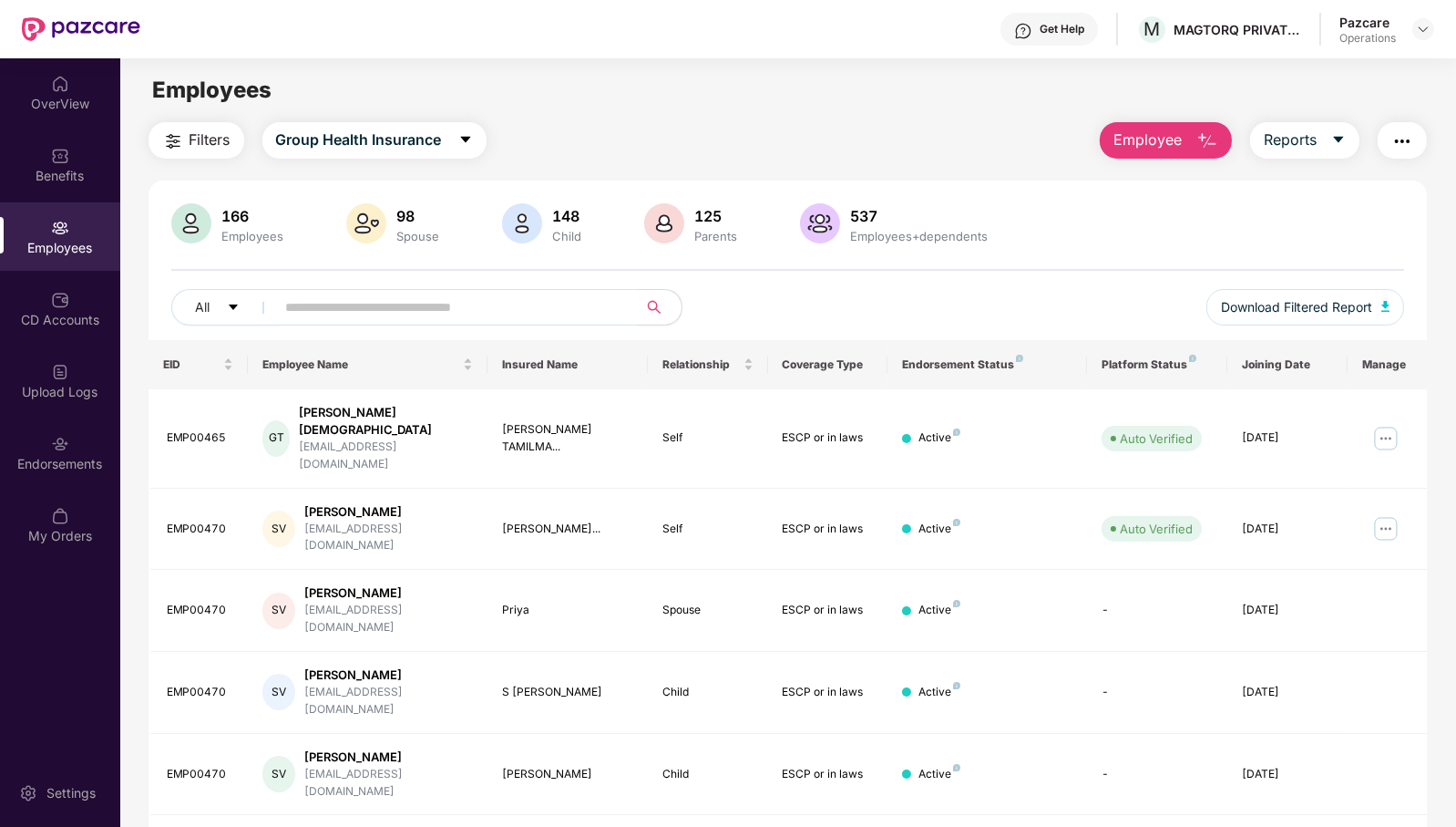
click at [1409, 133] on img "button" at bounding box center [1402, 141] width 22 height 22
click at [1069, 156] on div "Filters Group Health Insurance Employee Reports" at bounding box center [788, 140] width 1279 height 37
click at [1181, 129] on button "Employee" at bounding box center [1165, 140] width 132 height 37
click at [90, 441] on div "Endorsements" at bounding box center [60, 452] width 120 height 69
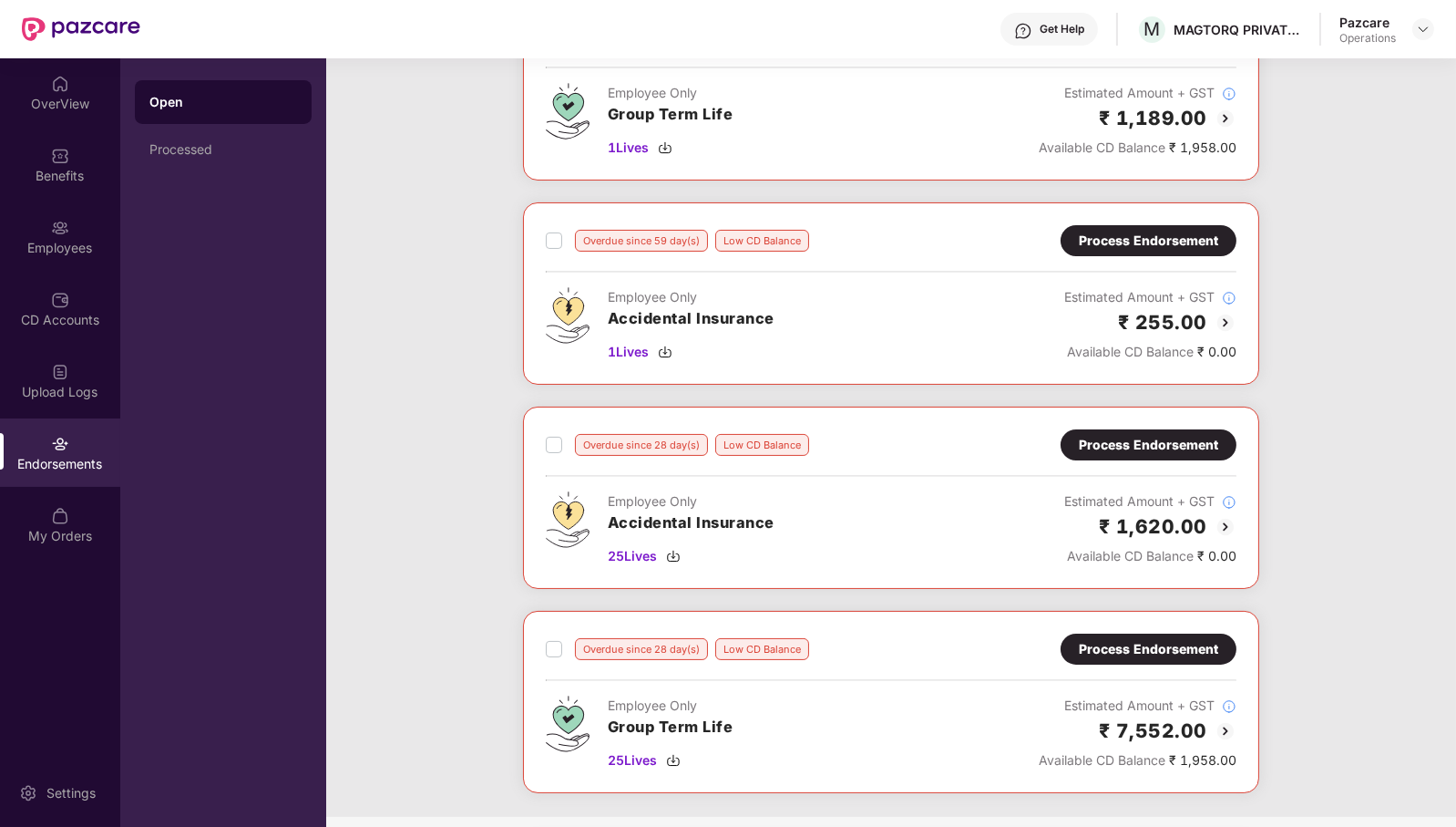
scroll to position [527, 0]
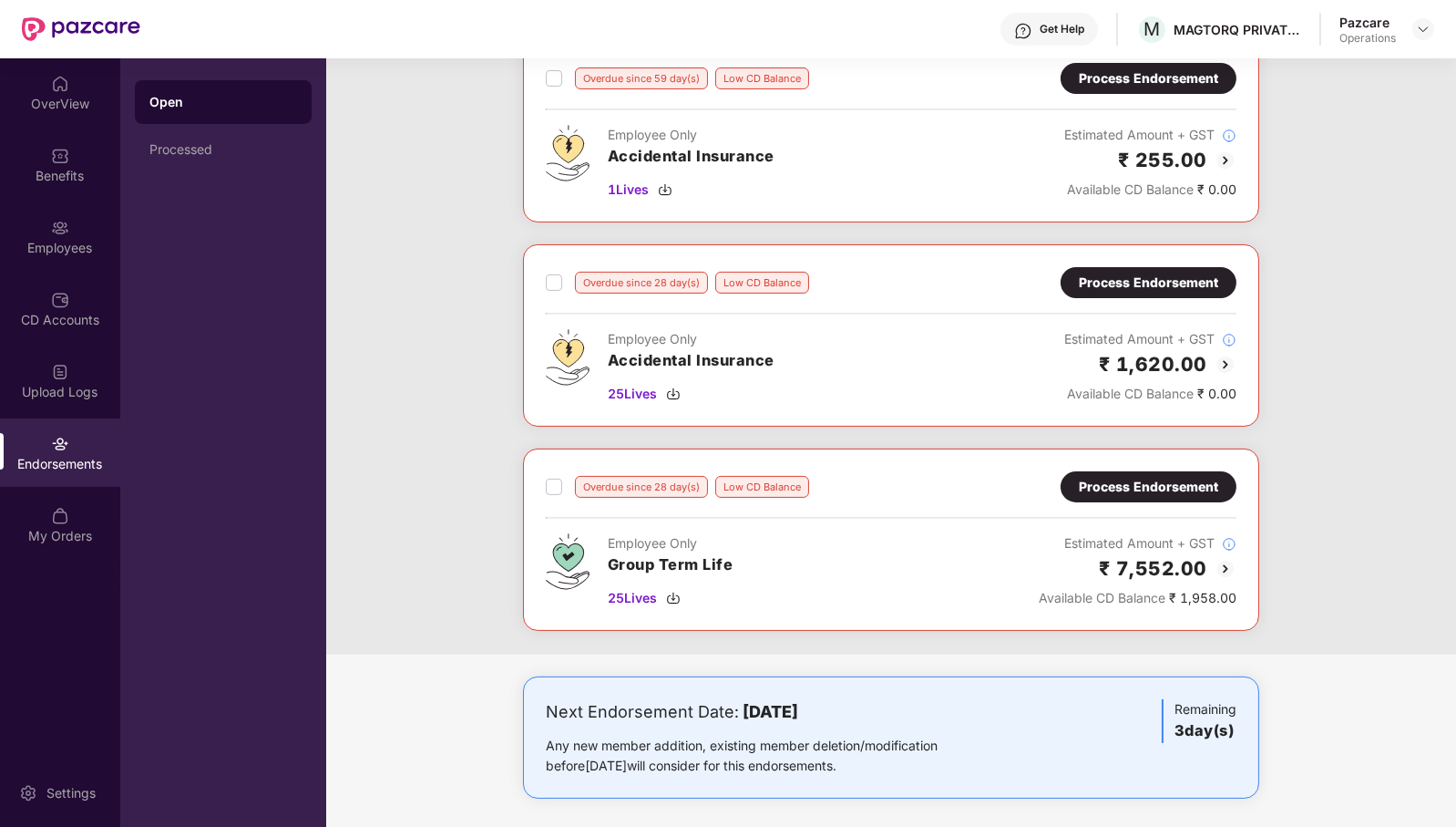
click at [729, 479] on div "Low CD Balance" at bounding box center [762, 486] width 94 height 22
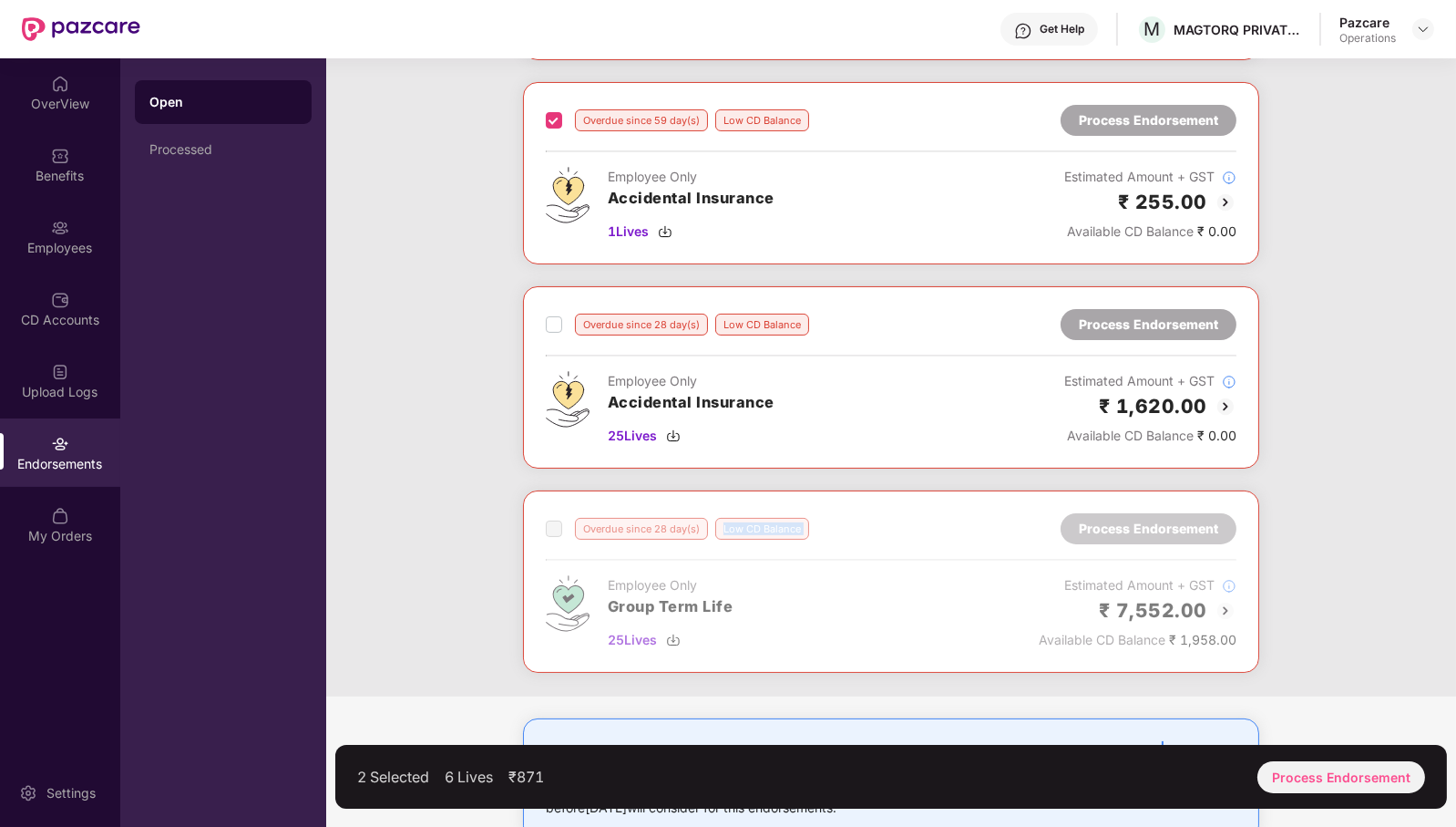
scroll to position [488, 0]
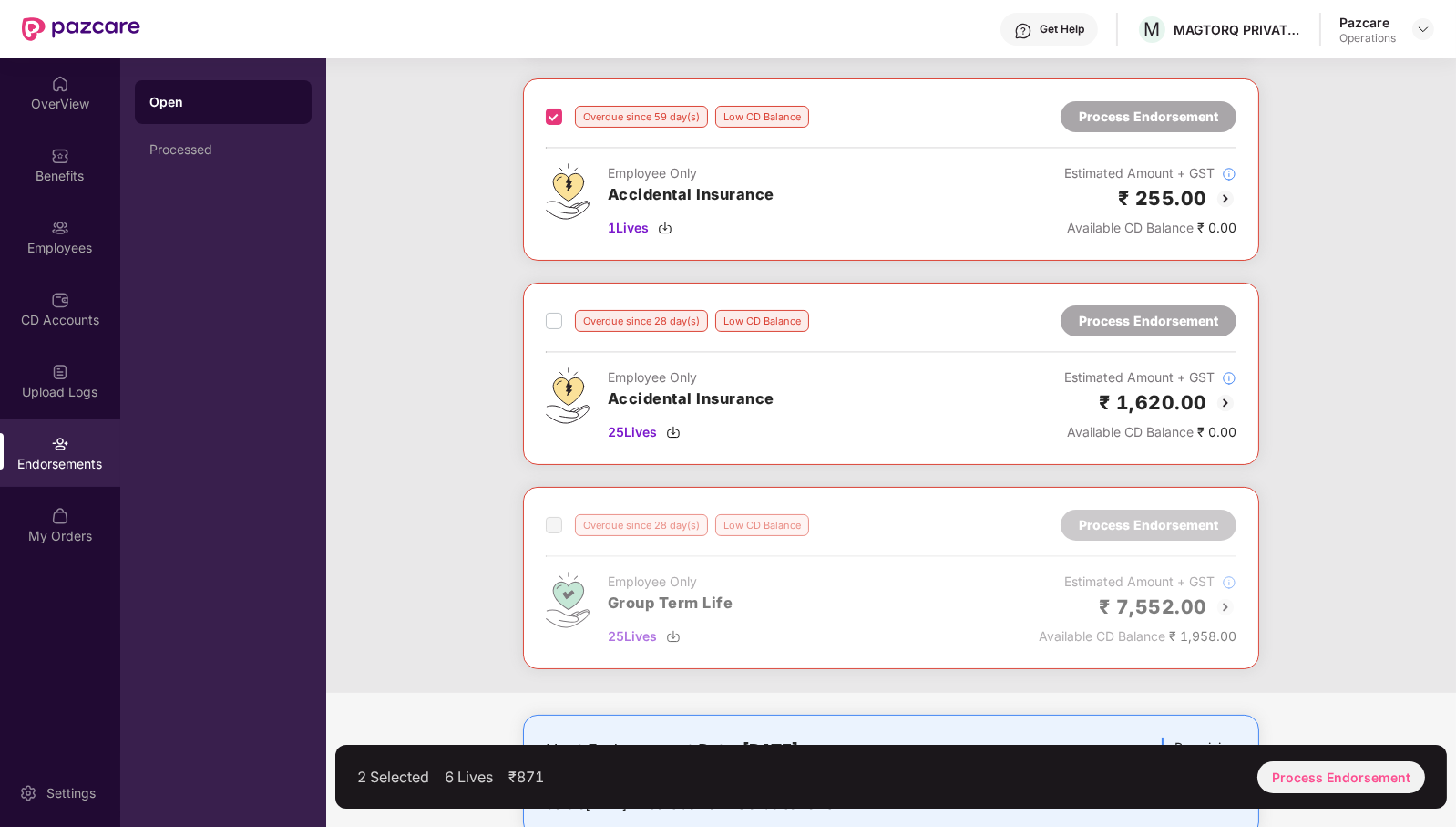
click at [543, 318] on div "Overdue since 28 day(s) Low CD Balance Process Endorsement Employee Only Accide…" at bounding box center [891, 374] width 736 height 183
click at [1005, 645] on div "Overdue since 89 day(s) Low CD Balance Process Endorsement Employee Only Accide…" at bounding box center [891, 182] width 1130 height 1023
click at [1306, 797] on div "3 Selected 31 Lives ₹2,244 Process Endorsement" at bounding box center [891, 776] width 1112 height 64
click at [1341, 779] on div "Process Endorsement" at bounding box center [1341, 777] width 168 height 32
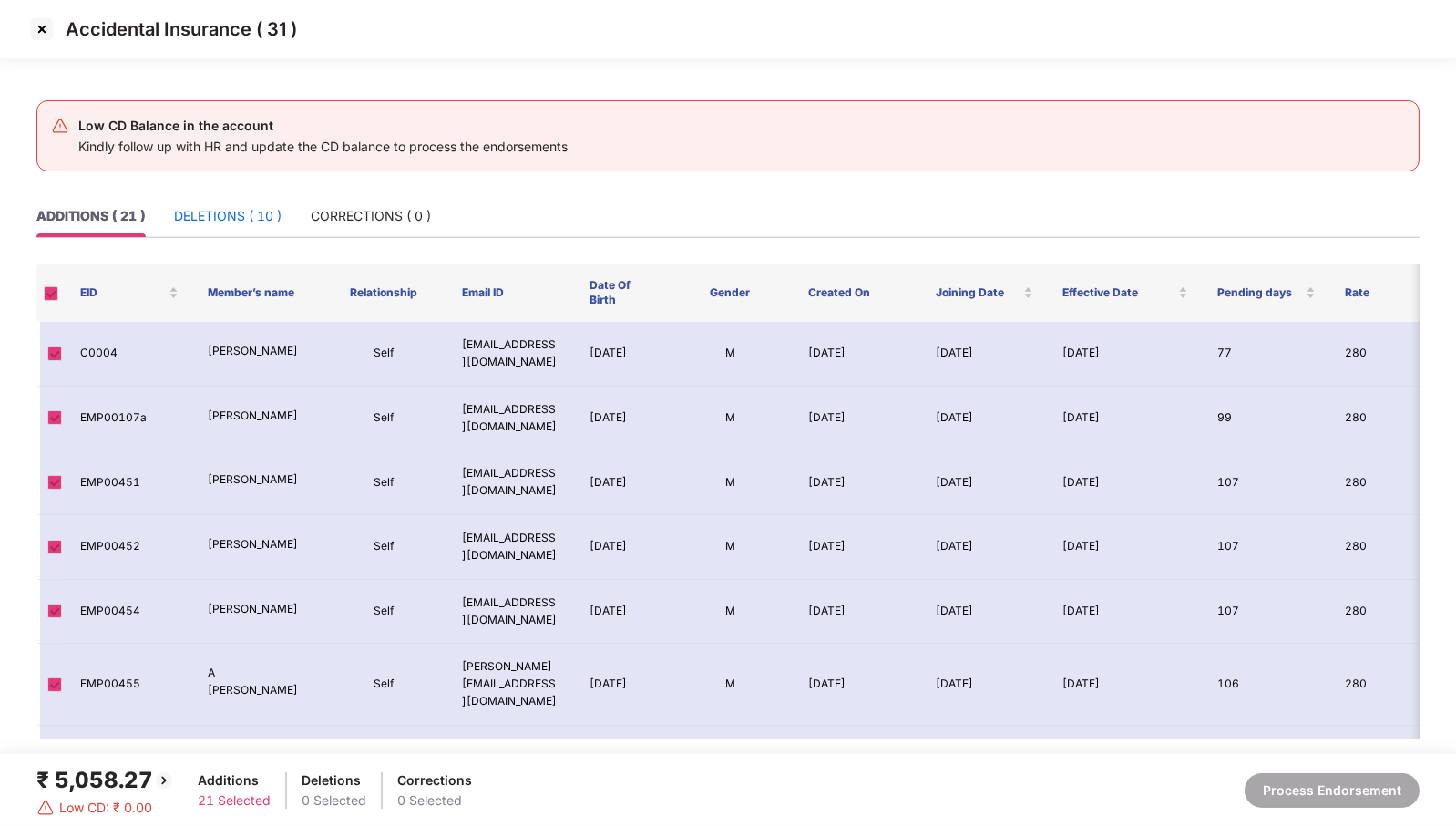
click at [270, 214] on div "DELETIONS ( 10 )" at bounding box center [227, 216] width 107 height 20
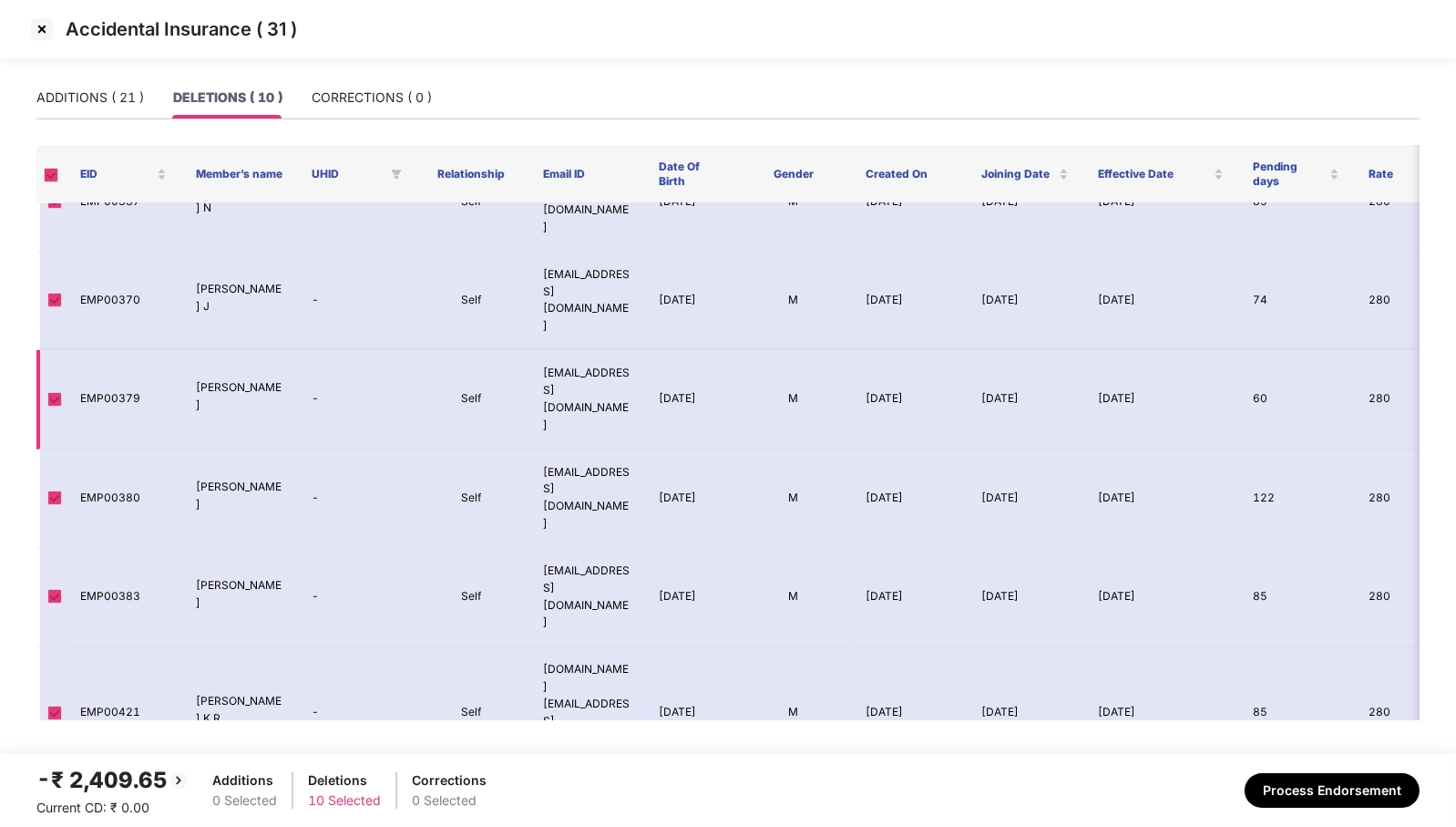
scroll to position [0, 0]
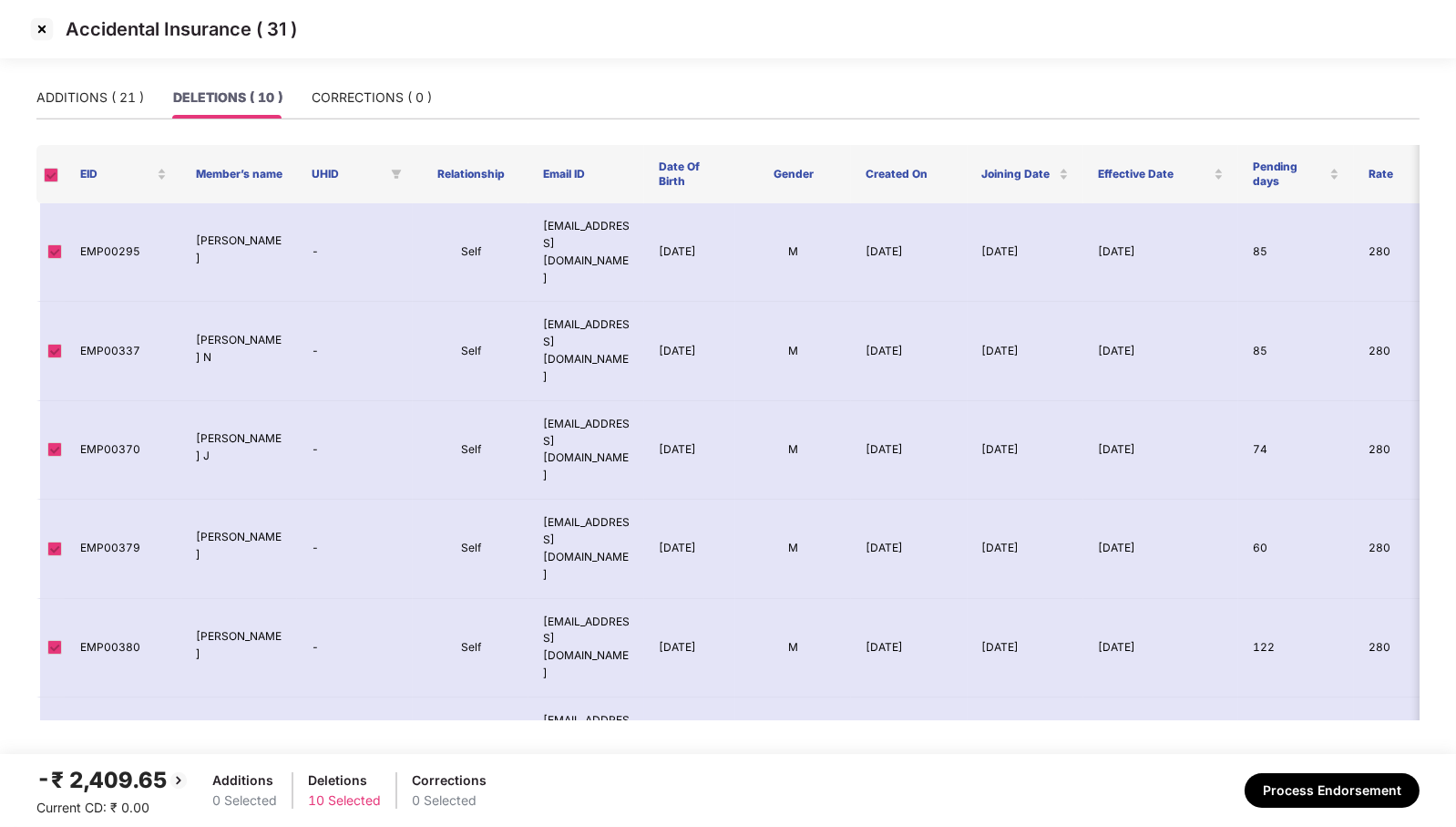
click at [39, 31] on img at bounding box center [42, 29] width 29 height 29
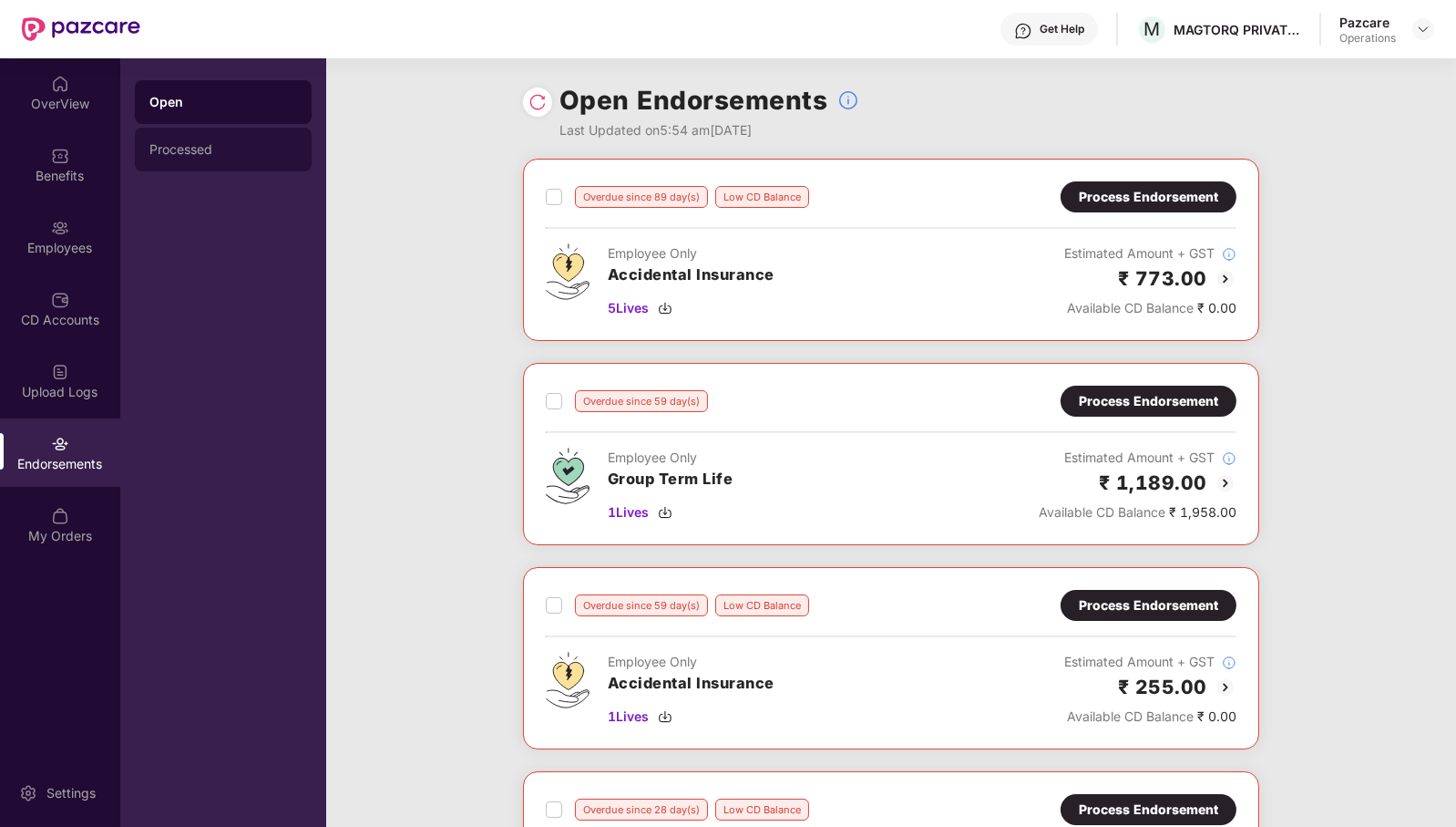
click at [223, 147] on div "Processed" at bounding box center [223, 149] width 148 height 15
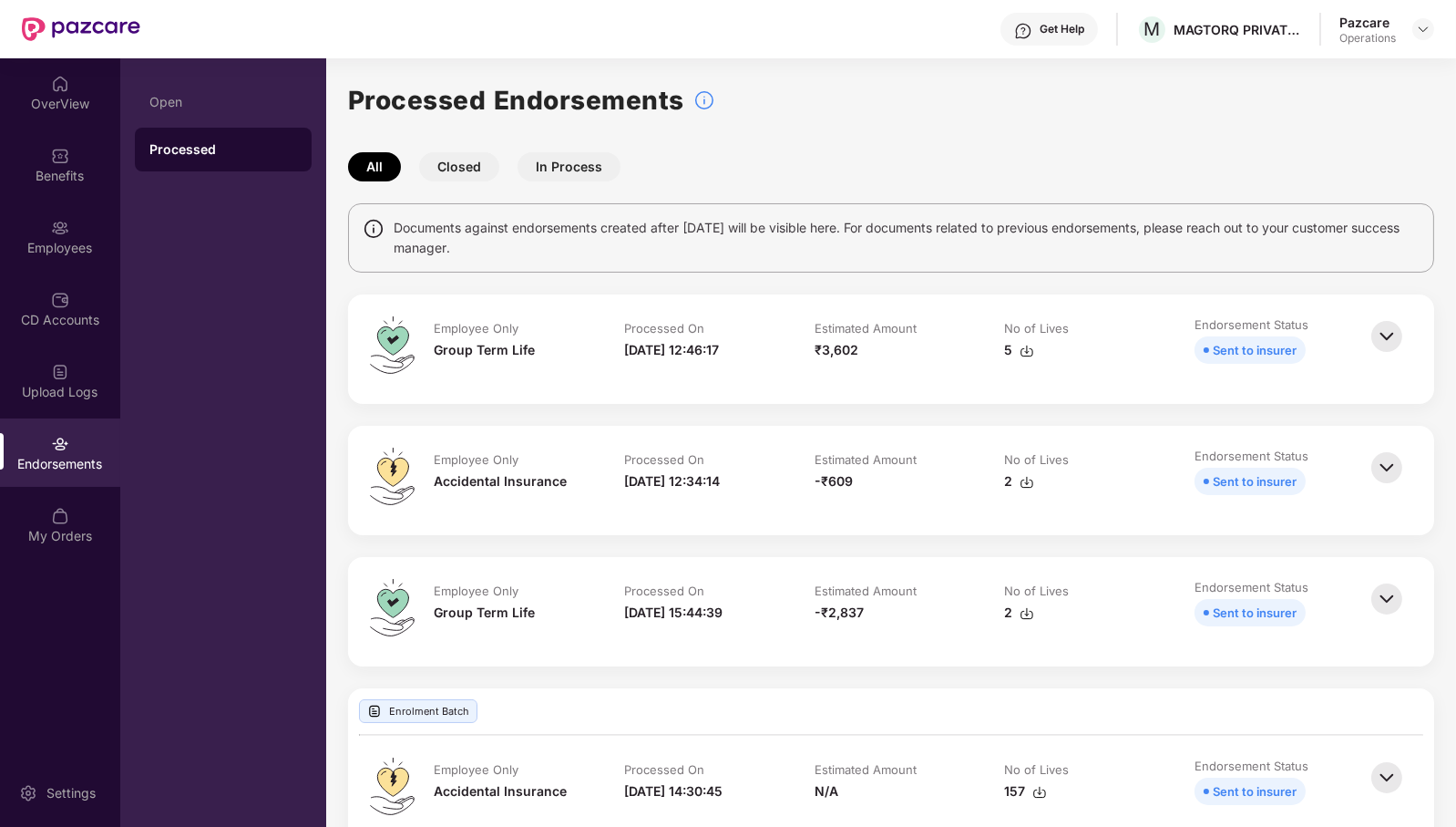
click at [671, 351] on div "[DATE] 12:46:17" at bounding box center [671, 350] width 94 height 20
click at [1427, 22] on img at bounding box center [1423, 29] width 15 height 15
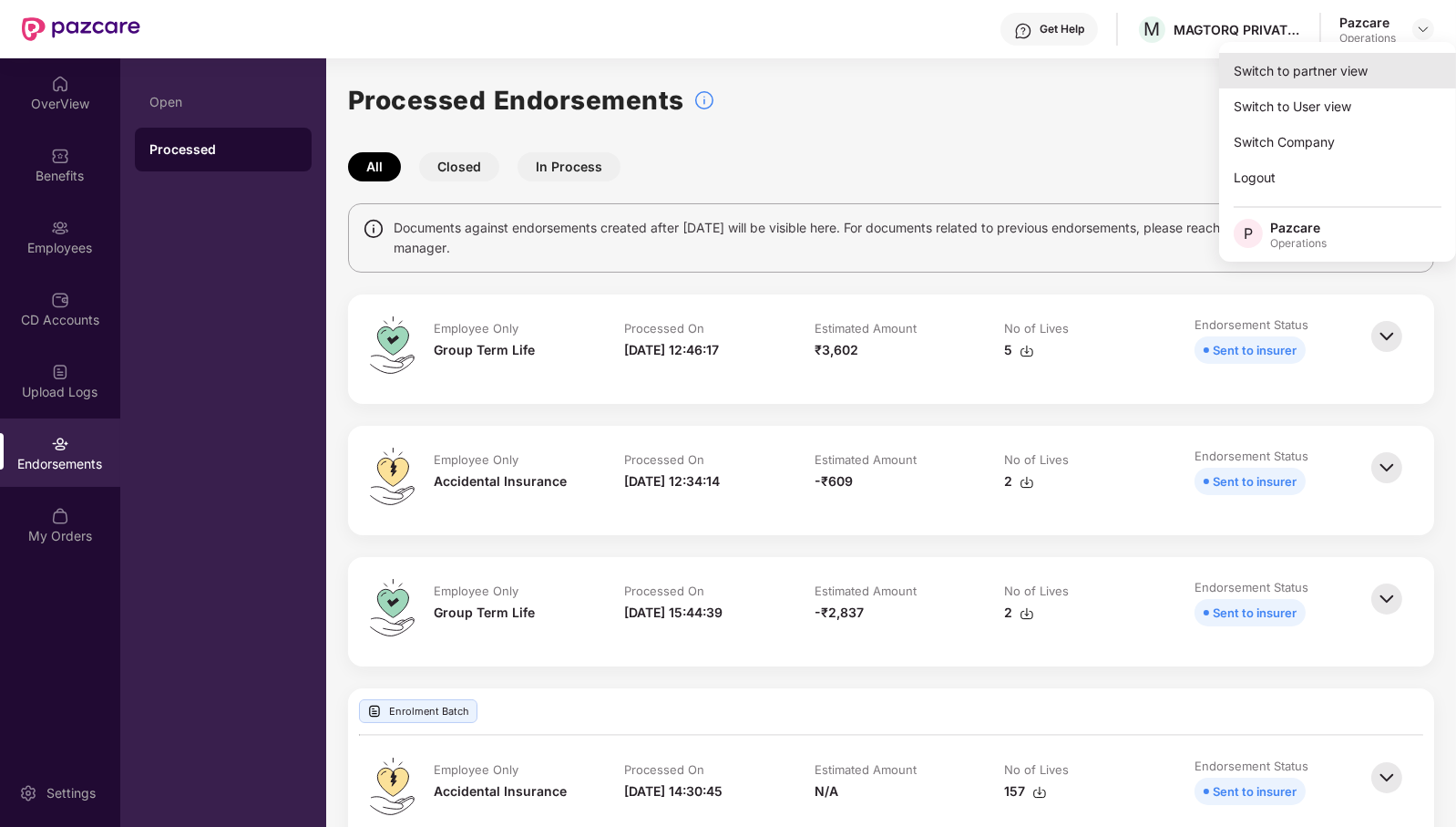
click at [1376, 64] on div "Switch to partner view" at bounding box center [1338, 70] width 237 height 36
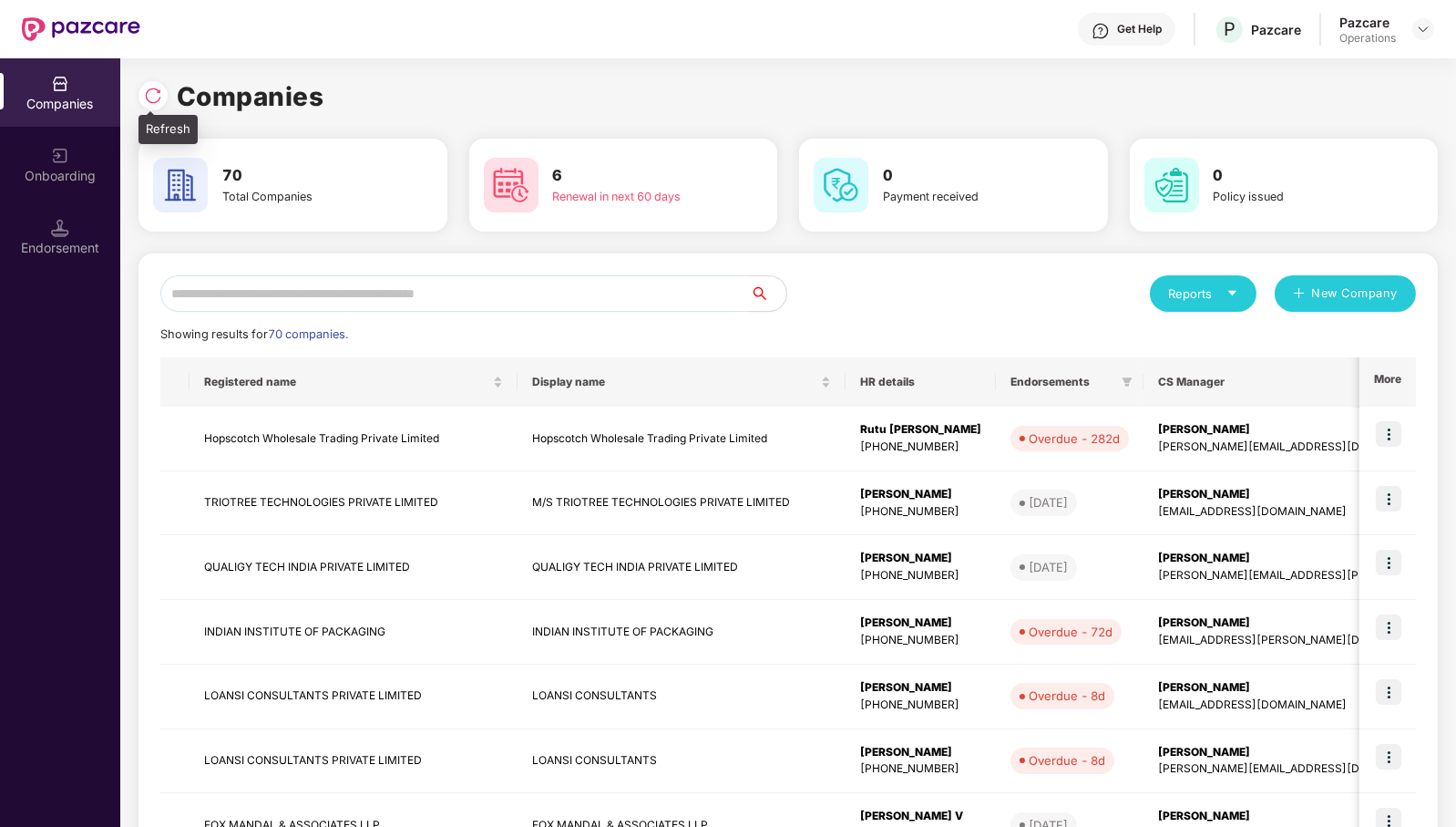
click at [153, 92] on img at bounding box center [153, 95] width 18 height 18
click at [75, 227] on div "Endorsement" at bounding box center [60, 236] width 120 height 69
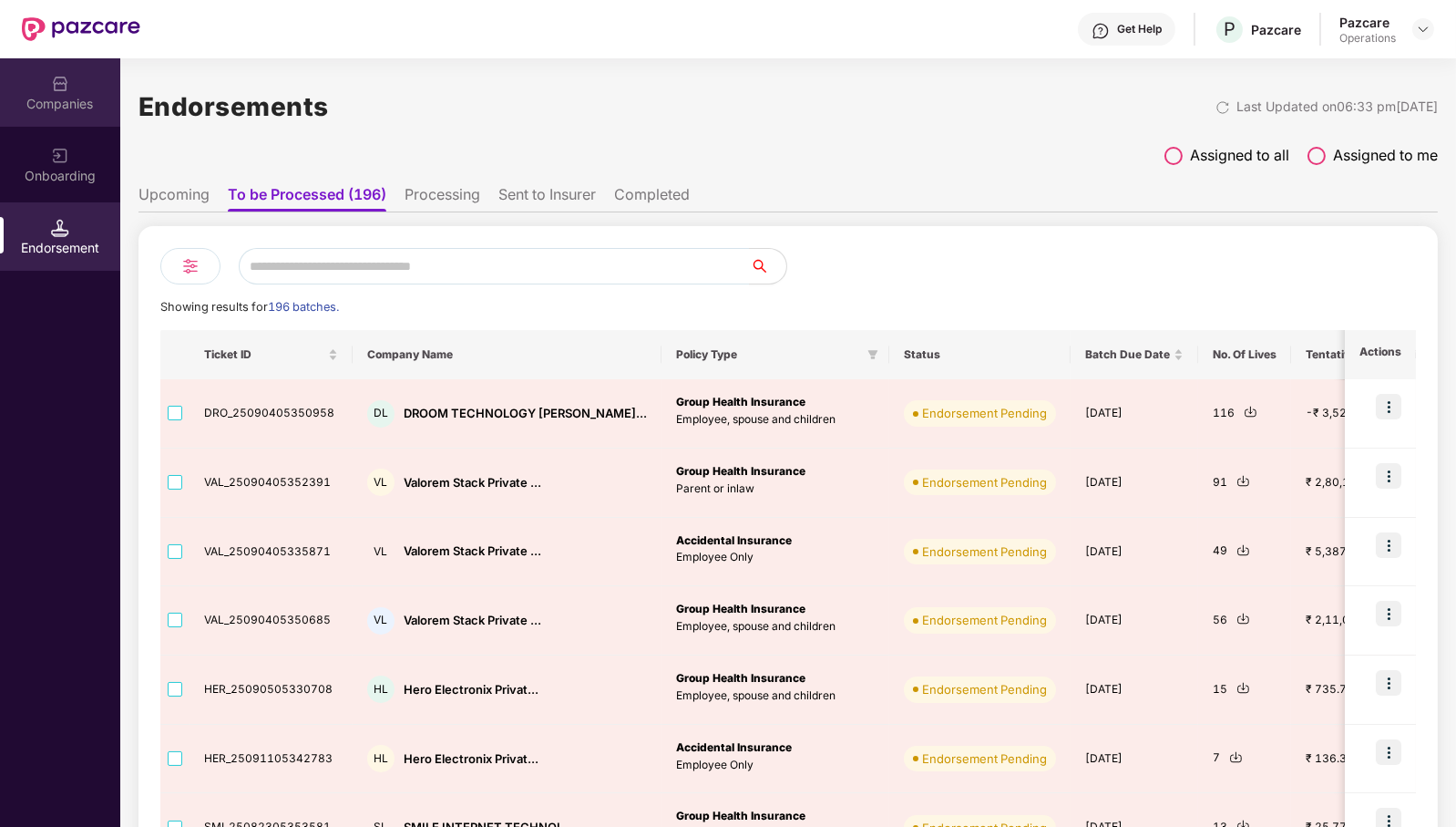
click at [66, 86] on img at bounding box center [60, 83] width 18 height 18
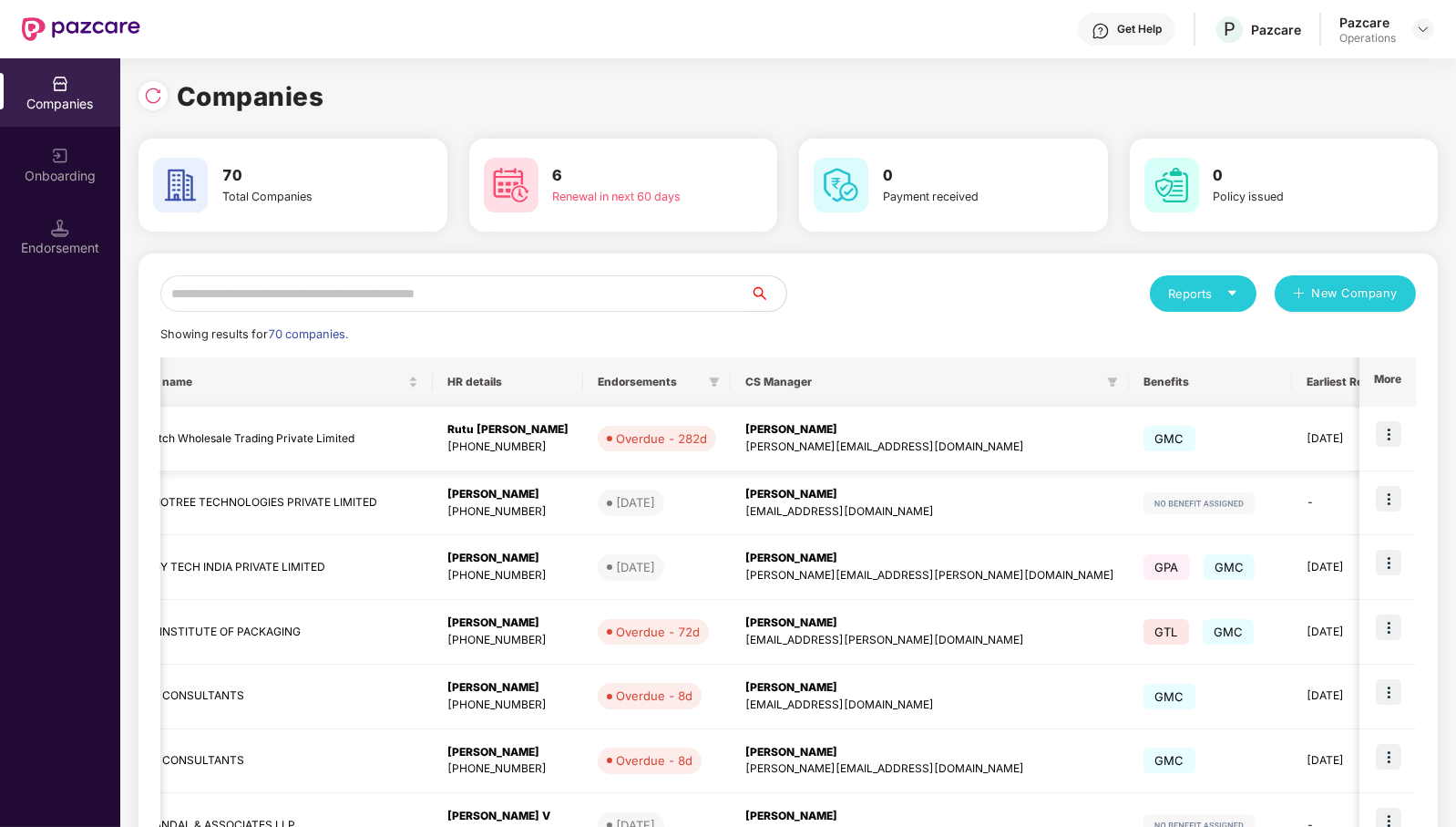
scroll to position [0, 442]
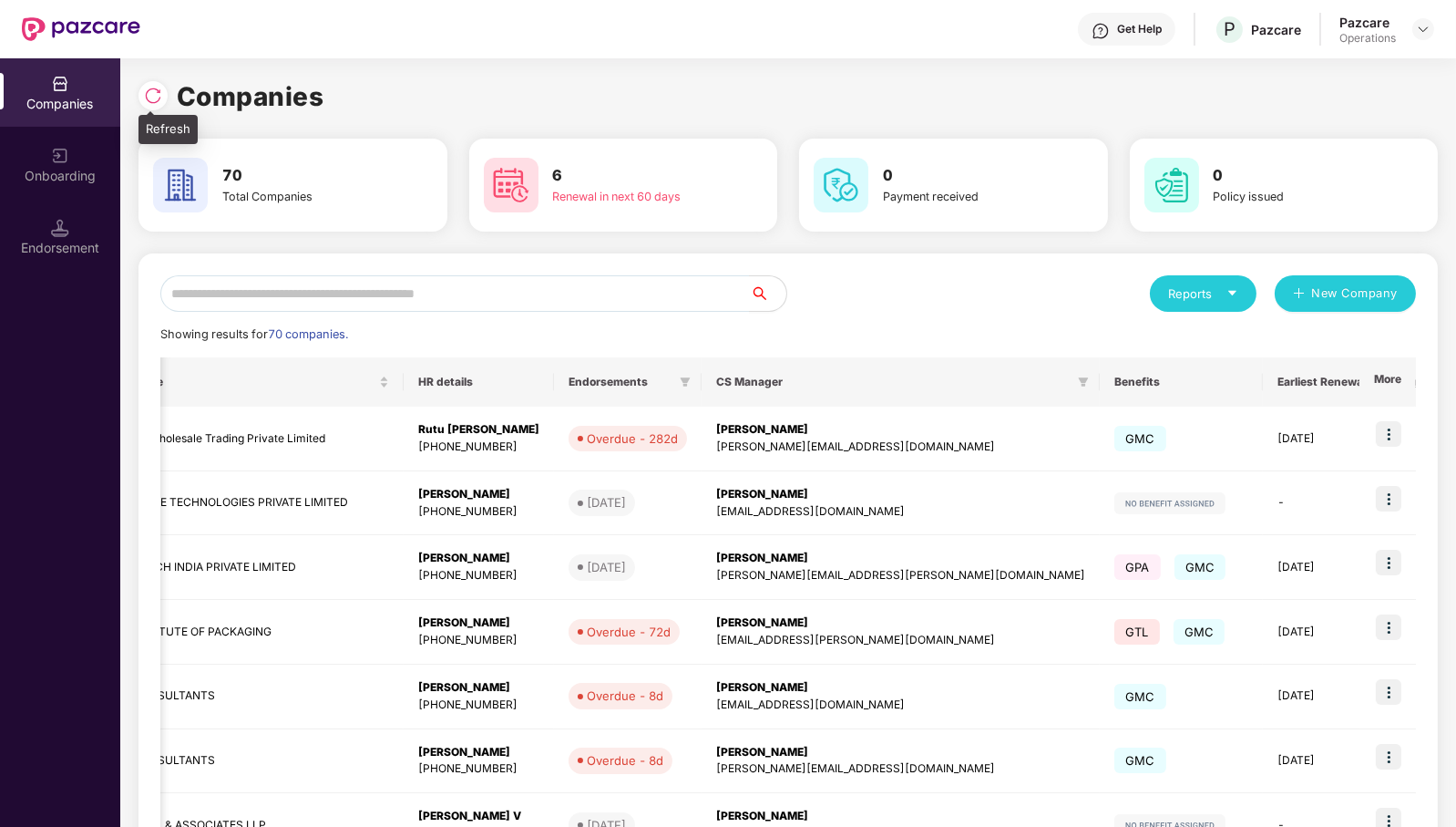
click at [155, 105] on div at bounding box center [153, 95] width 29 height 29
